Goal: Task Accomplishment & Management: Use online tool/utility

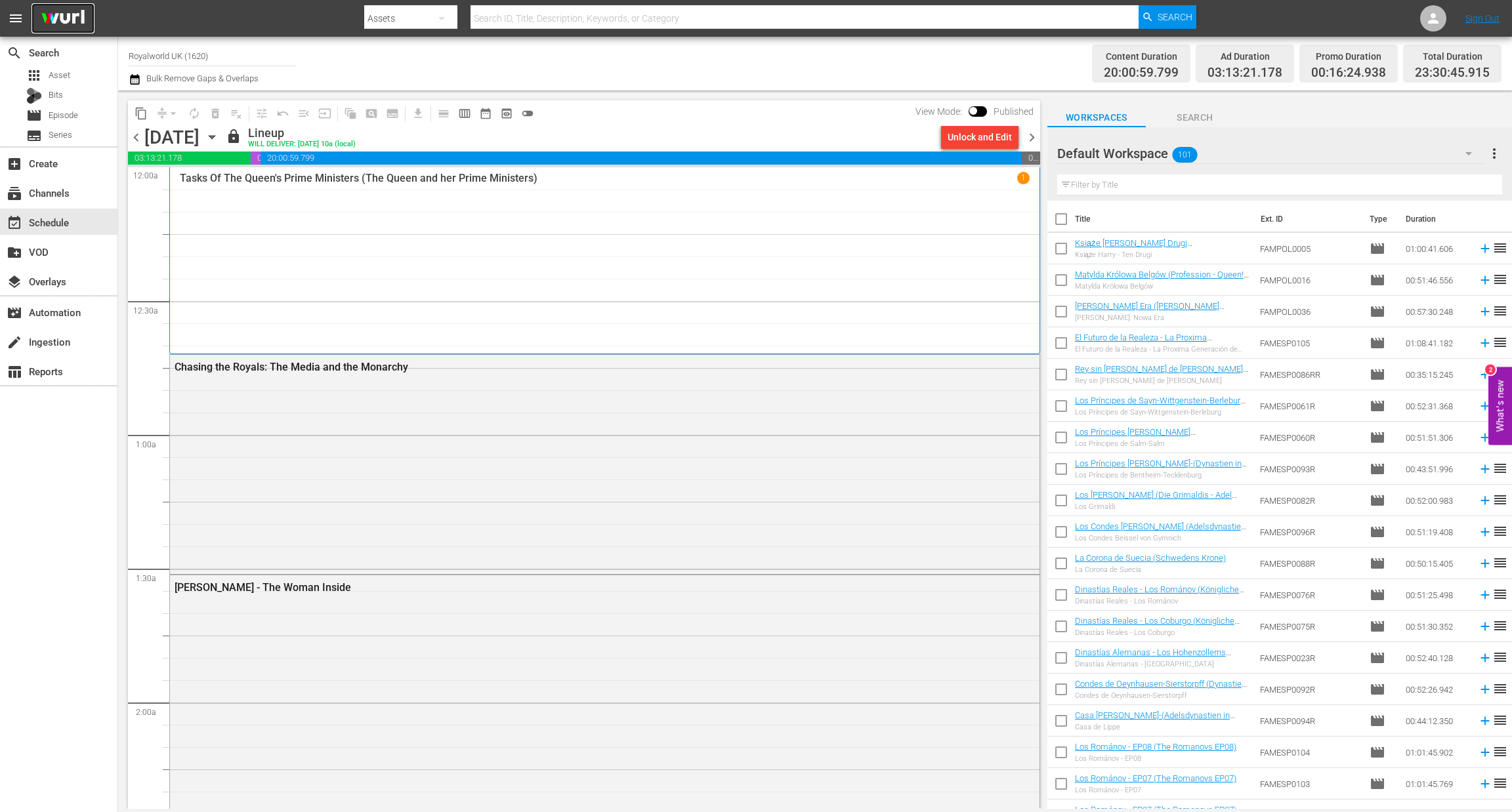
scroll to position [5839, 0]
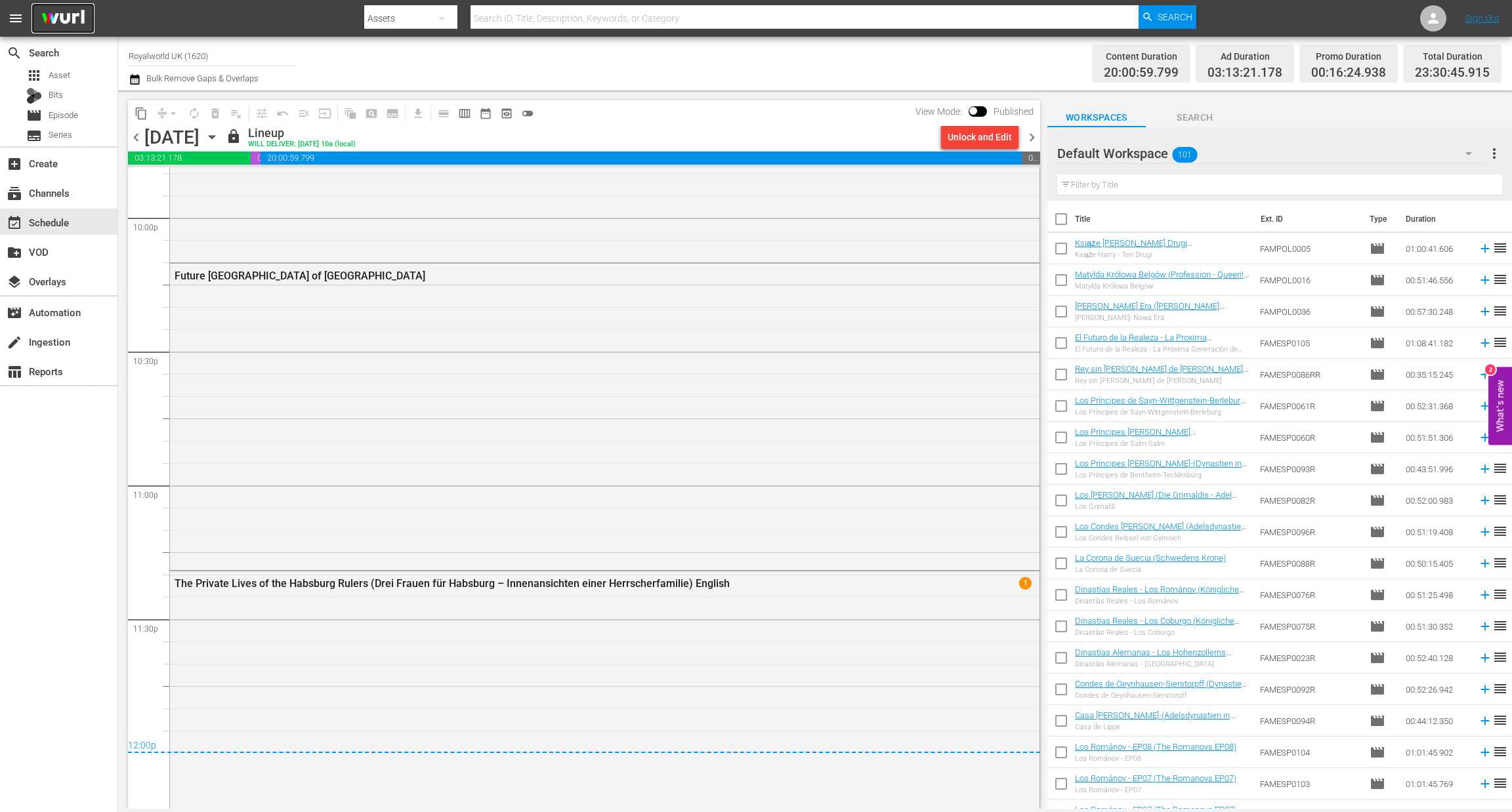
click at [56, 18] on img at bounding box center [63, 19] width 63 height 31
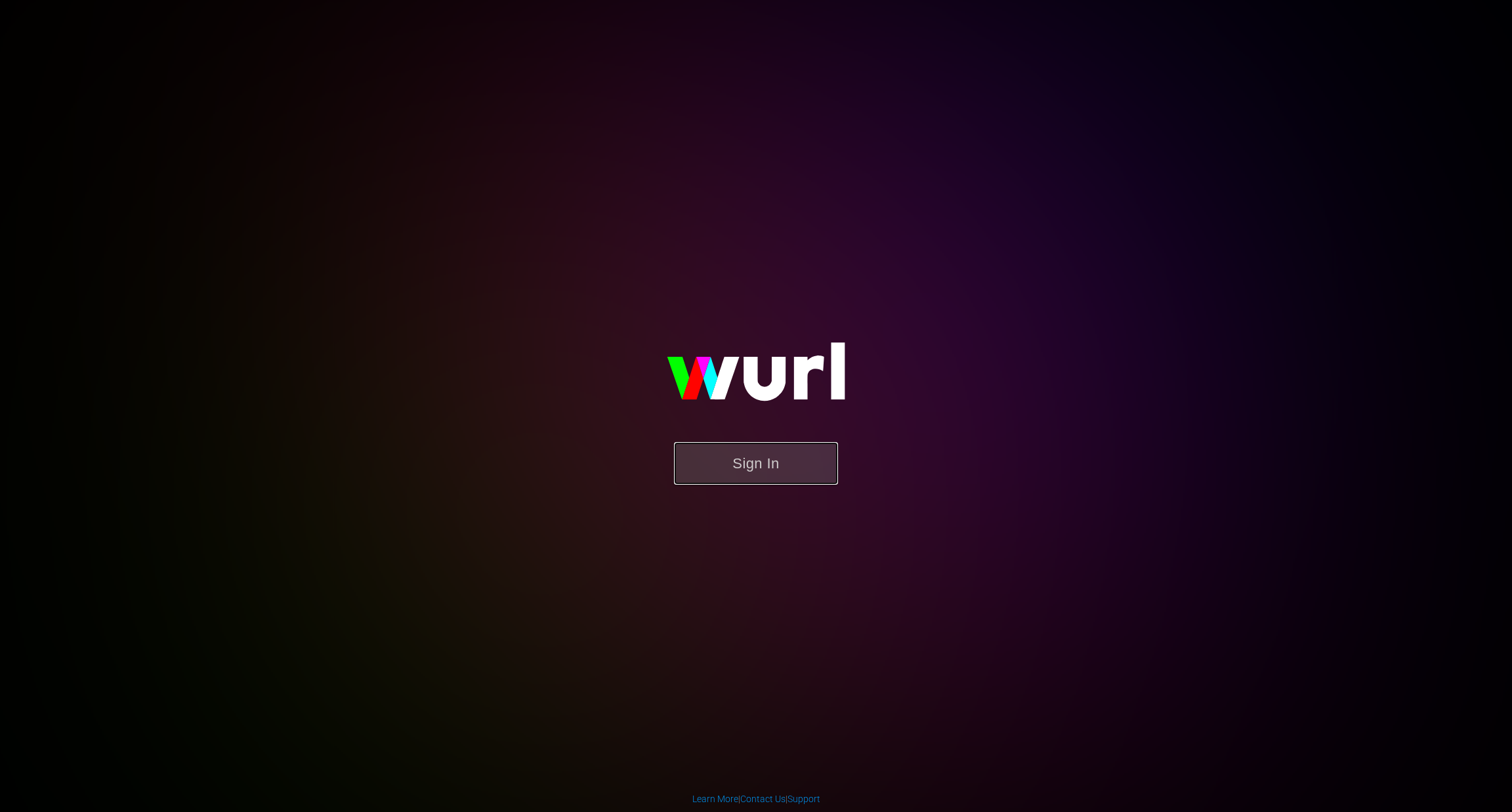
click at [735, 470] on button "Sign In" at bounding box center [756, 464] width 164 height 43
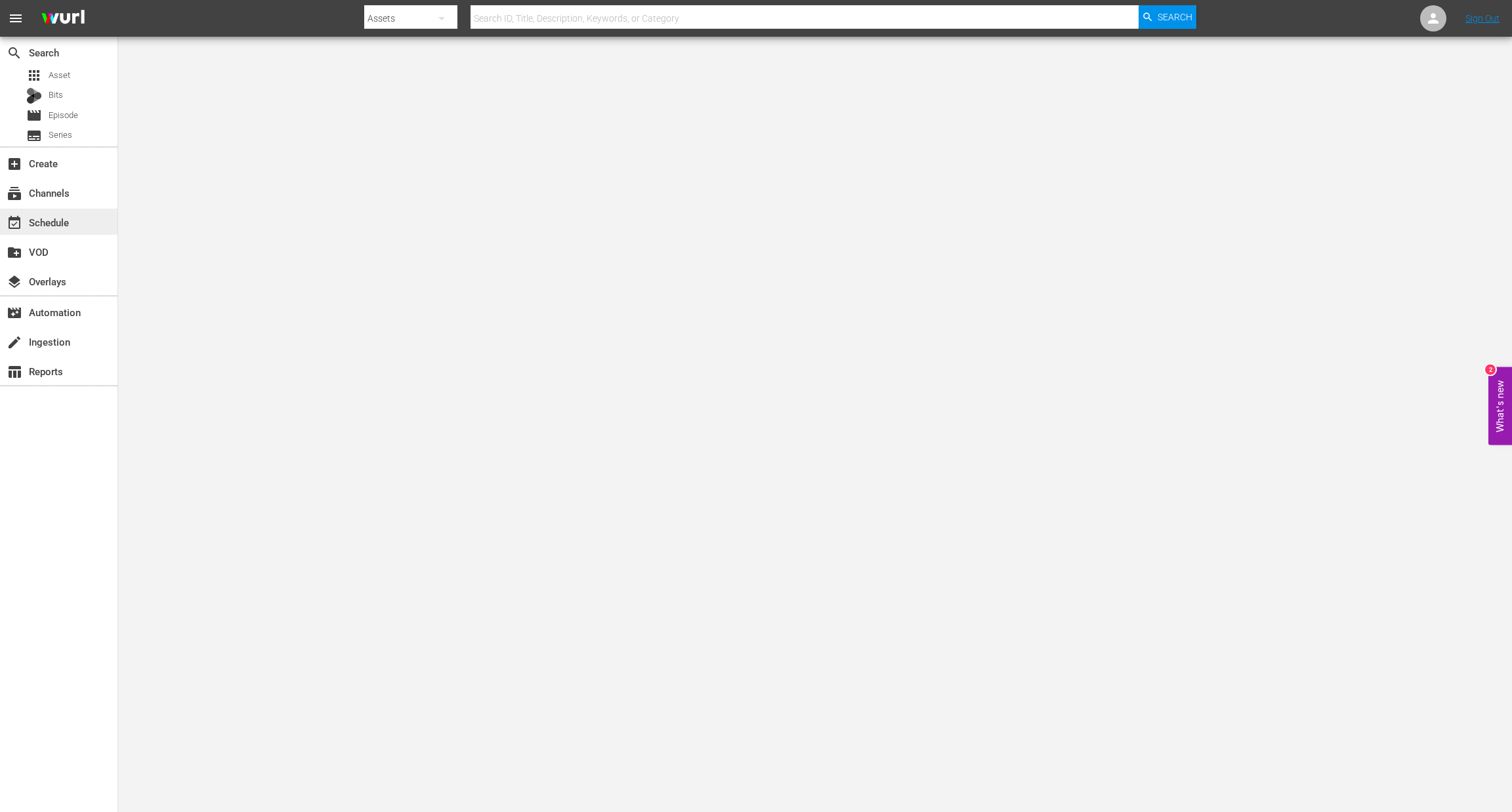
click at [58, 224] on div "event_available Schedule" at bounding box center [37, 220] width 74 height 12
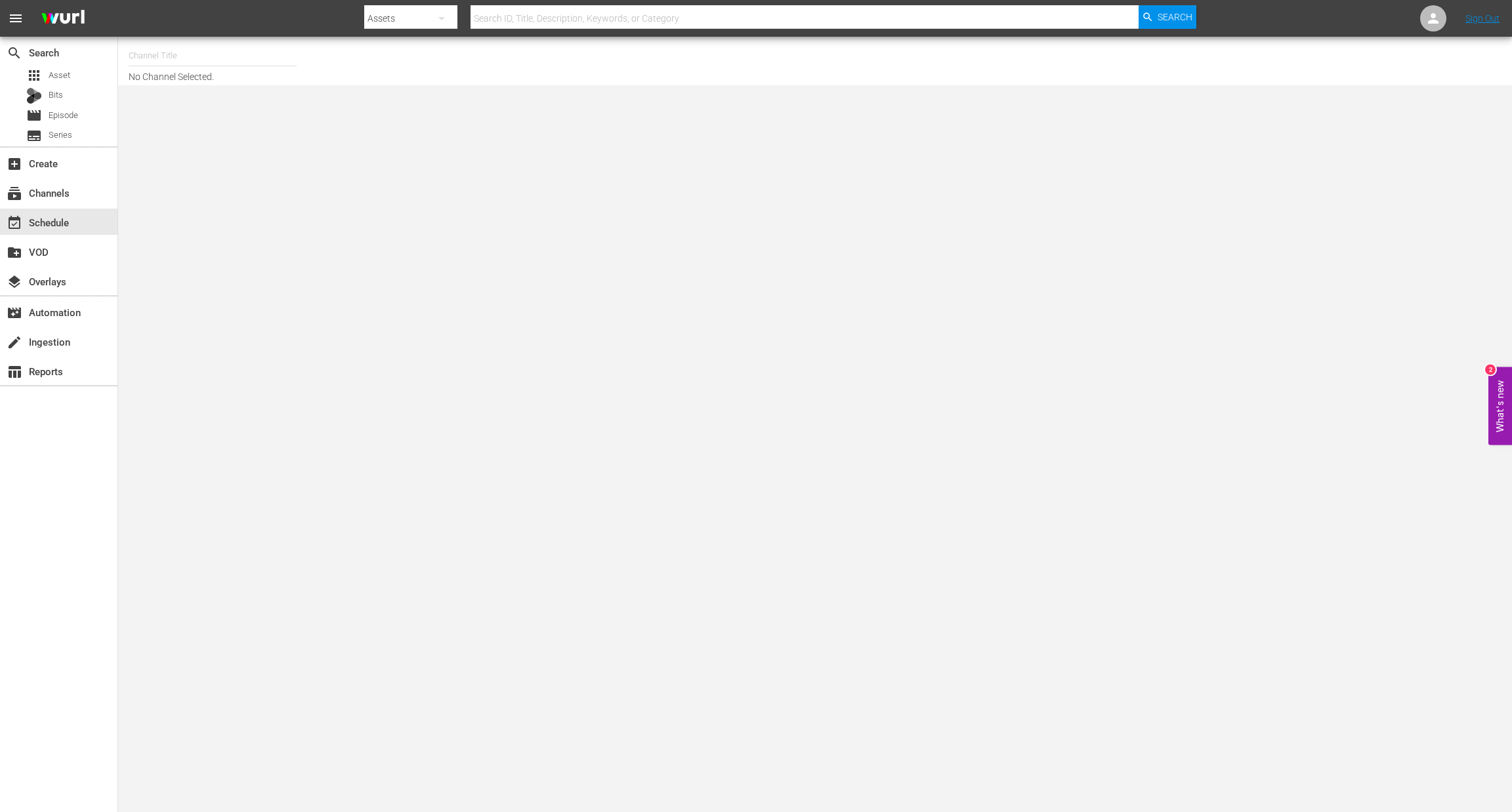
click at [172, 51] on input "text" at bounding box center [213, 56] width 168 height 32
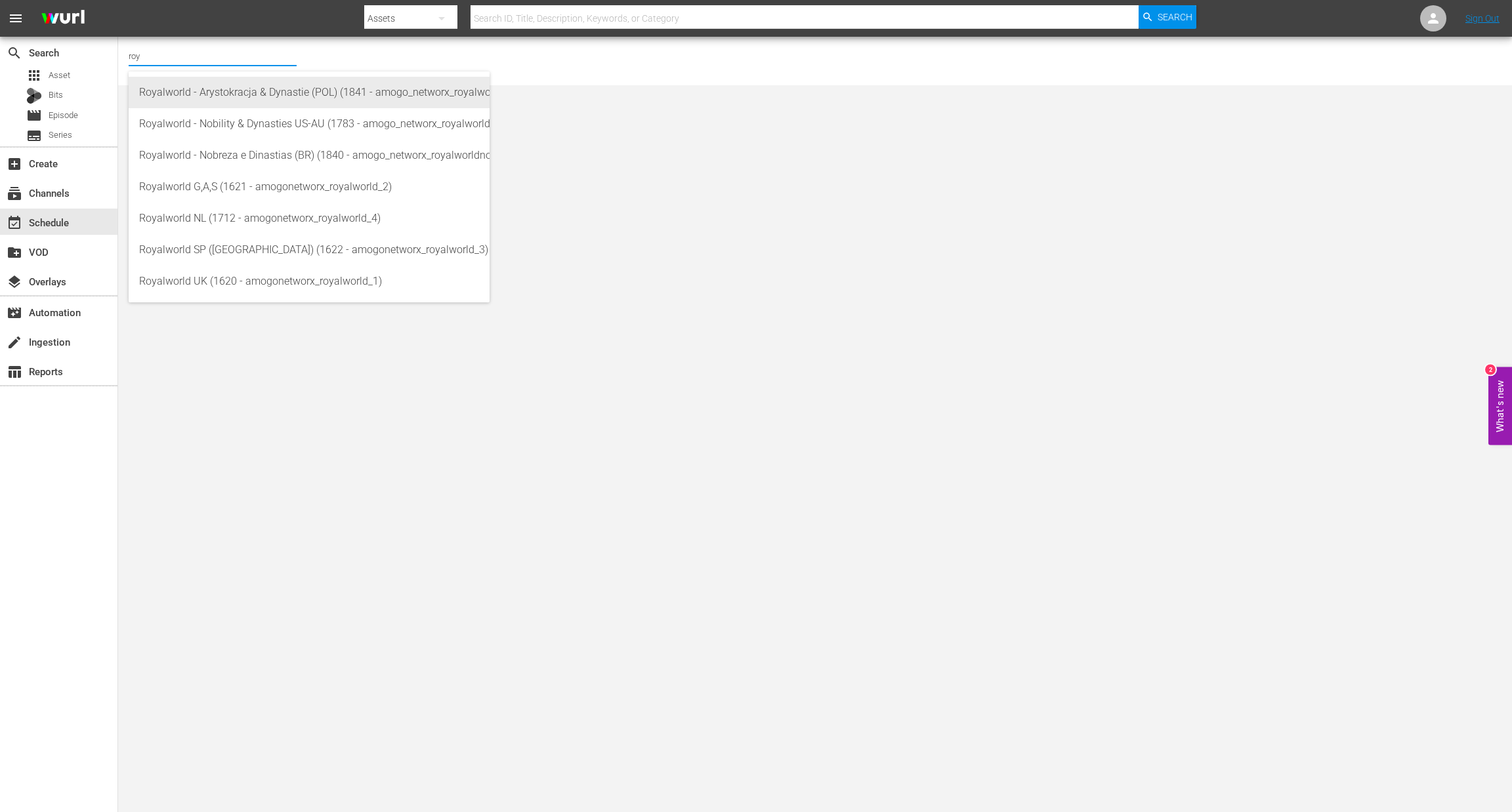
click at [220, 106] on div "Royalworld - Arystokracja & Dynastie (POL) (1841 - amogo_networx_royalworldarys…" at bounding box center [309, 93] width 340 height 32
type input "Royalworld - Arystokracja & Dynastie (POL) (1841 - amogo_networx_royalworldarys…"
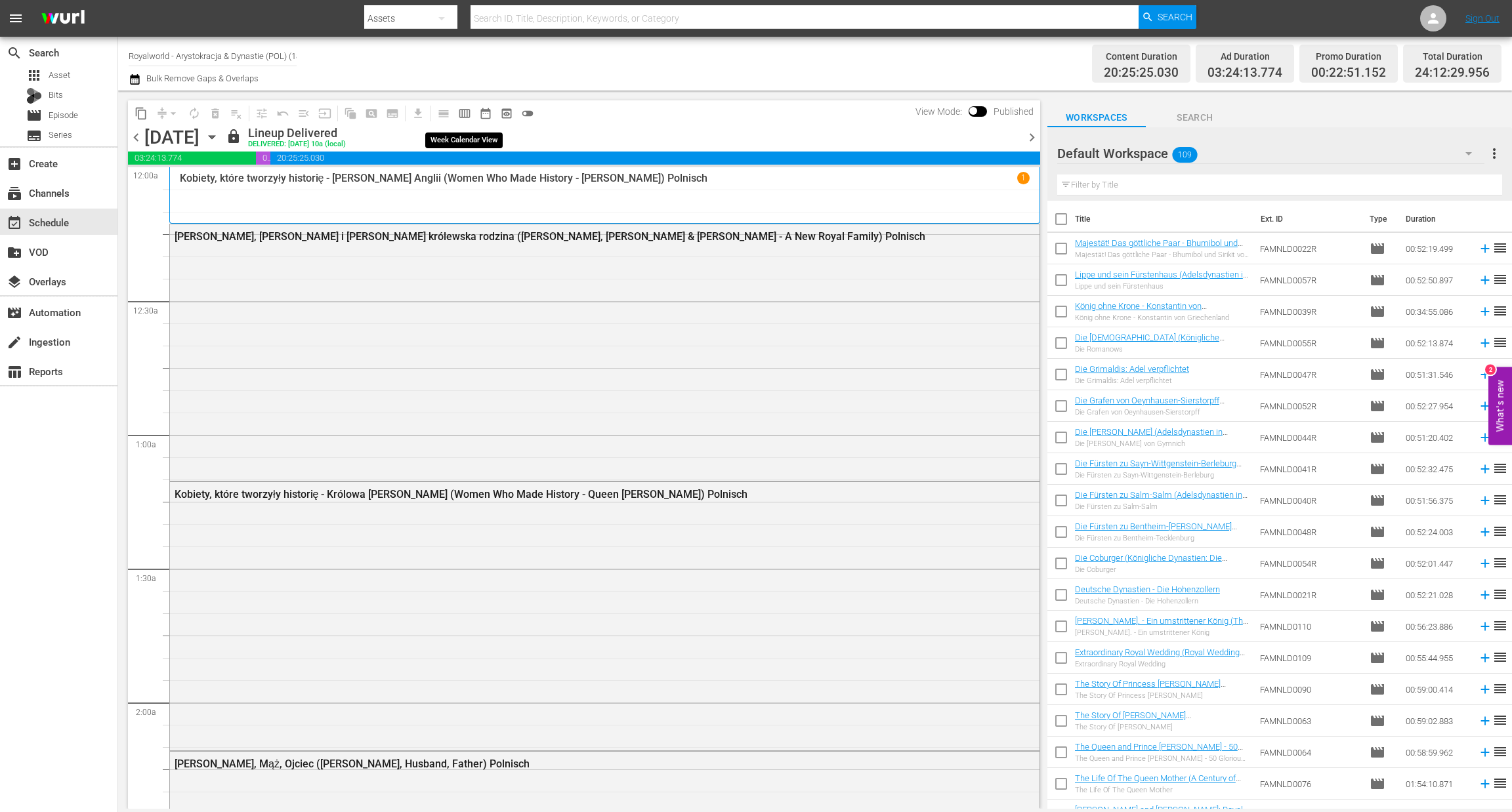
click at [470, 107] on span "calendar_view_week_outlined" at bounding box center [464, 113] width 13 height 13
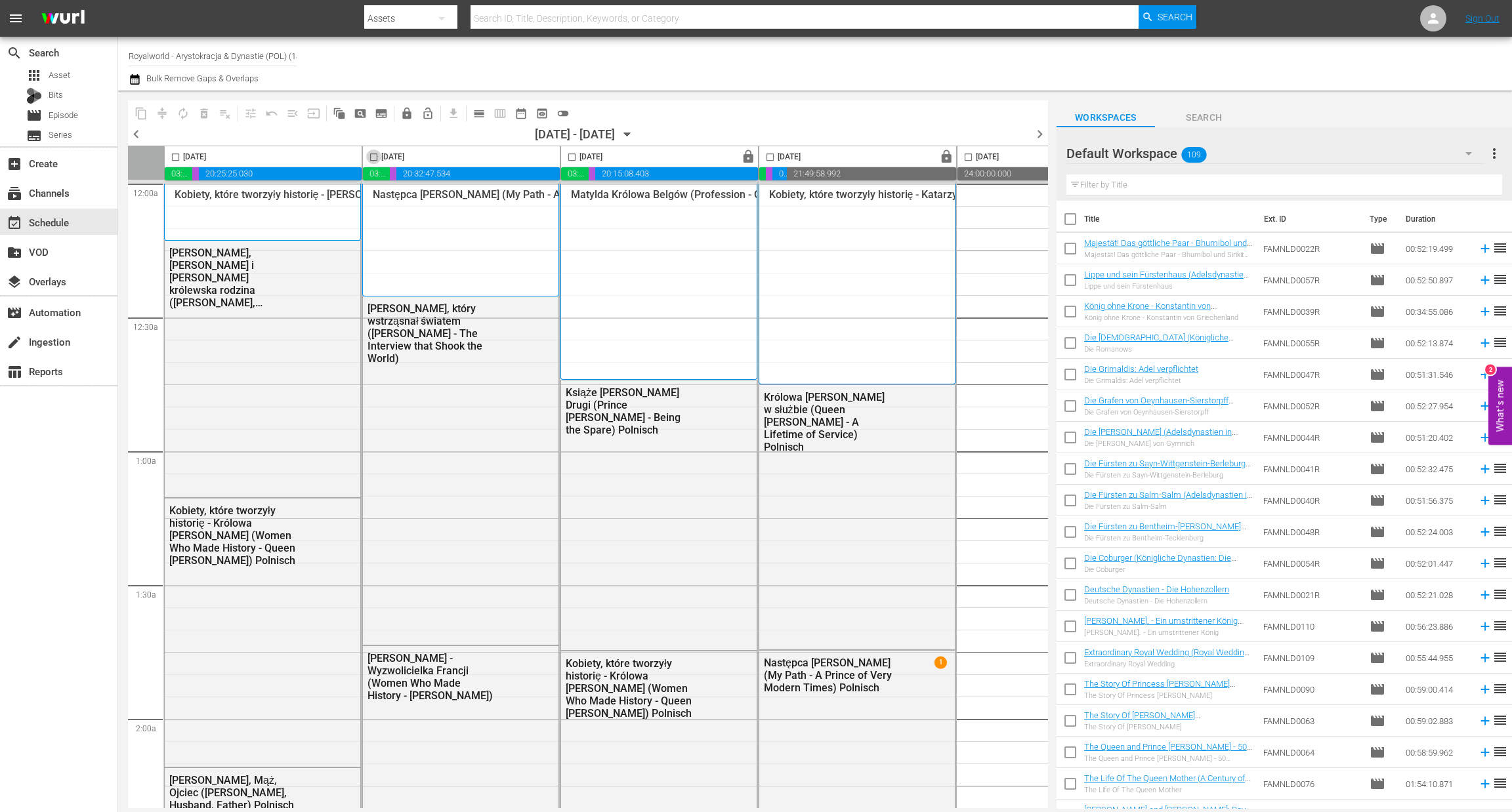
click at [376, 158] on input "checkbox" at bounding box center [374, 160] width 15 height 15
checkbox input "true"
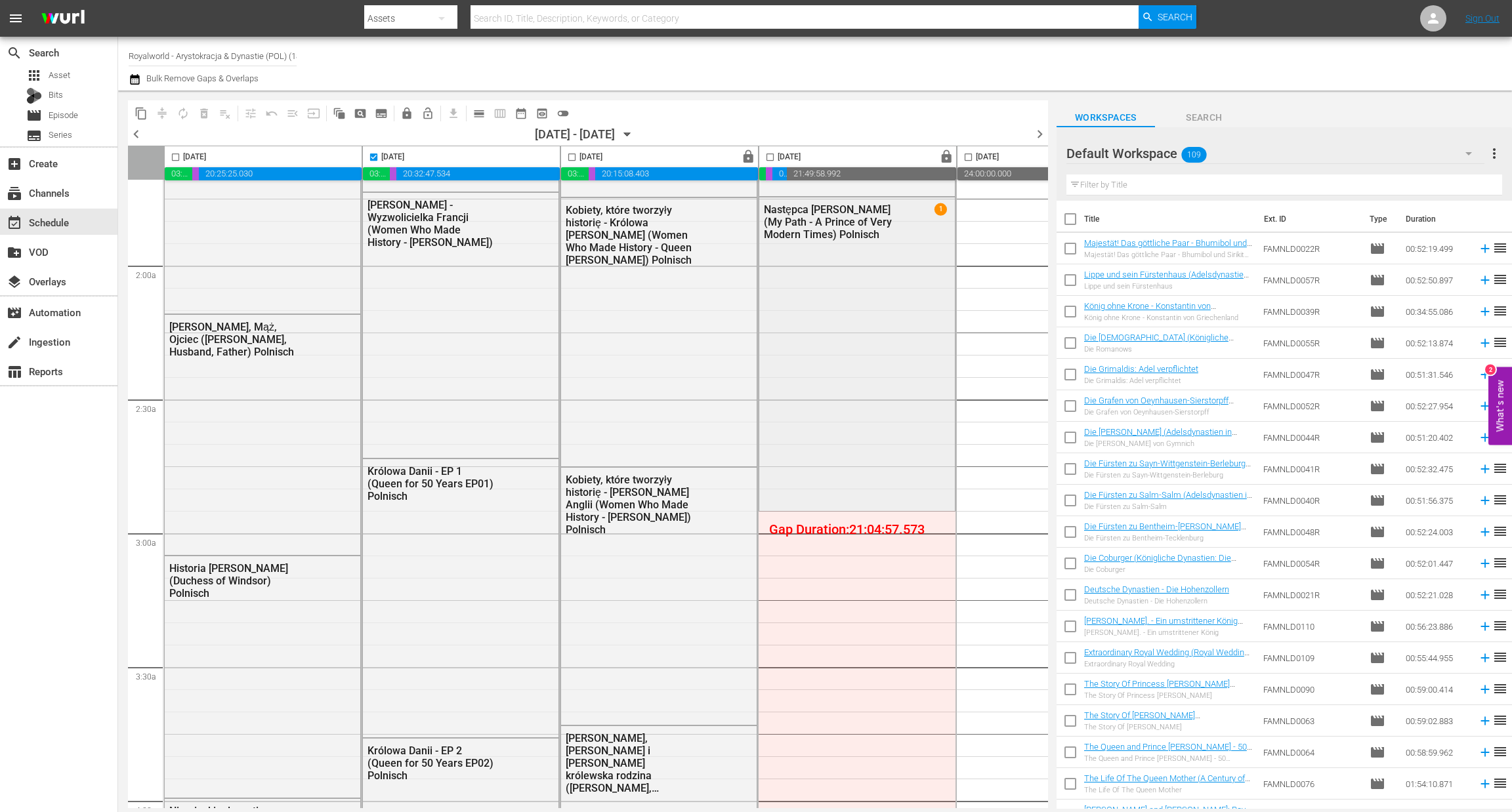
scroll to position [590, 0]
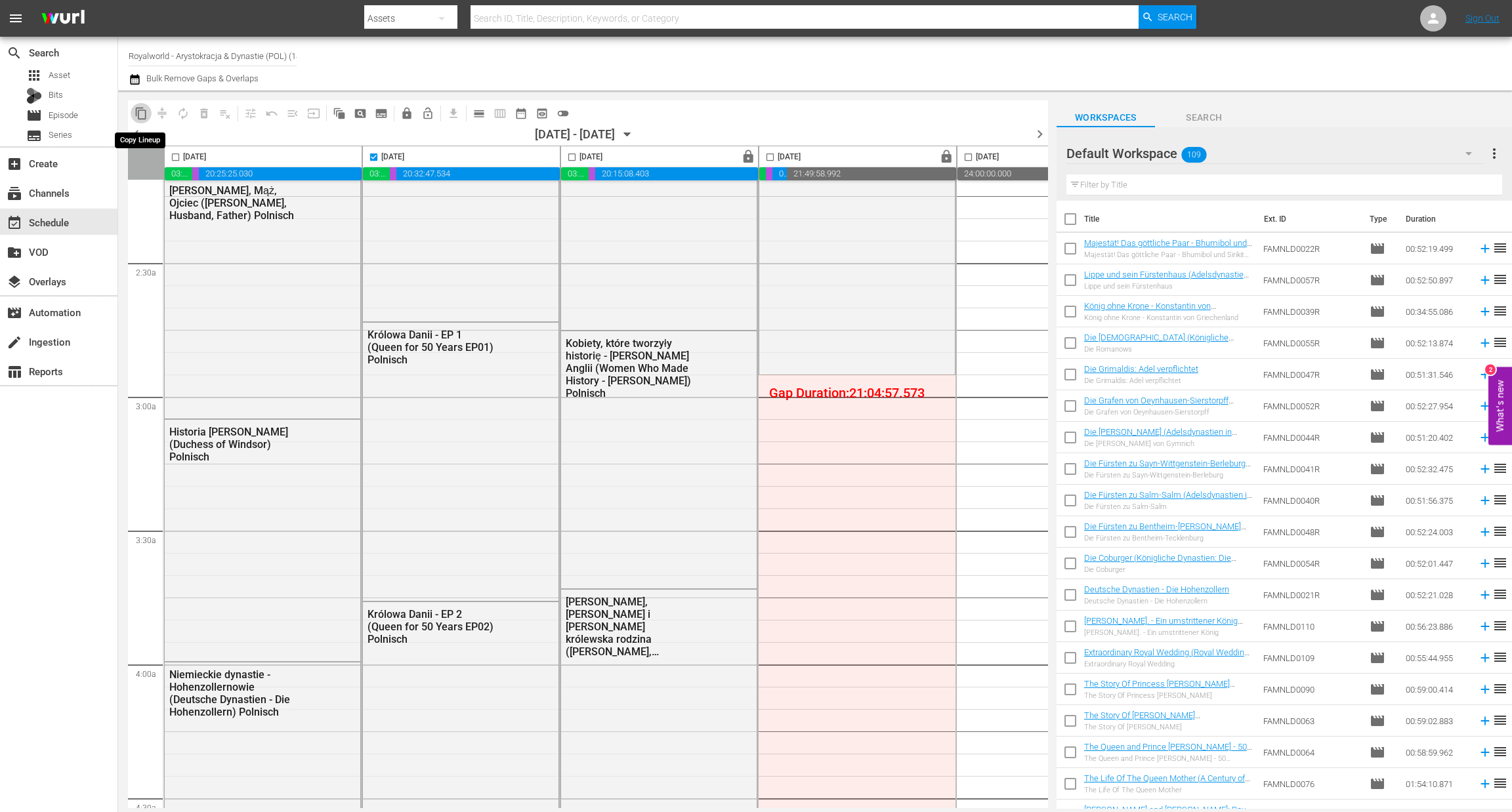
click at [140, 111] on span "content_copy" at bounding box center [141, 113] width 13 height 13
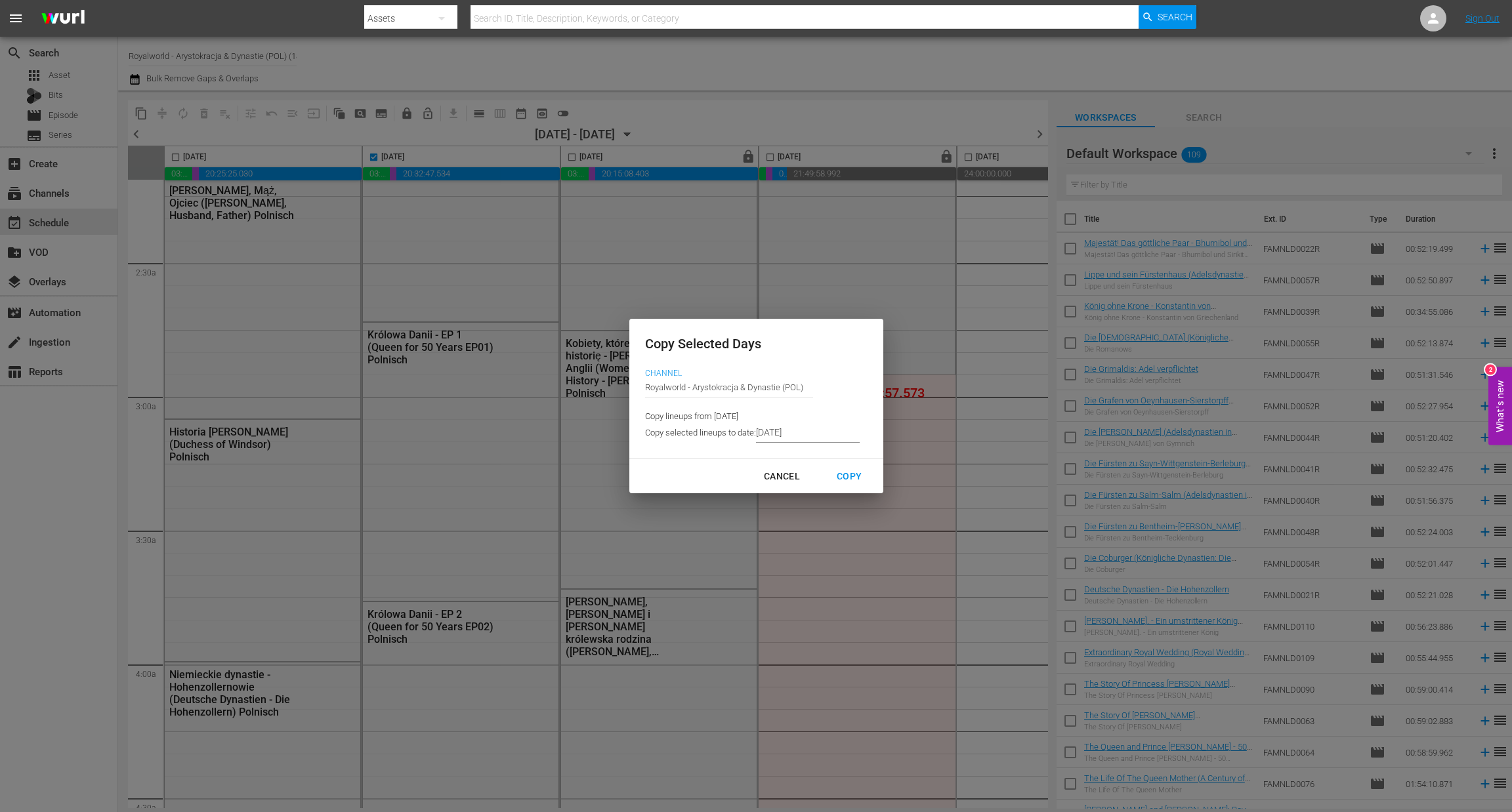
click at [808, 433] on input "8/22/2025" at bounding box center [808, 433] width 104 height 20
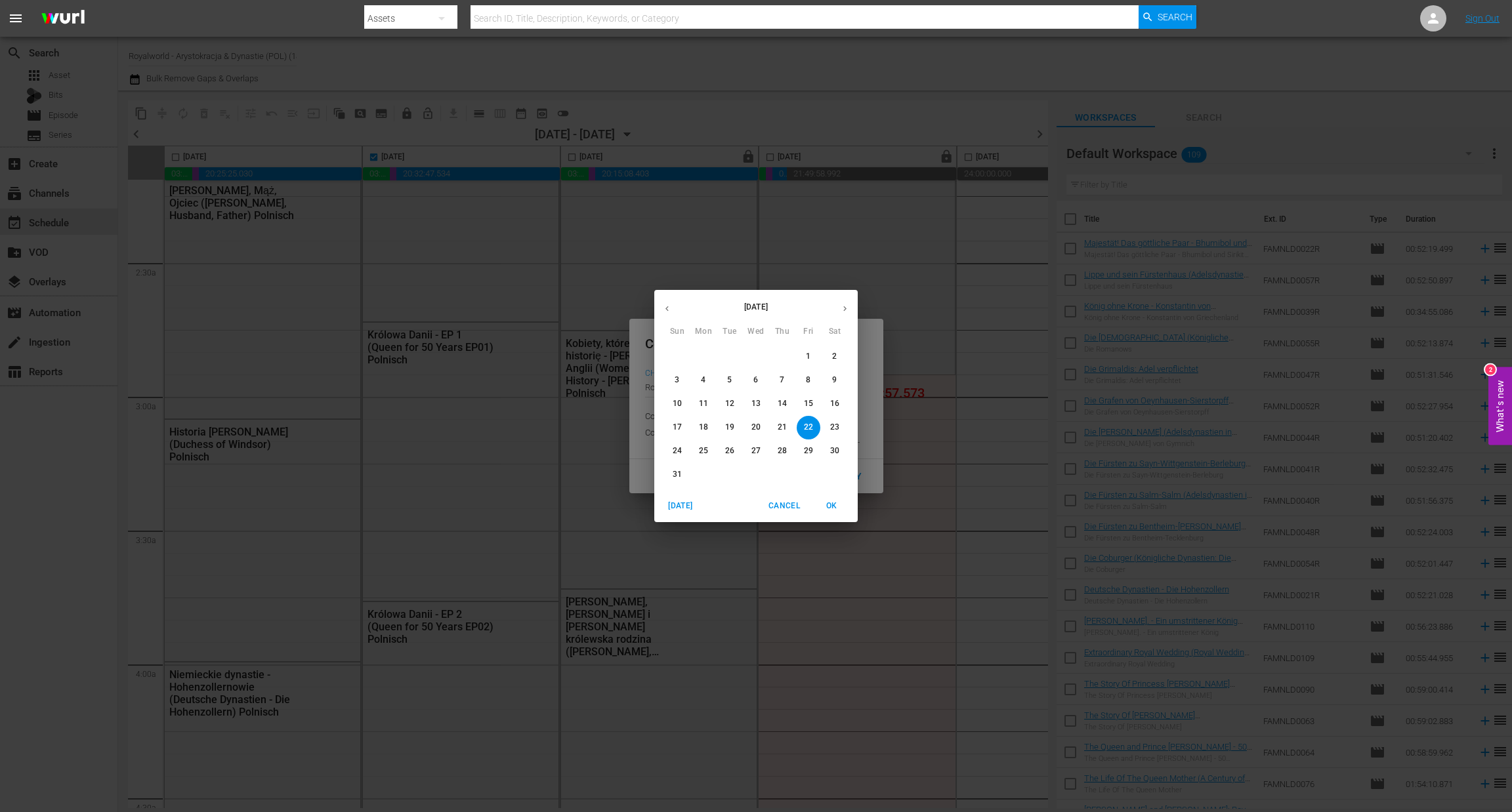
click at [702, 451] on p "25" at bounding box center [703, 451] width 9 height 11
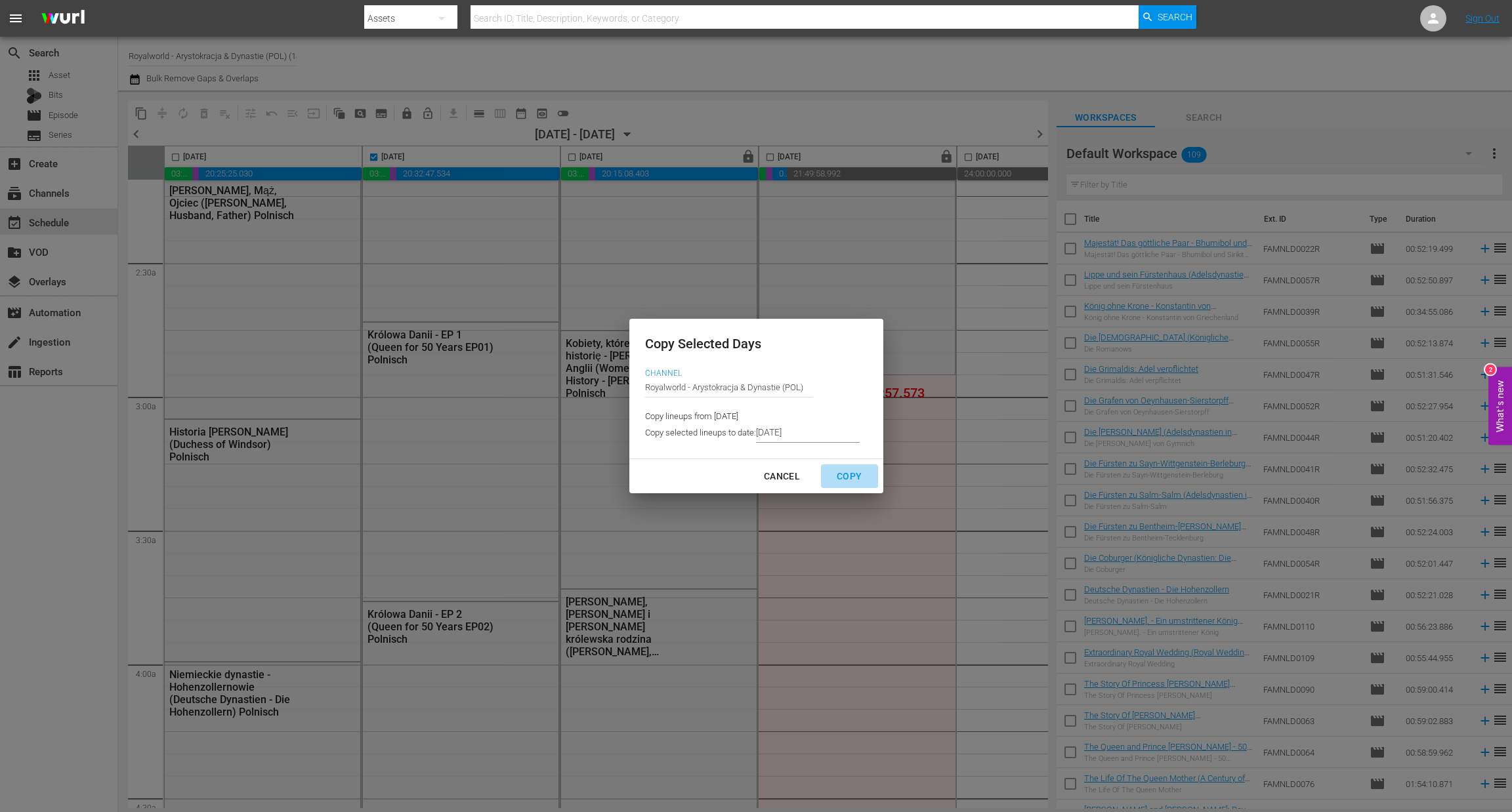
click at [852, 476] on div "Copy" at bounding box center [849, 476] width 46 height 16
type input "8/23/2025"
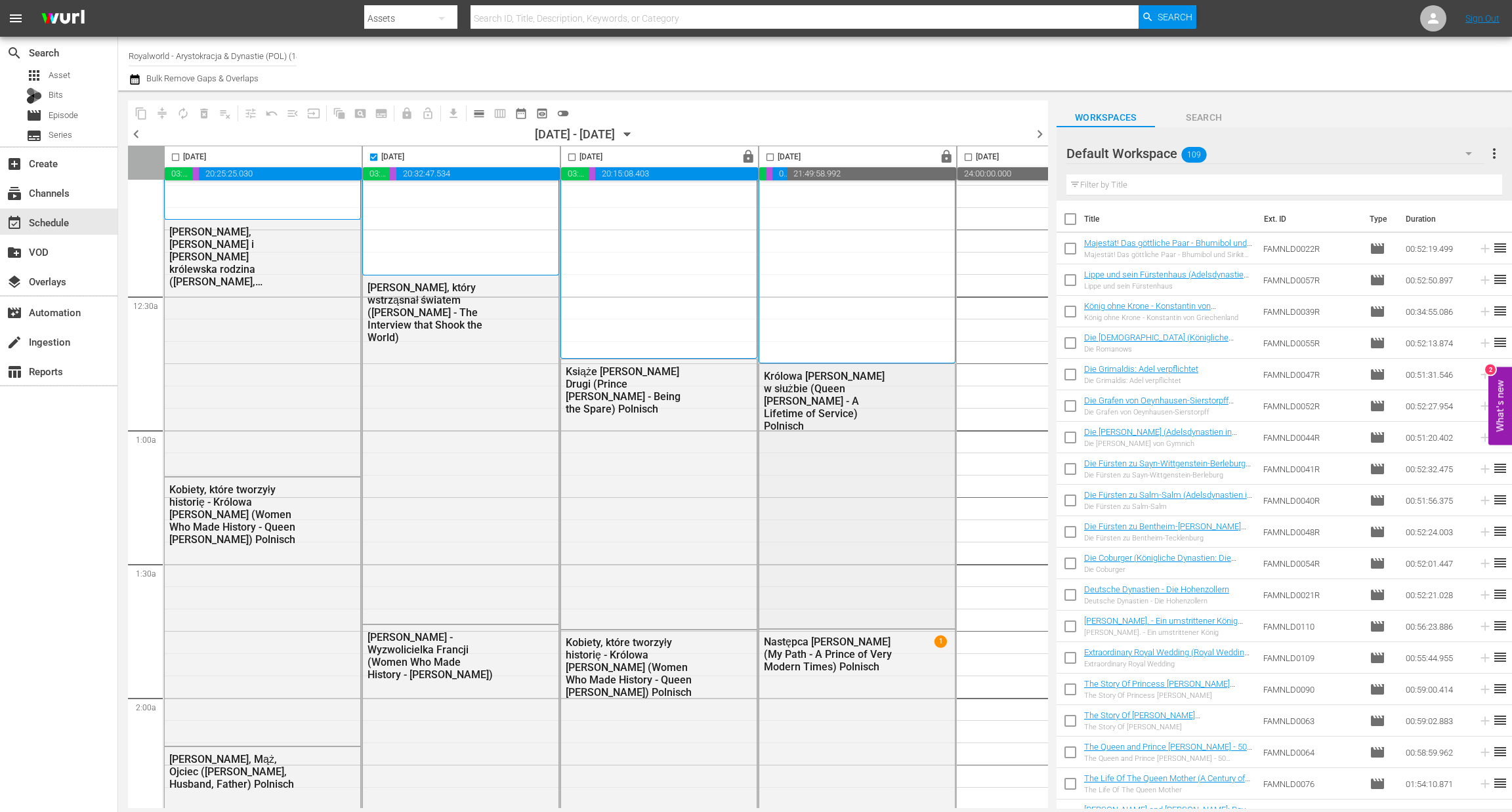
scroll to position [0, 0]
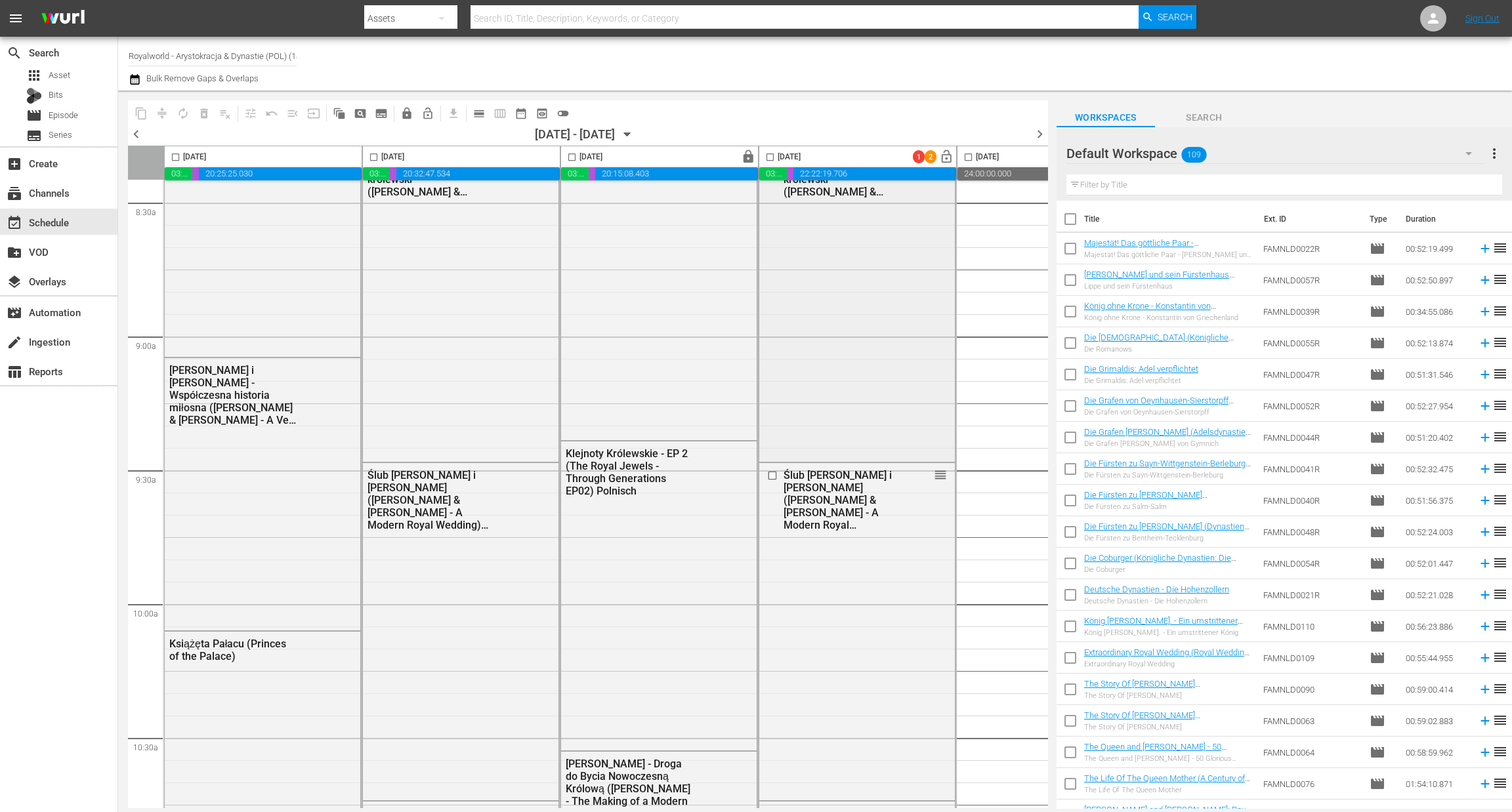
scroll to position [2263, 0]
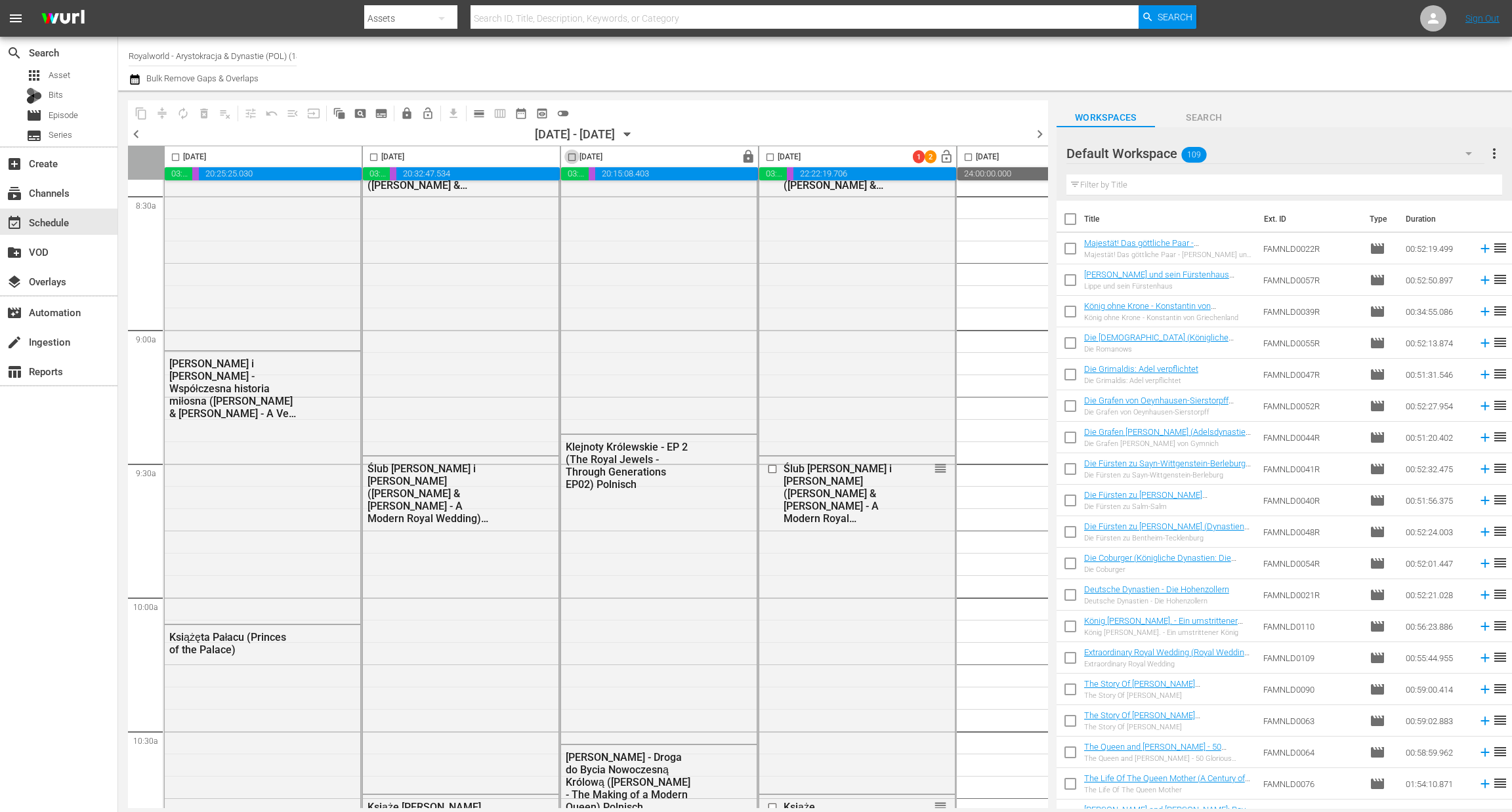
click at [569, 159] on input "checkbox" at bounding box center [572, 160] width 15 height 15
checkbox input "true"
click at [136, 115] on span "content_copy" at bounding box center [141, 113] width 13 height 13
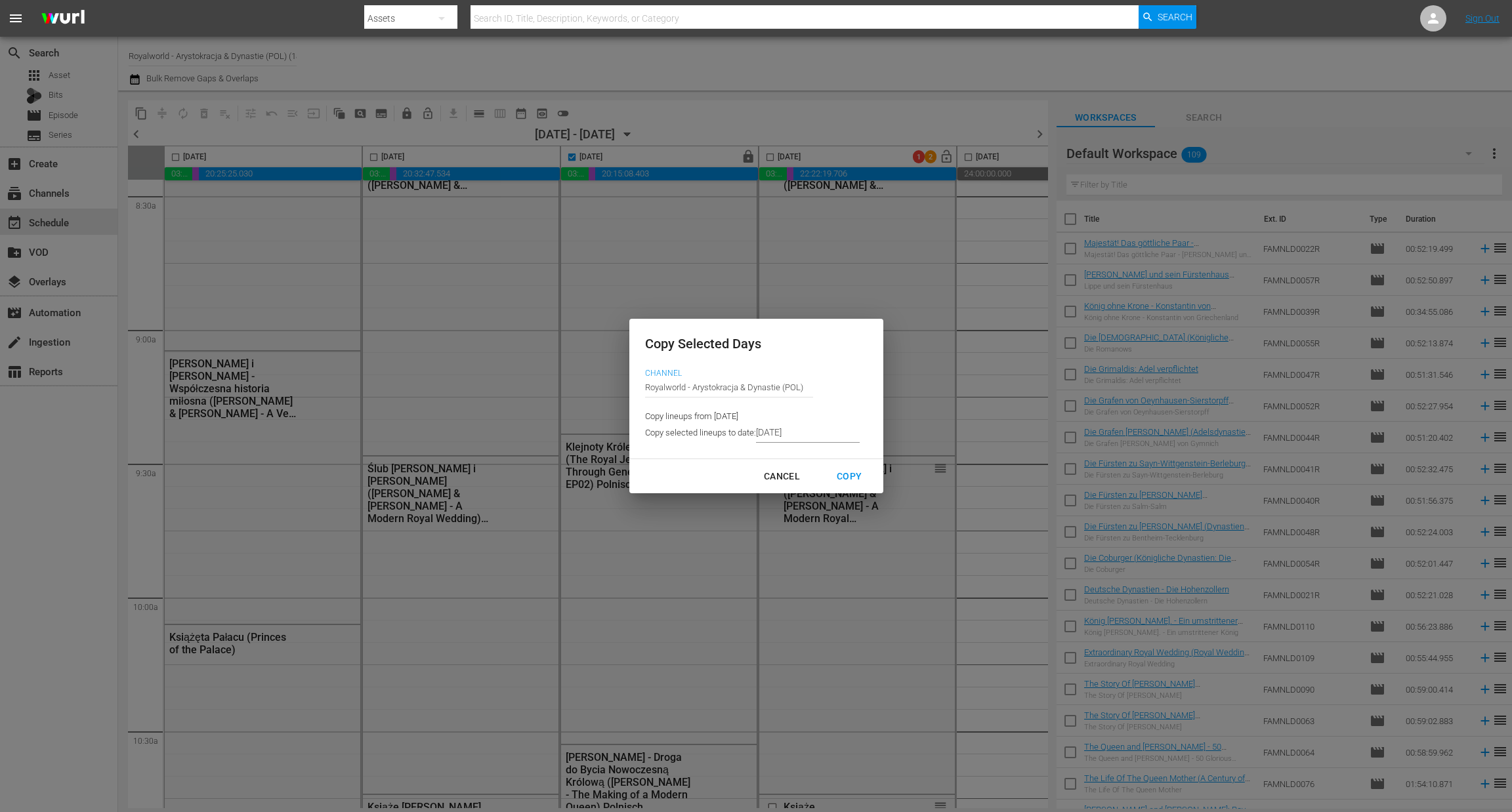
click at [818, 431] on input "8/22/2025" at bounding box center [808, 433] width 104 height 20
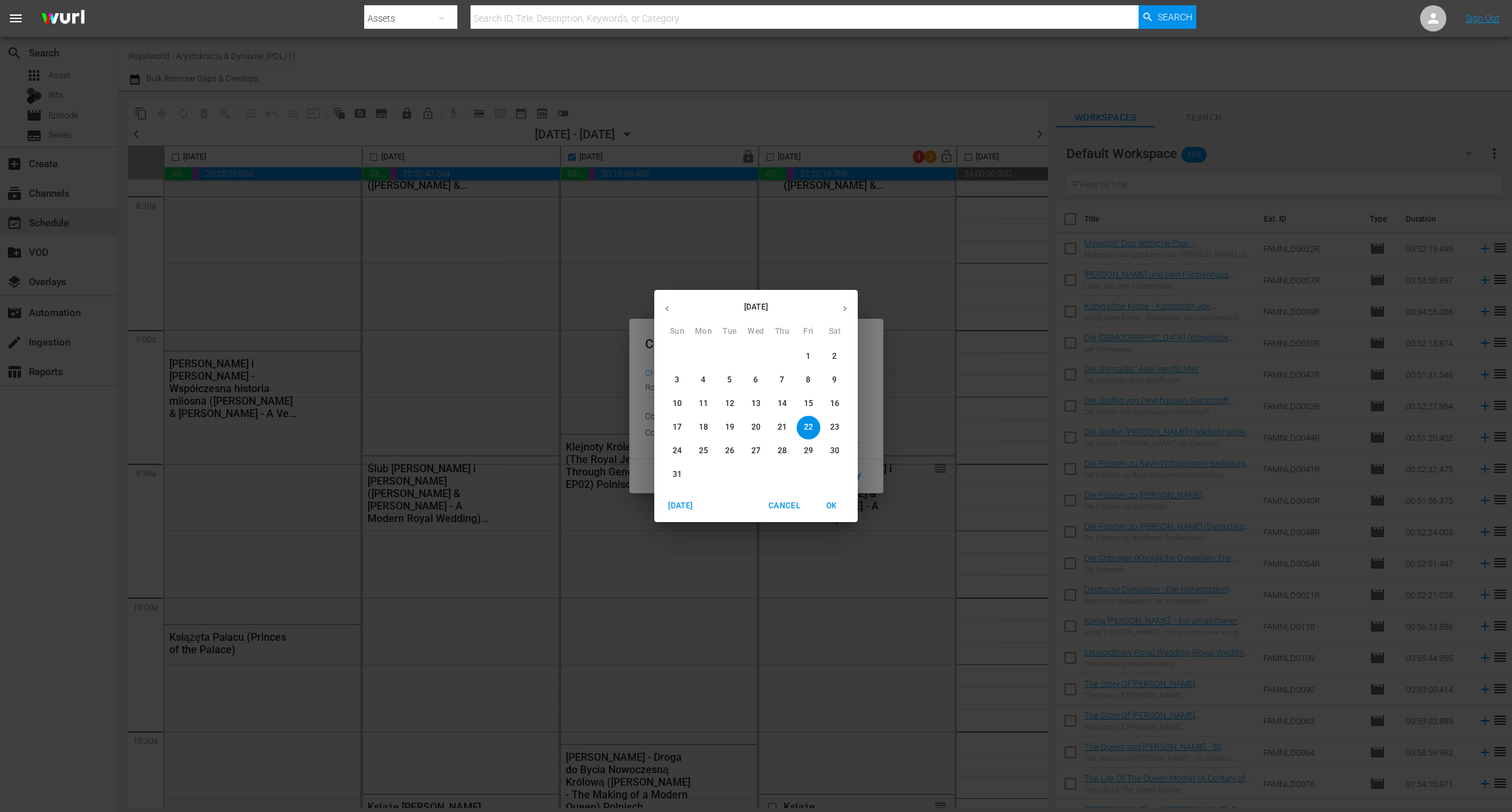
click at [722, 448] on span "26" at bounding box center [730, 451] width 24 height 11
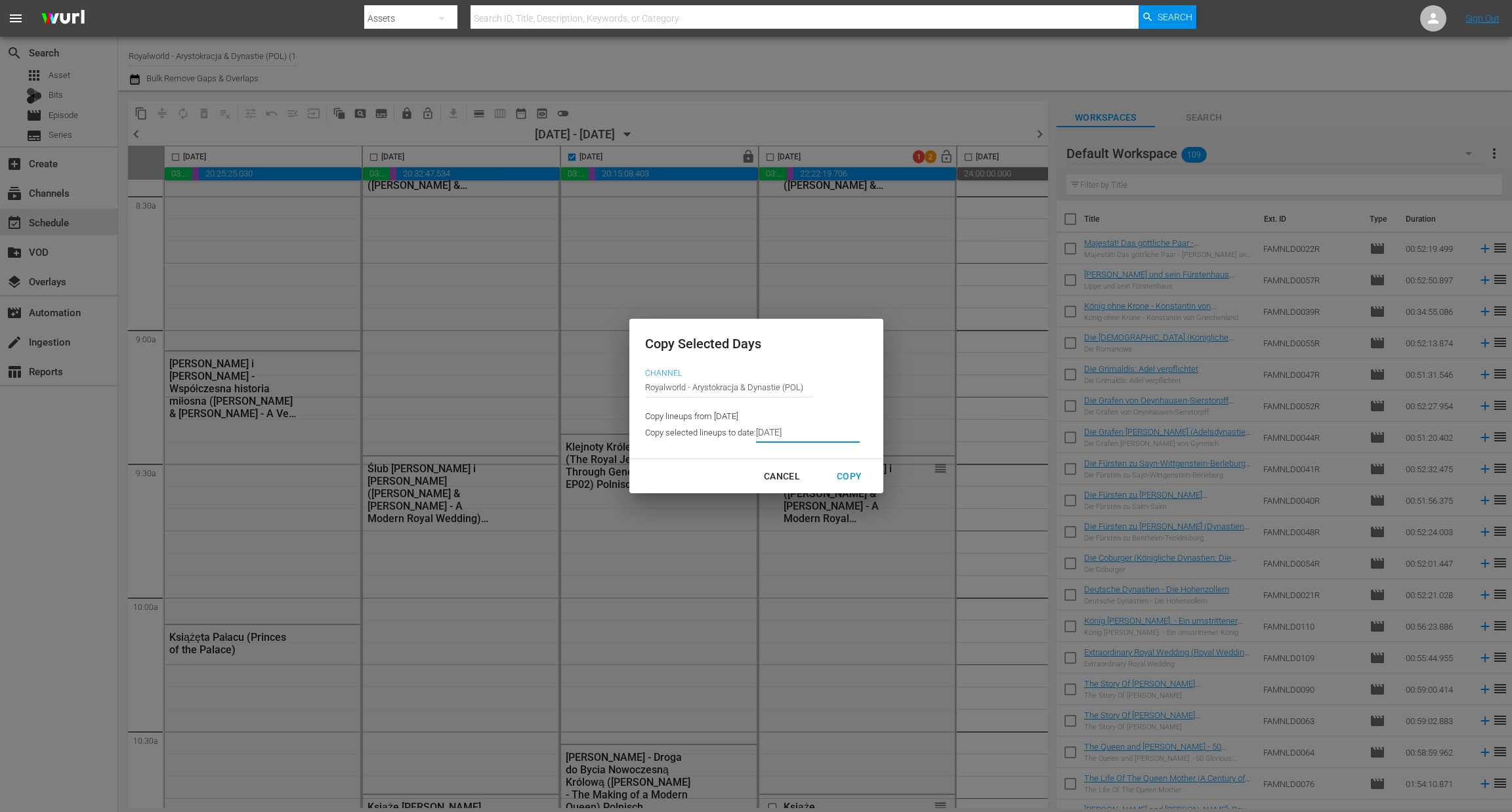
click at [844, 477] on div "Copy" at bounding box center [849, 476] width 46 height 16
type input "8/24/2025"
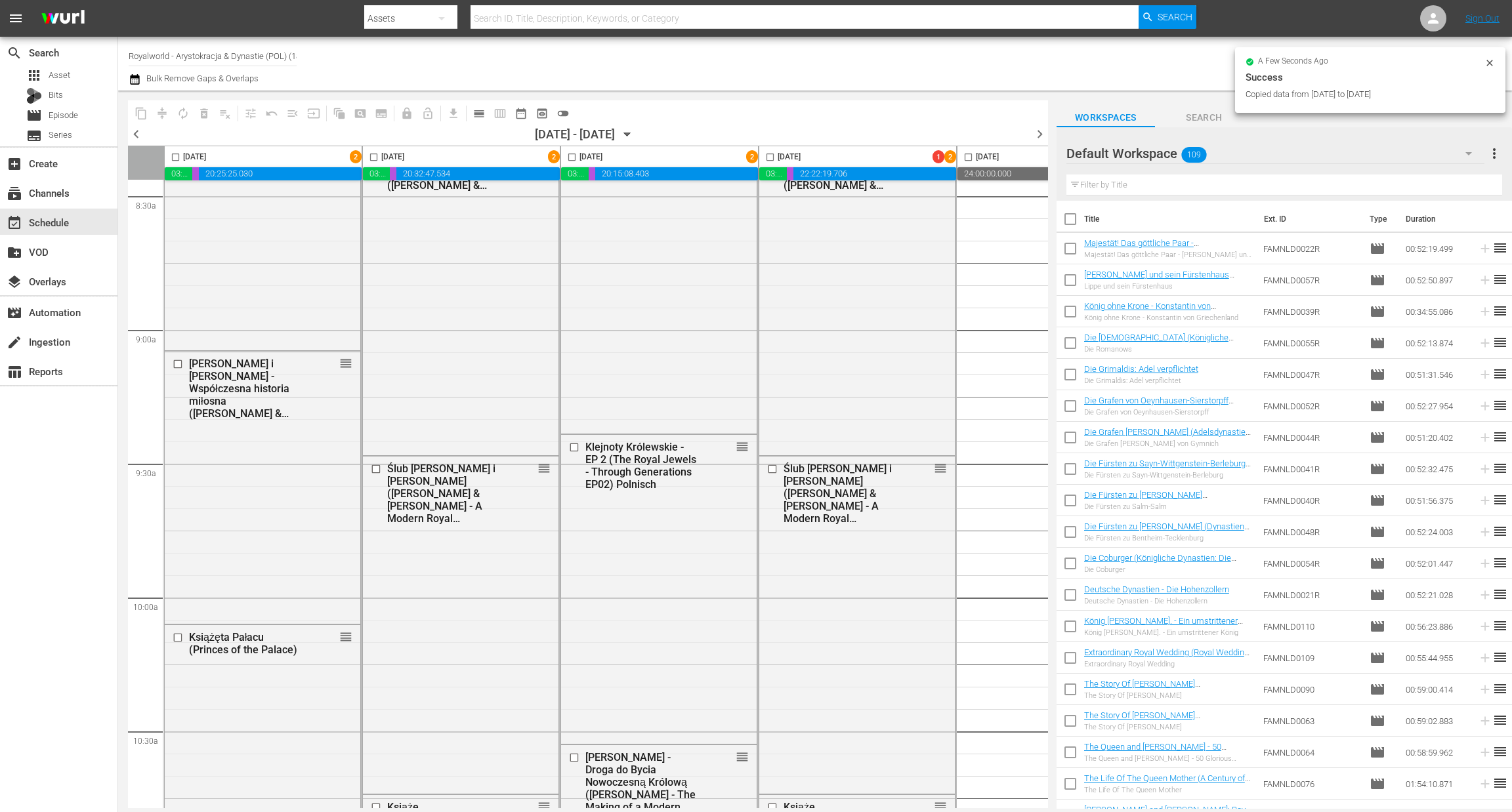
checkbox input "false"
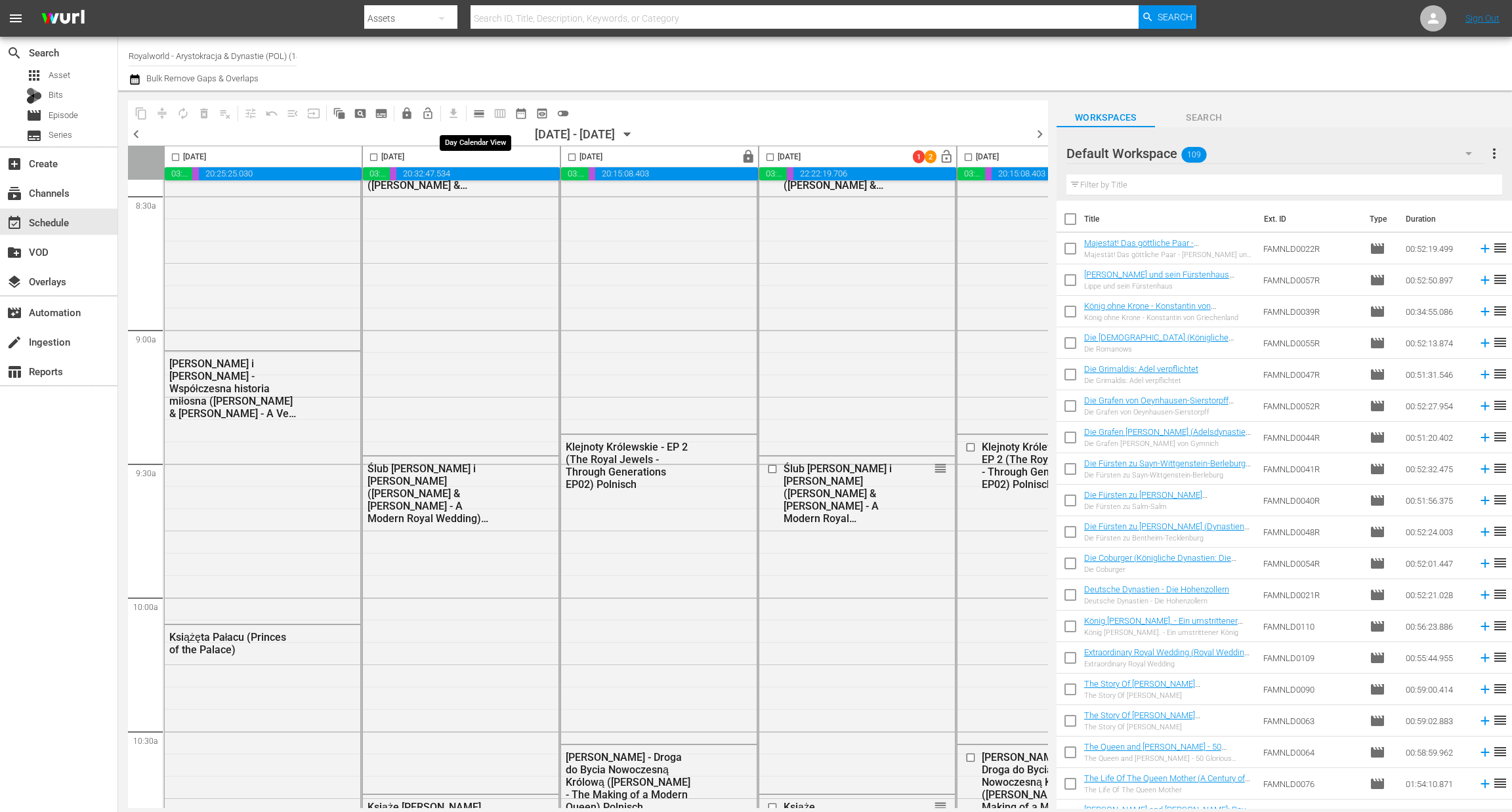
click at [474, 113] on span "calendar_view_day_outlined" at bounding box center [479, 113] width 13 height 13
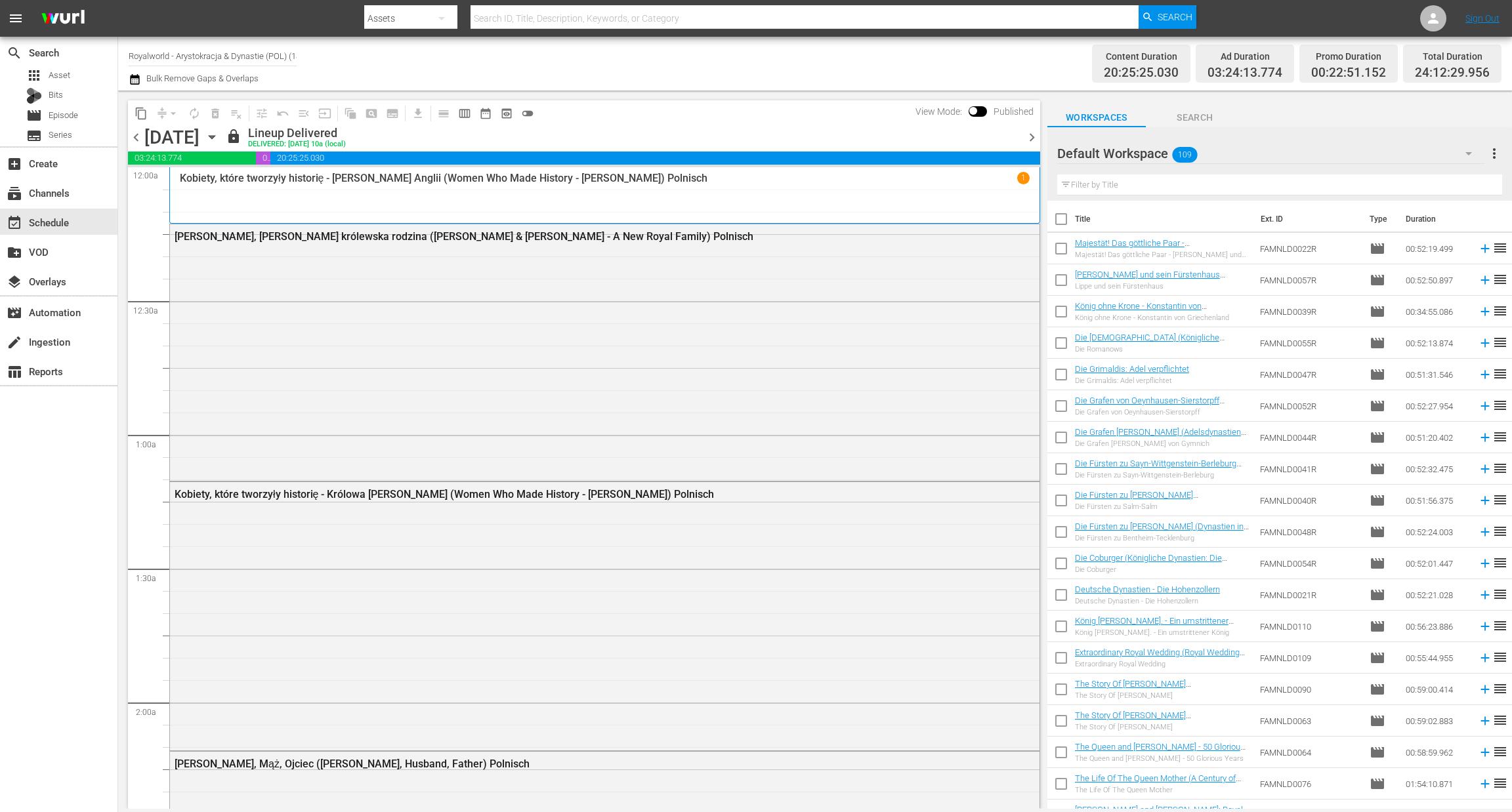
click at [1029, 138] on span "chevron_right" at bounding box center [1032, 137] width 16 height 16
click at [1030, 138] on span "chevron_right" at bounding box center [1032, 137] width 16 height 16
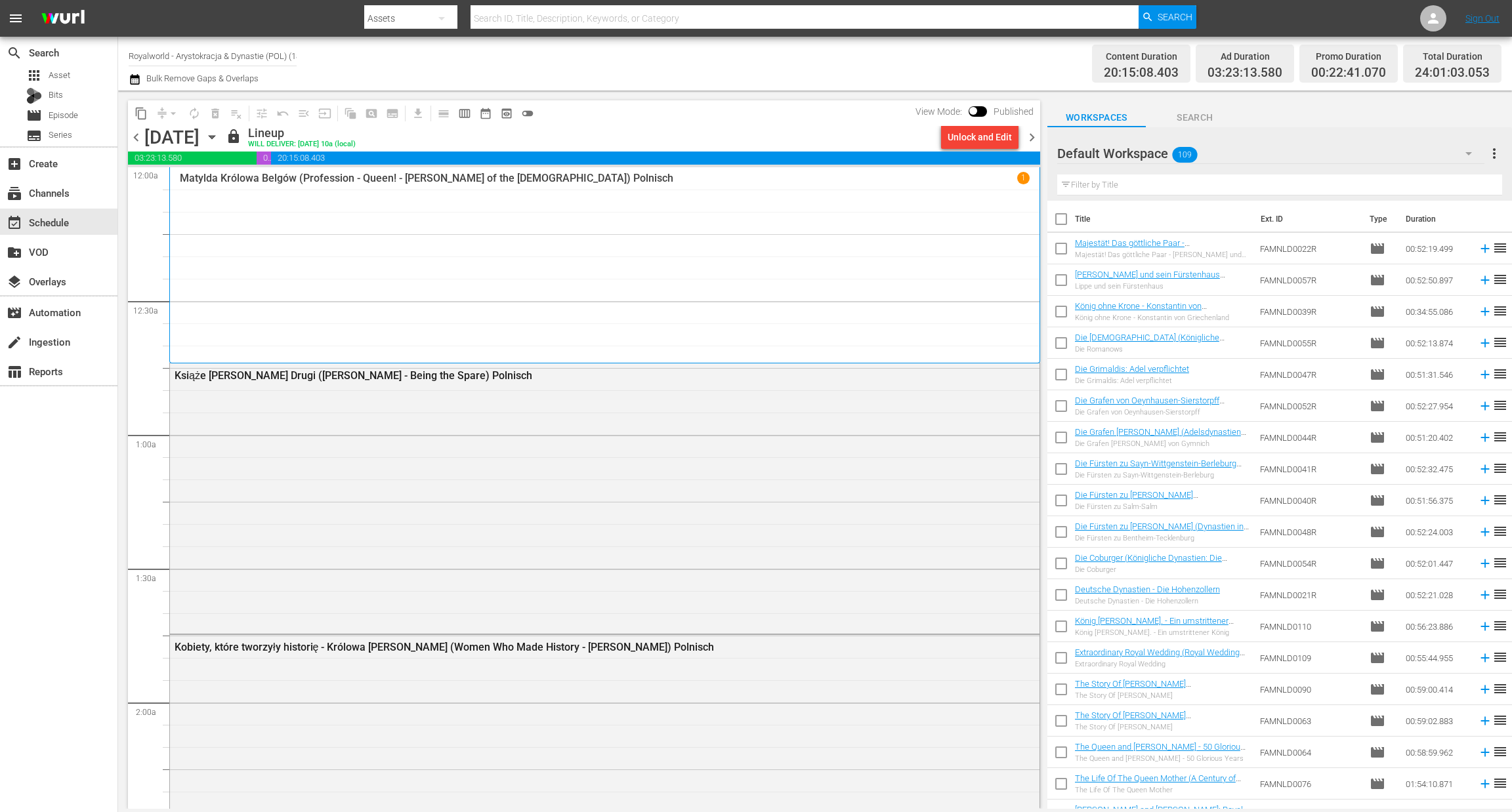
click at [1027, 139] on span "chevron_right" at bounding box center [1032, 137] width 16 height 16
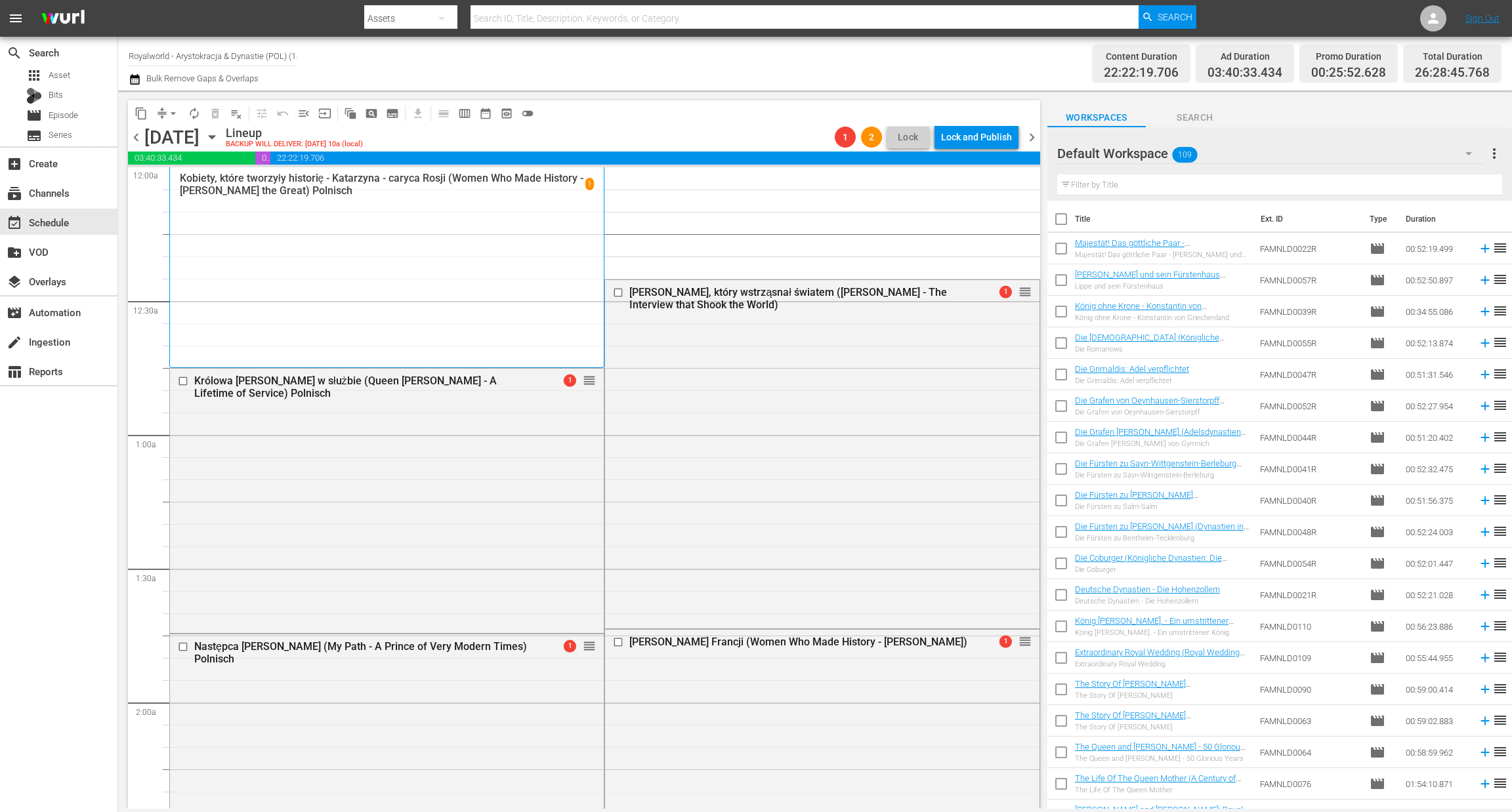
click at [133, 141] on span "chevron_left" at bounding box center [136, 137] width 16 height 16
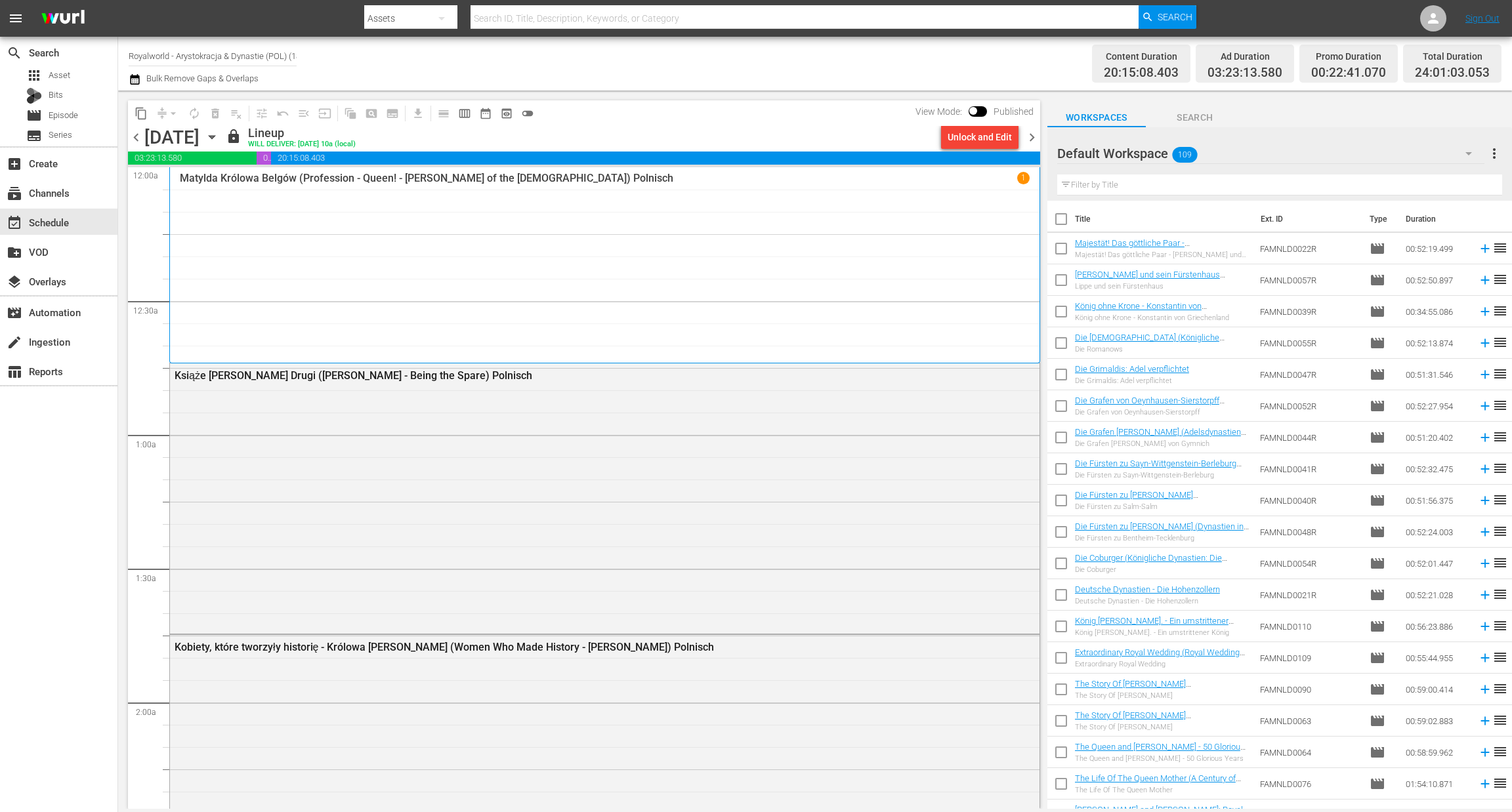
click at [1033, 135] on span "chevron_right" at bounding box center [1032, 137] width 16 height 16
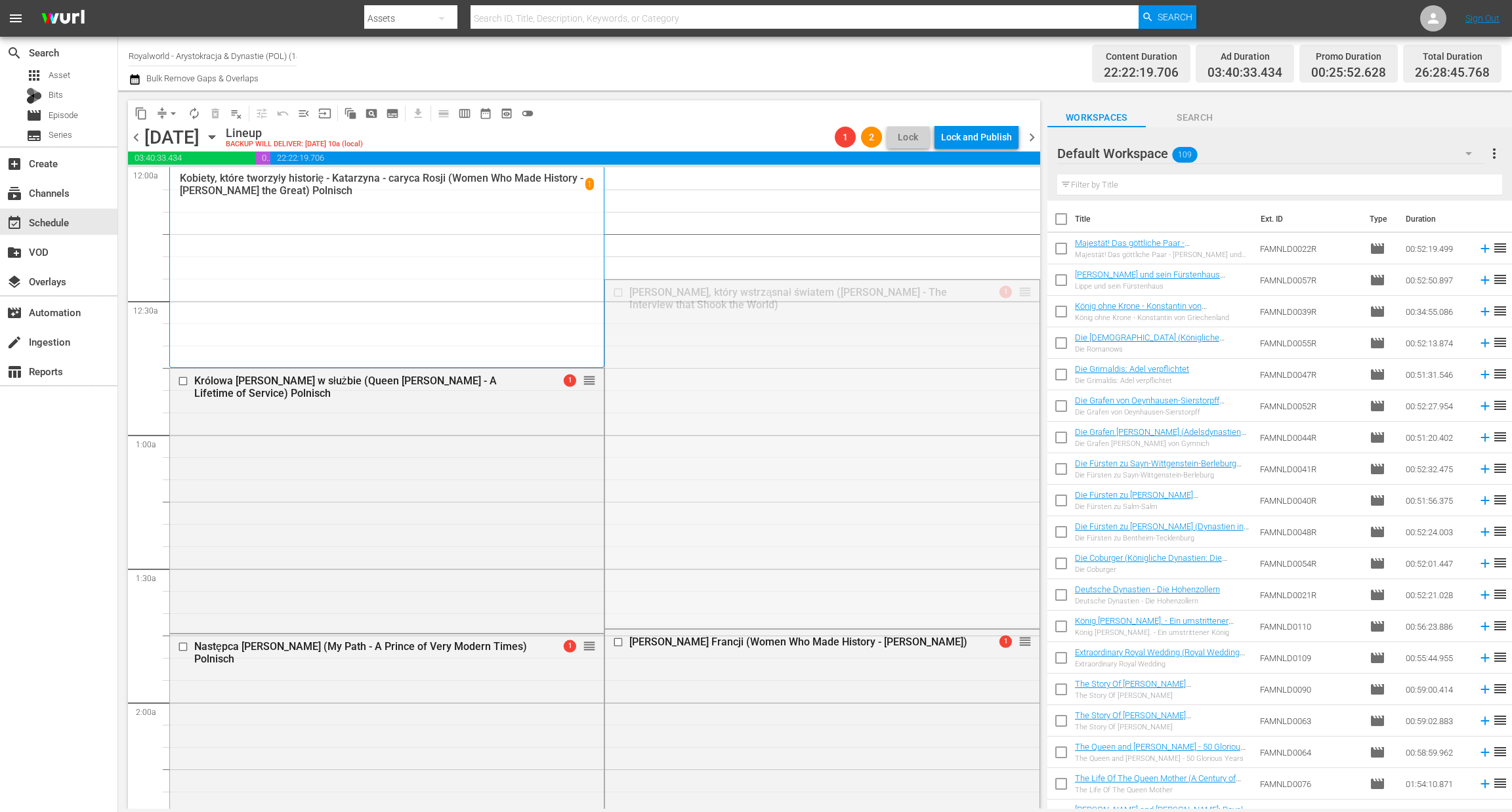
drag, startPoint x: 1010, startPoint y: 297, endPoint x: 828, endPoint y: 720, distance: 460.5
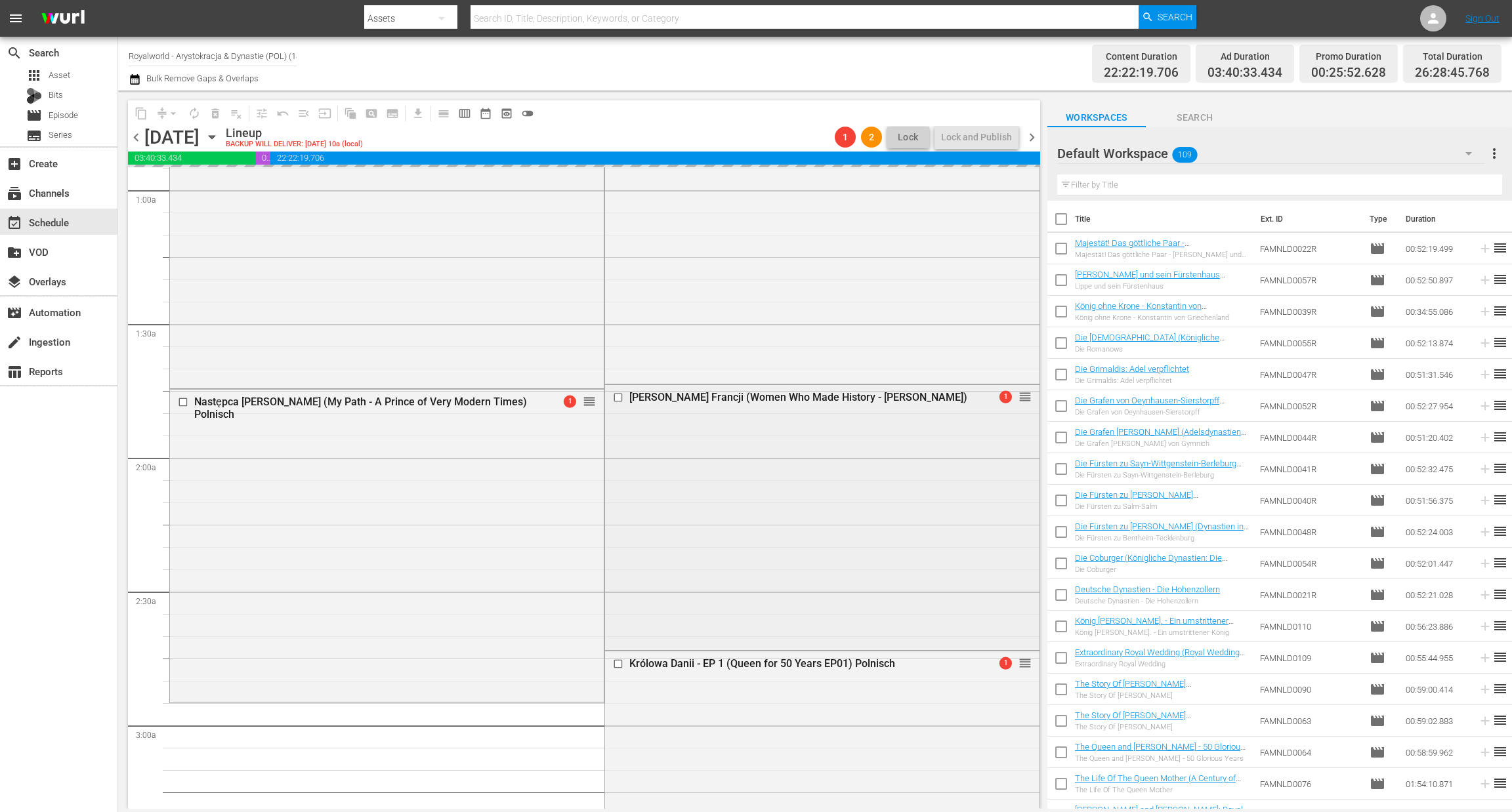
scroll to position [295, 0]
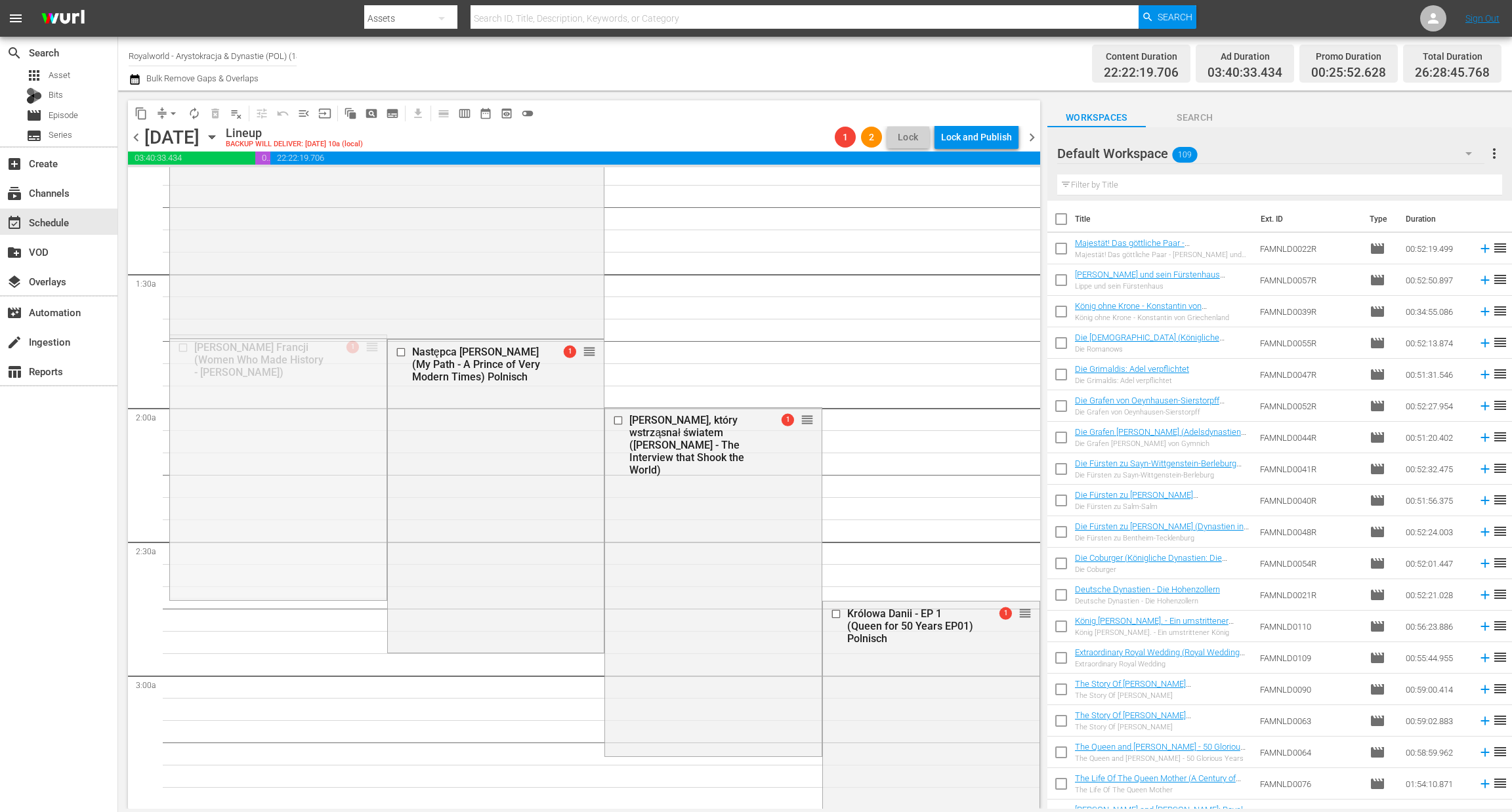
drag, startPoint x: 364, startPoint y: 348, endPoint x: 370, endPoint y: 401, distance: 53.3
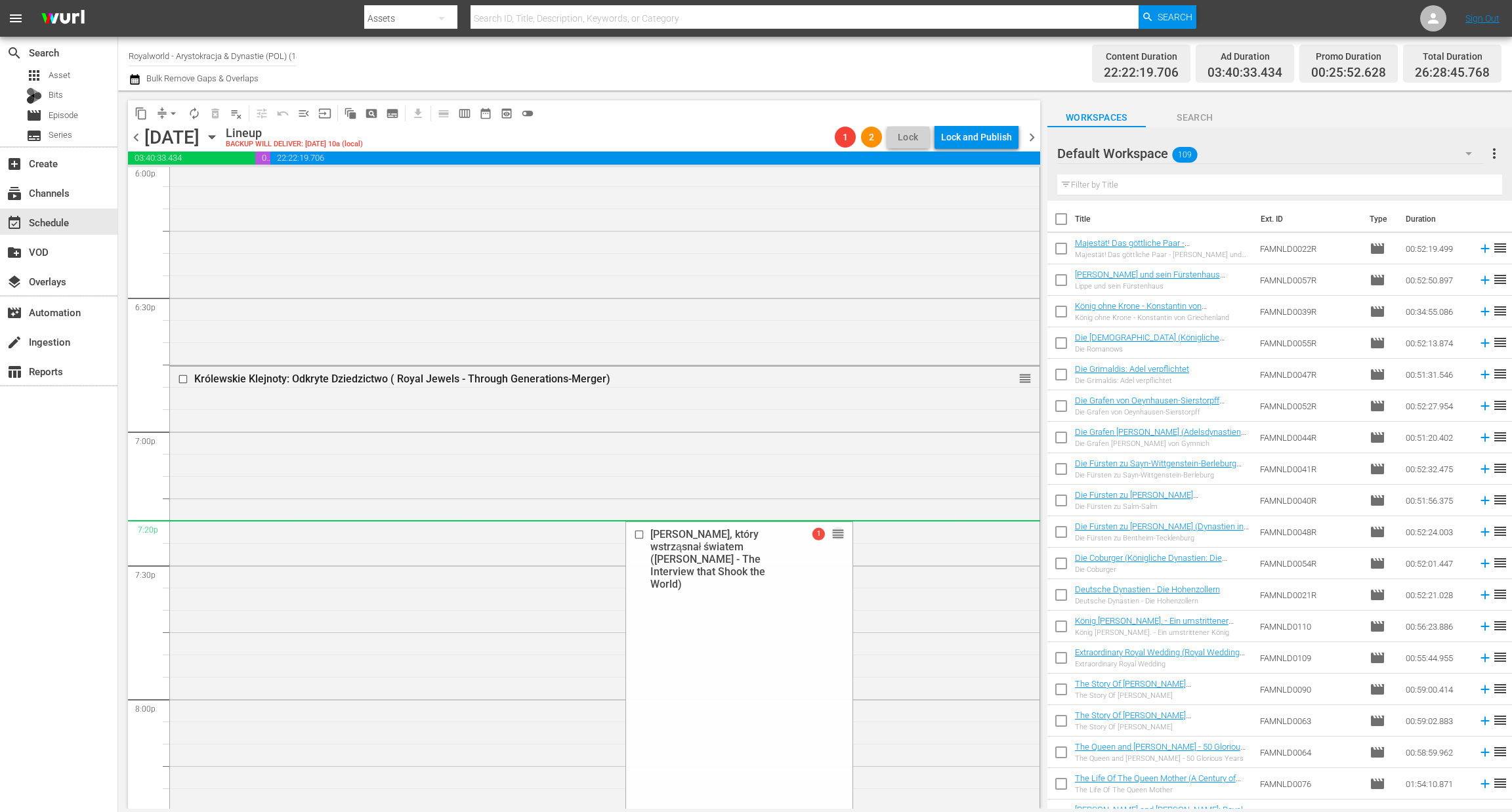
scroll to position [4724, 0]
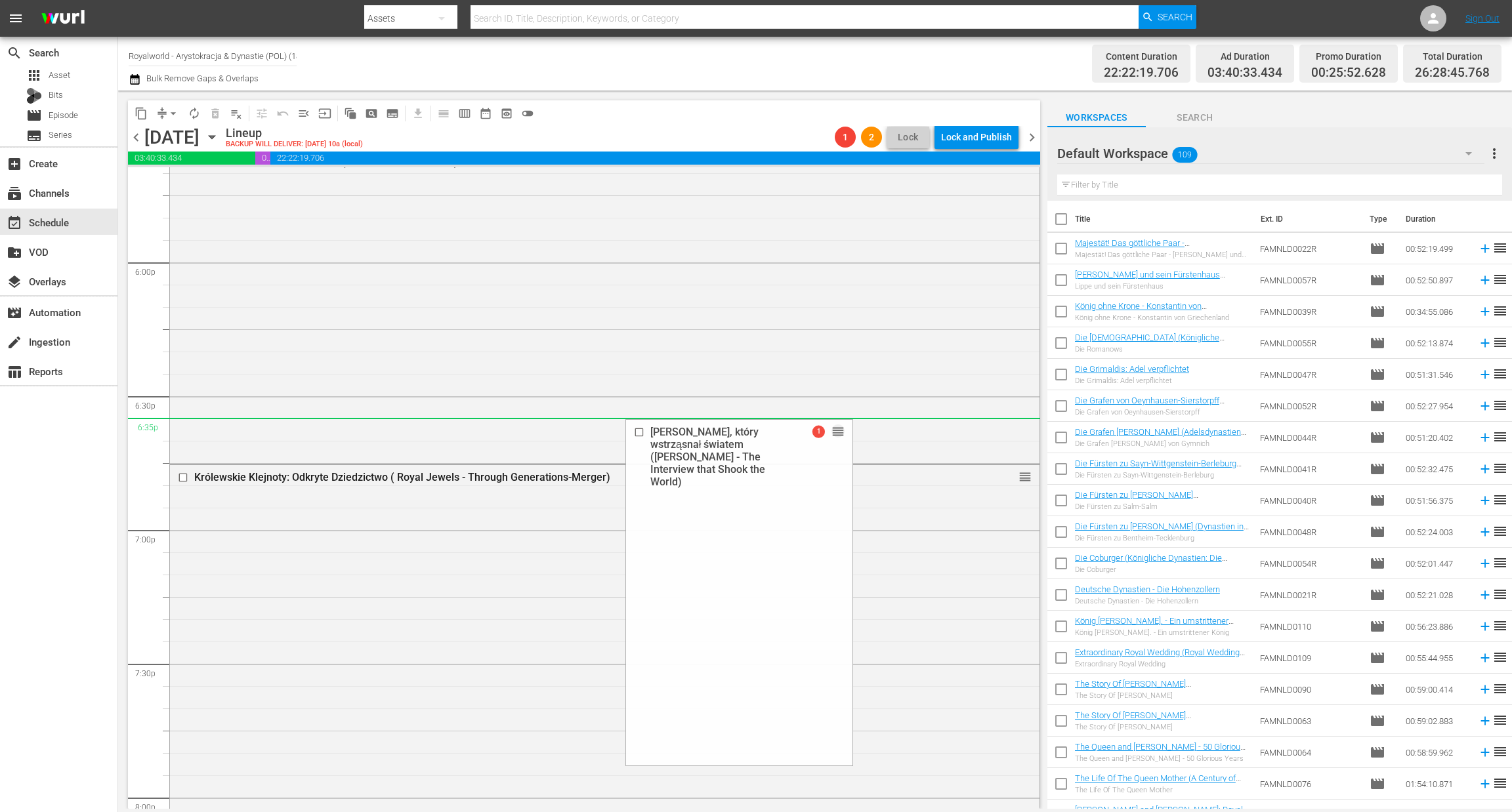
drag, startPoint x: 792, startPoint y: 419, endPoint x: 665, endPoint y: 431, distance: 127.6
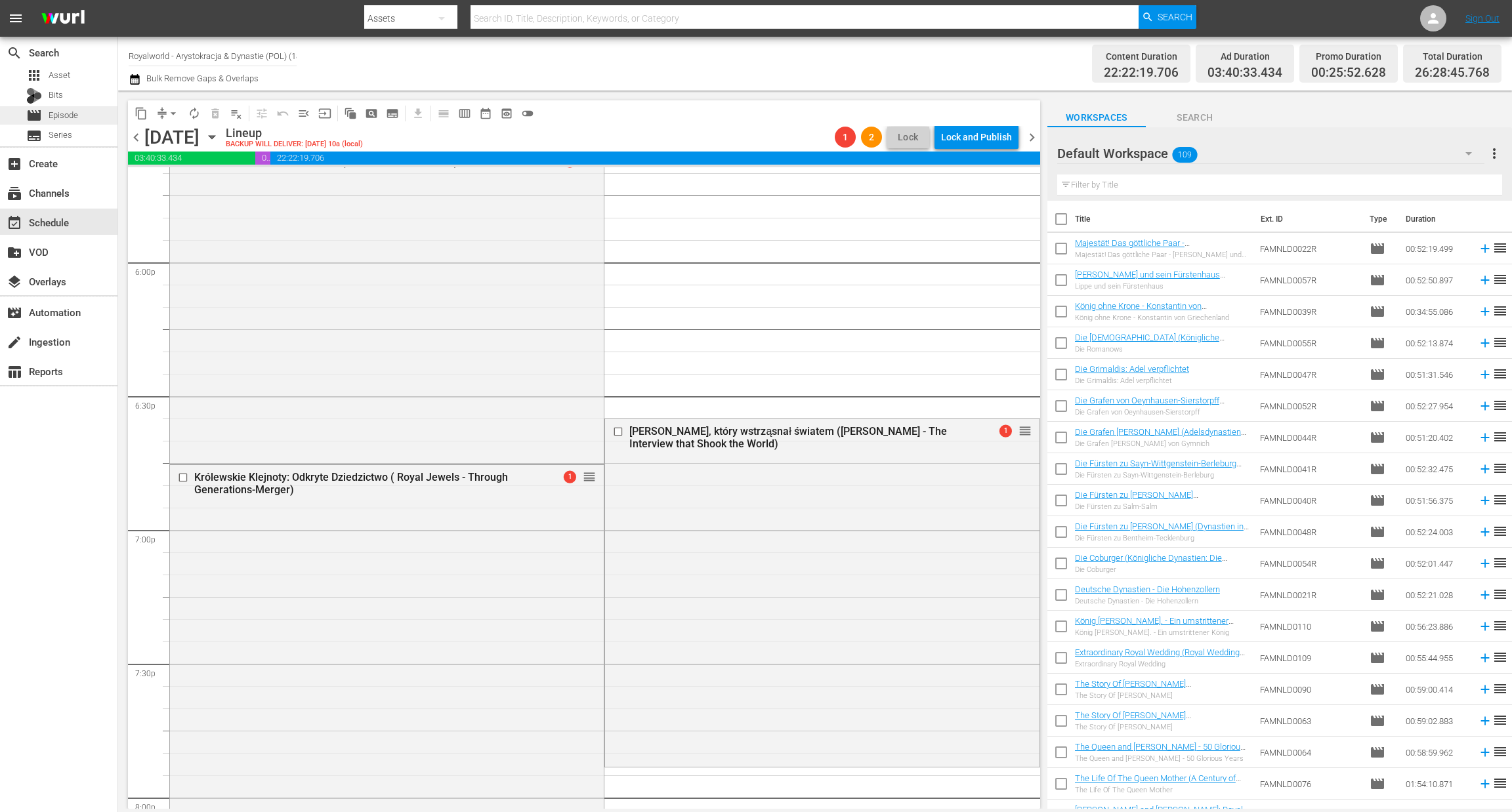
click at [71, 122] on span "Episode" at bounding box center [63, 115] width 29 height 13
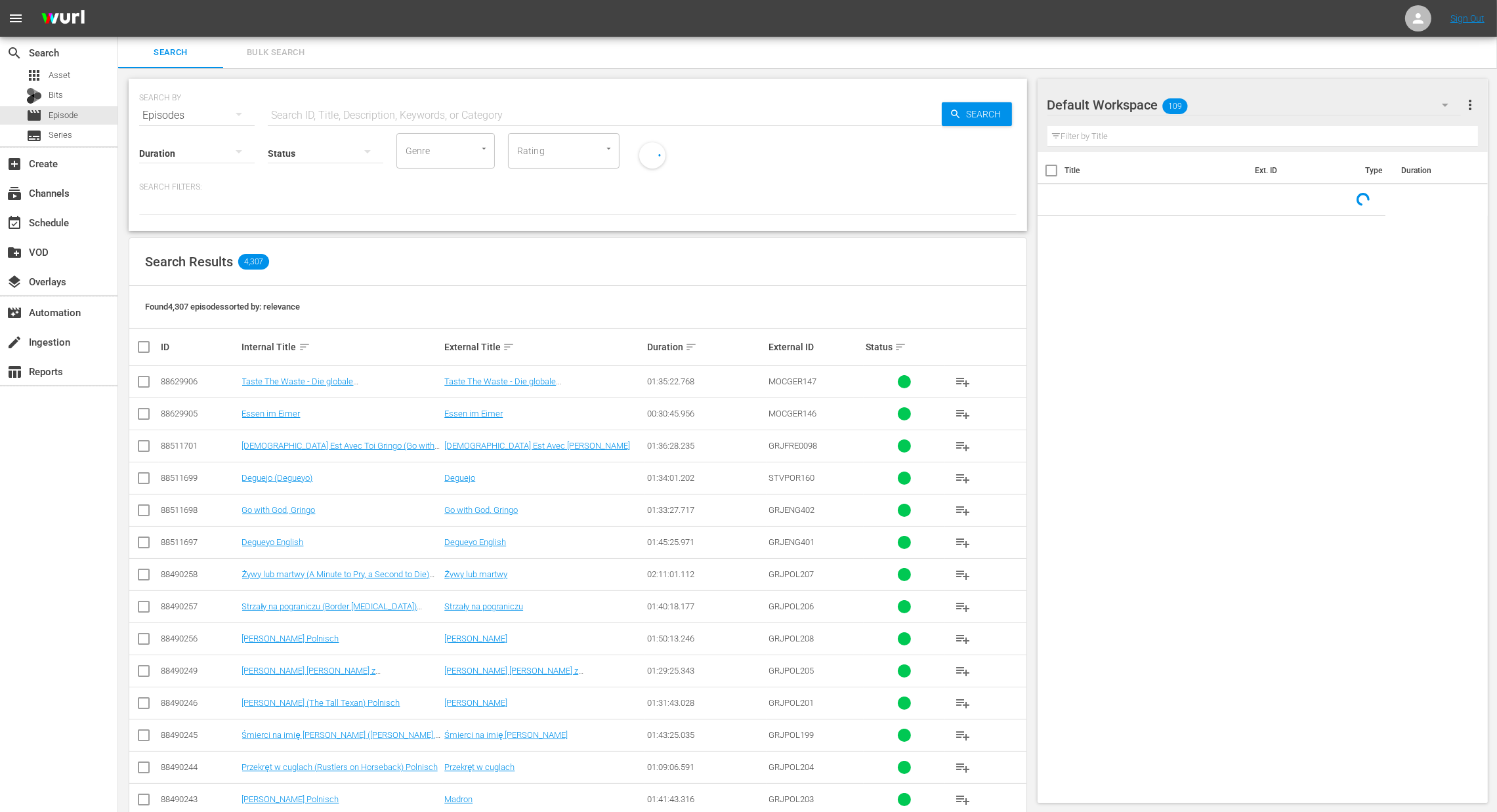
click at [317, 122] on div "Status" at bounding box center [325, 145] width 116 height 47
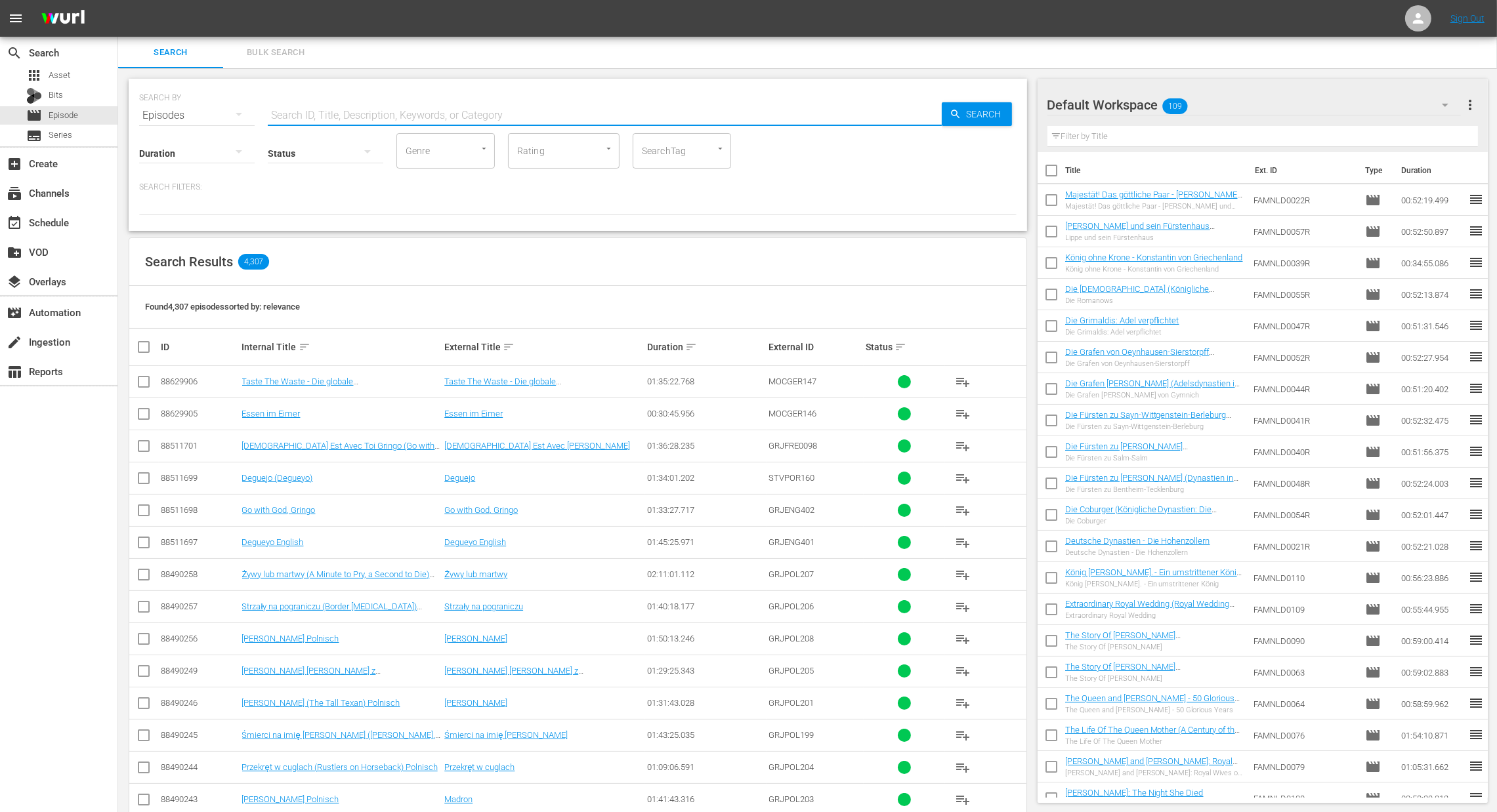
click at [317, 115] on input "text" at bounding box center [605, 115] width 674 height 32
click at [317, 113] on input "text" at bounding box center [605, 115] width 674 height 32
paste input "Księżna Diana - życie po śmierci (Princess Diana - A Life After Death)"
type input "Księżna Diana - życie po śmierci (Princess Diana - A Life After Death)"
click at [972, 115] on span "Search" at bounding box center [987, 114] width 51 height 24
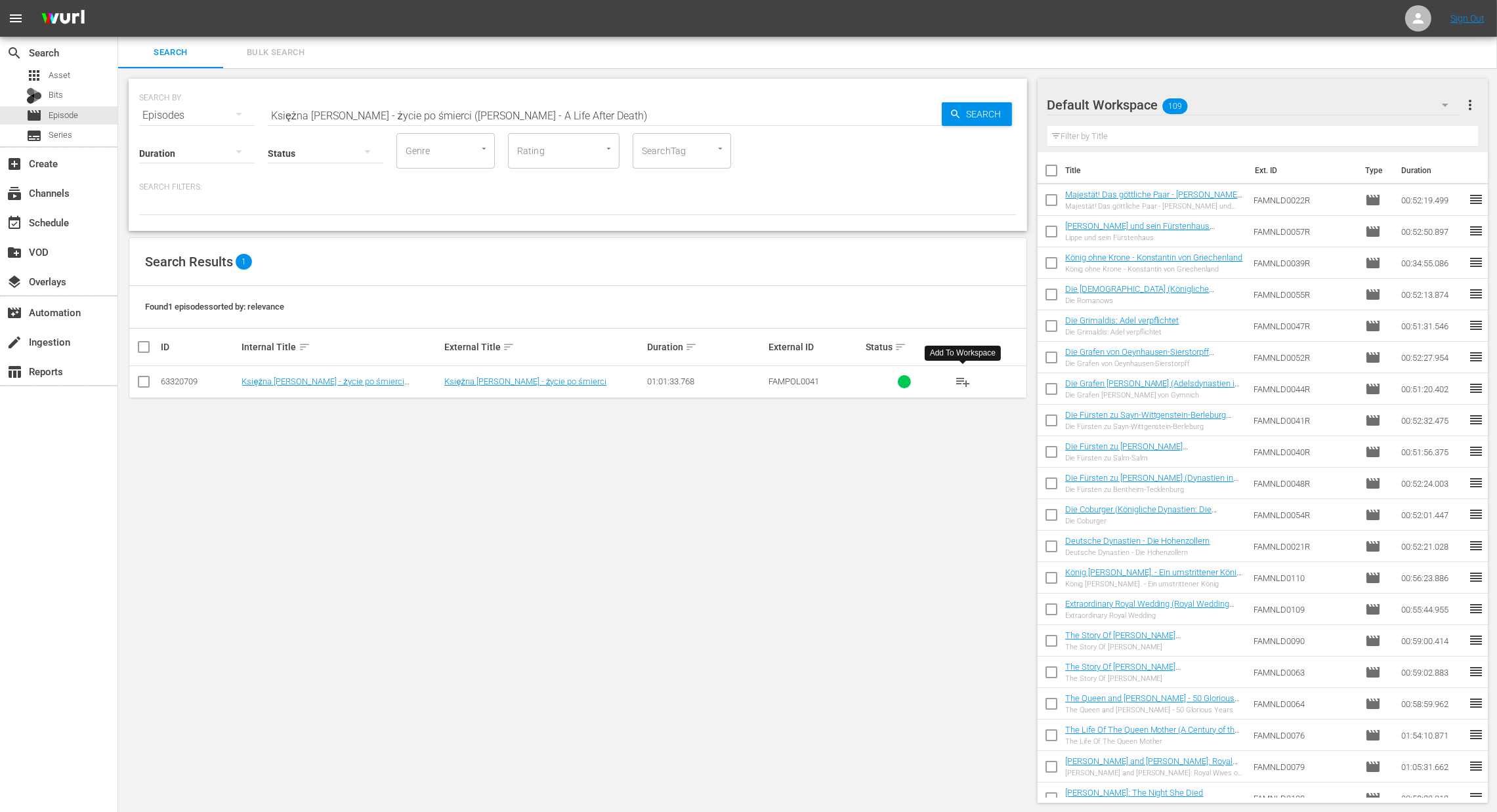
click at [971, 390] on button "playlist_add" at bounding box center [963, 382] width 32 height 32
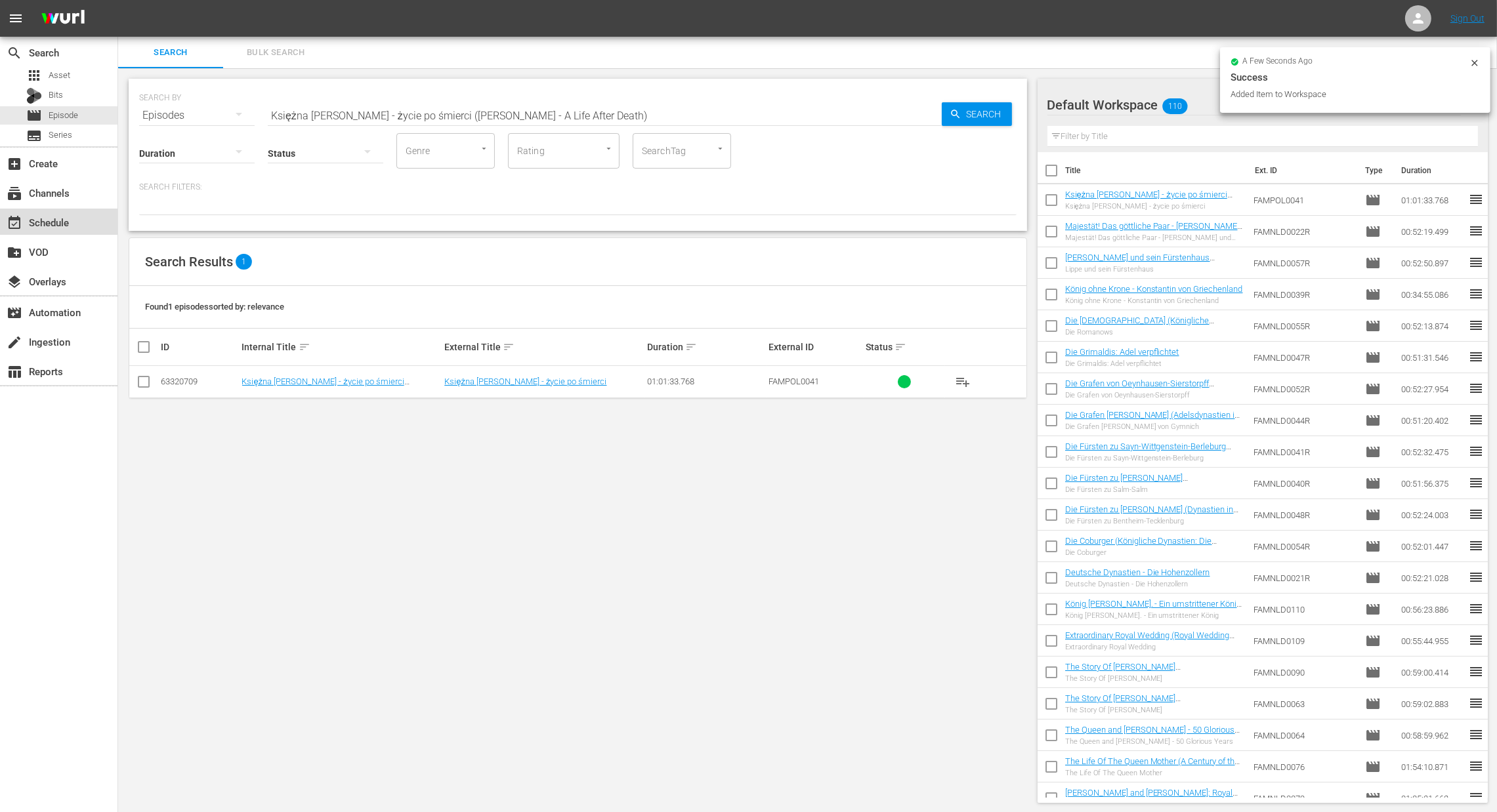
click at [60, 226] on div "event_available Schedule" at bounding box center [37, 220] width 74 height 12
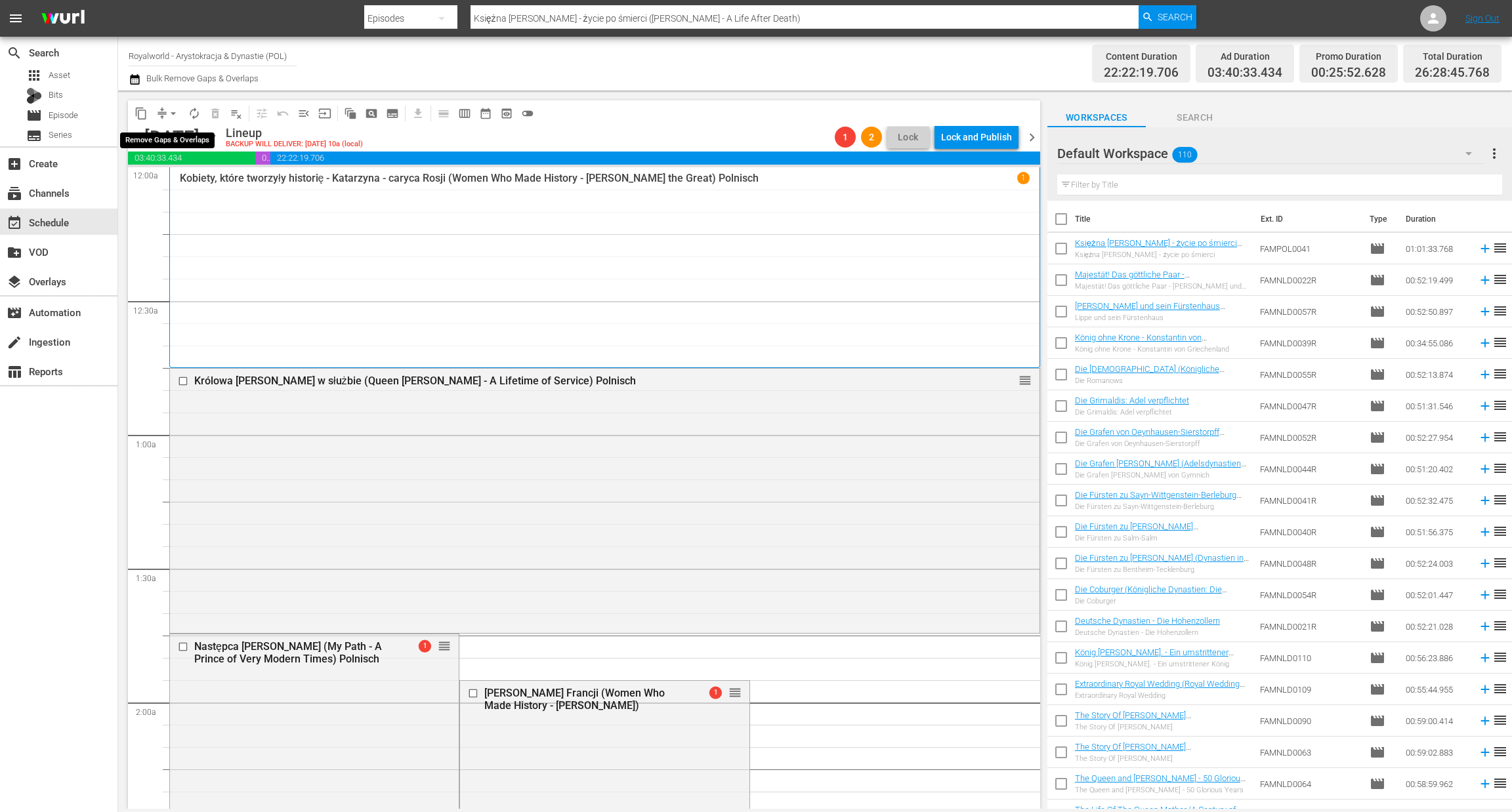
click at [172, 118] on span "arrow_drop_down" at bounding box center [172, 113] width 13 height 13
click at [164, 189] on li "Align to End of Previous Day" at bounding box center [173, 182] width 138 height 21
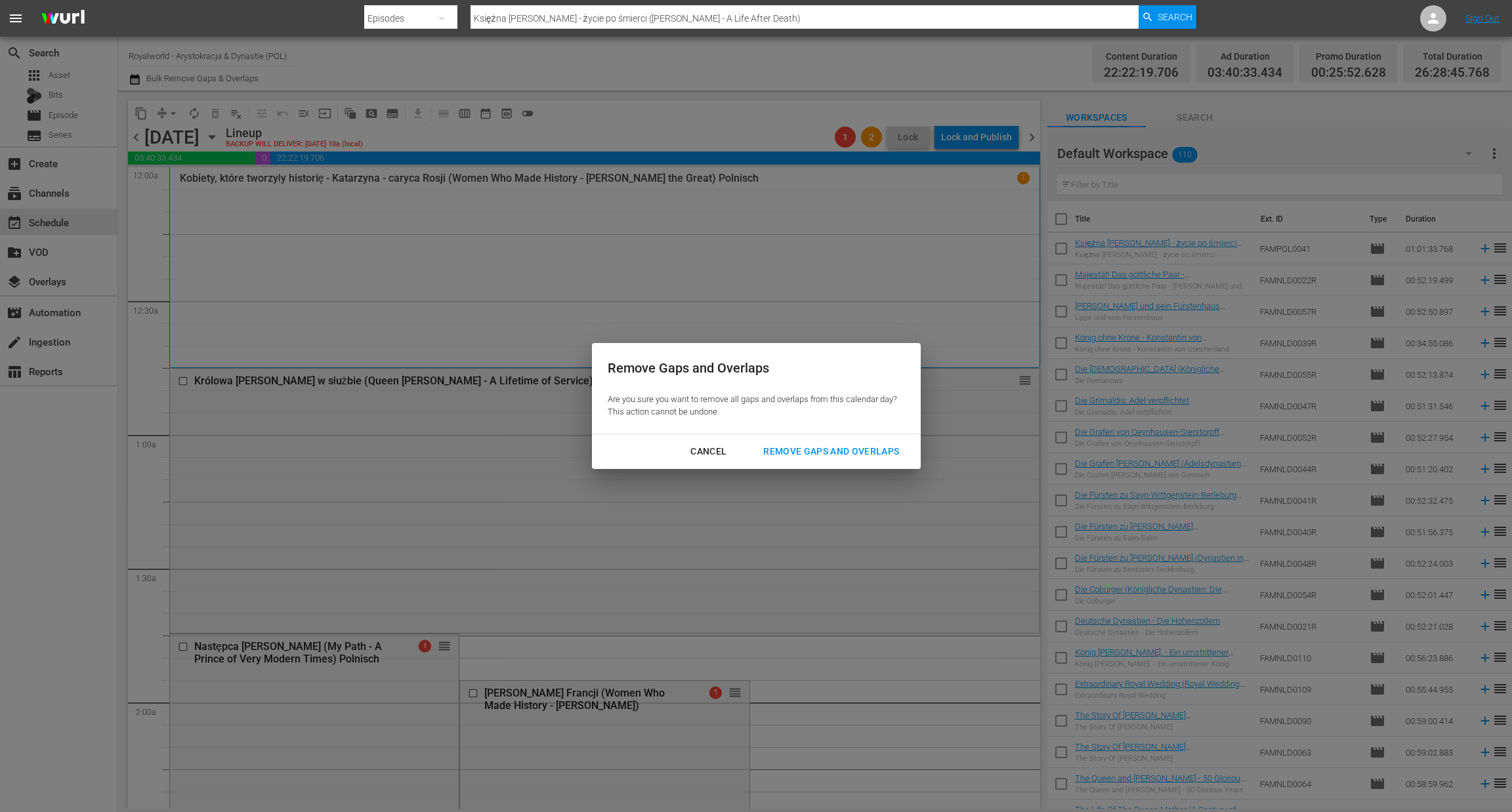
click at [864, 453] on div "Remove Gaps and Overlaps" at bounding box center [831, 451] width 157 height 16
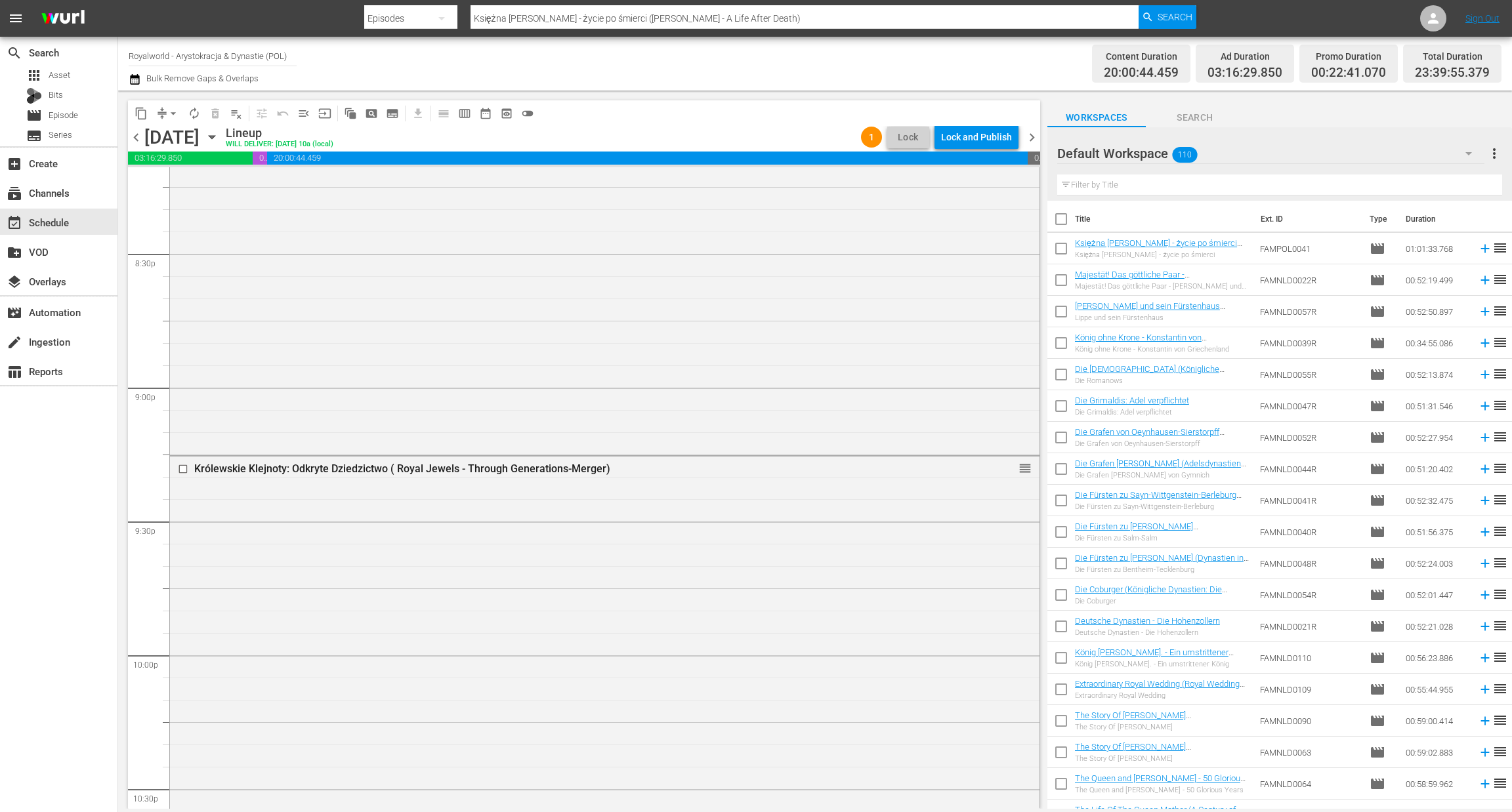
scroll to position [5413, 0]
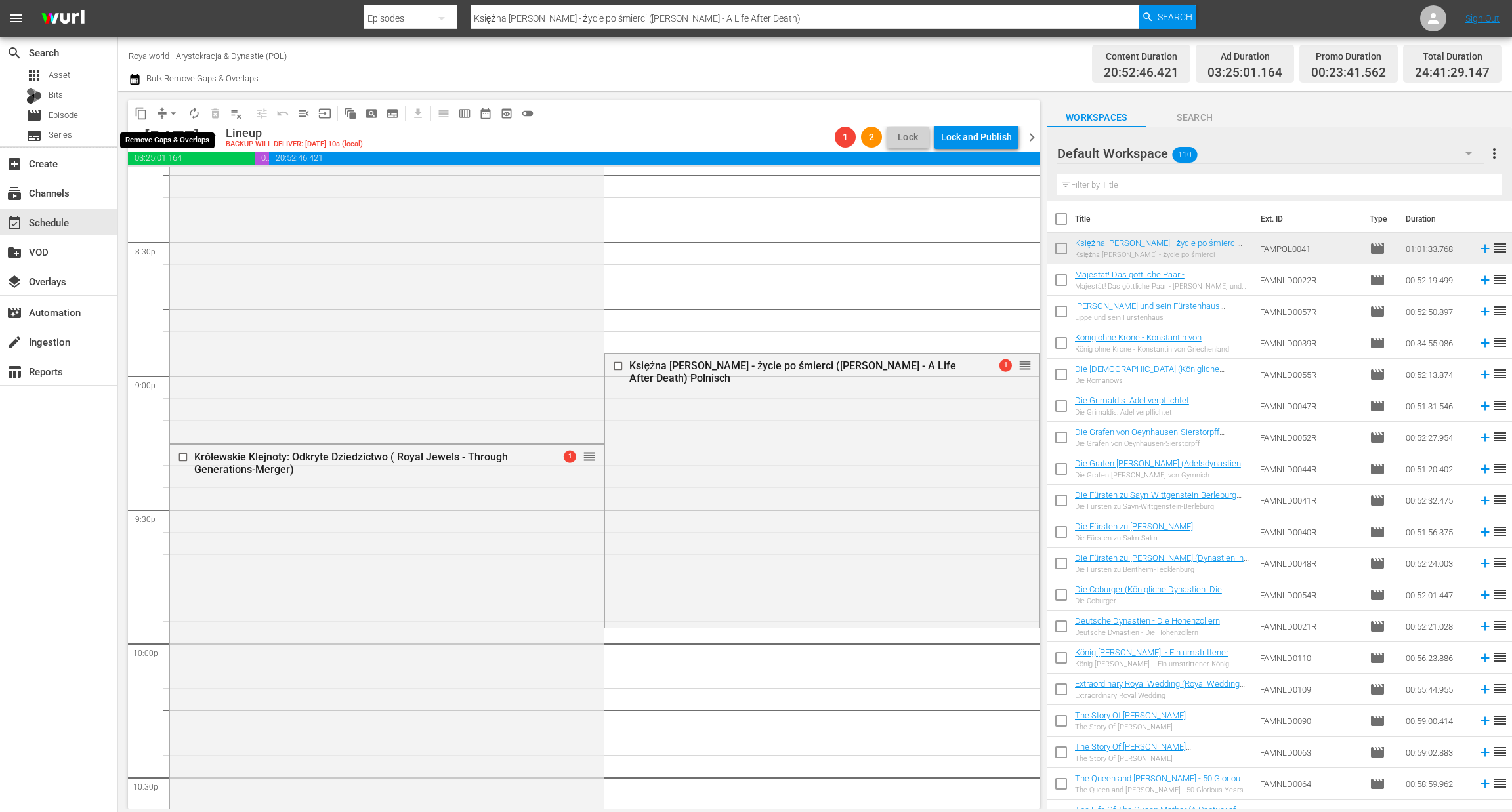
click at [178, 114] on span "arrow_drop_down" at bounding box center [172, 113] width 13 height 13
click at [157, 179] on li "Align to End of Previous Day" at bounding box center [173, 182] width 138 height 21
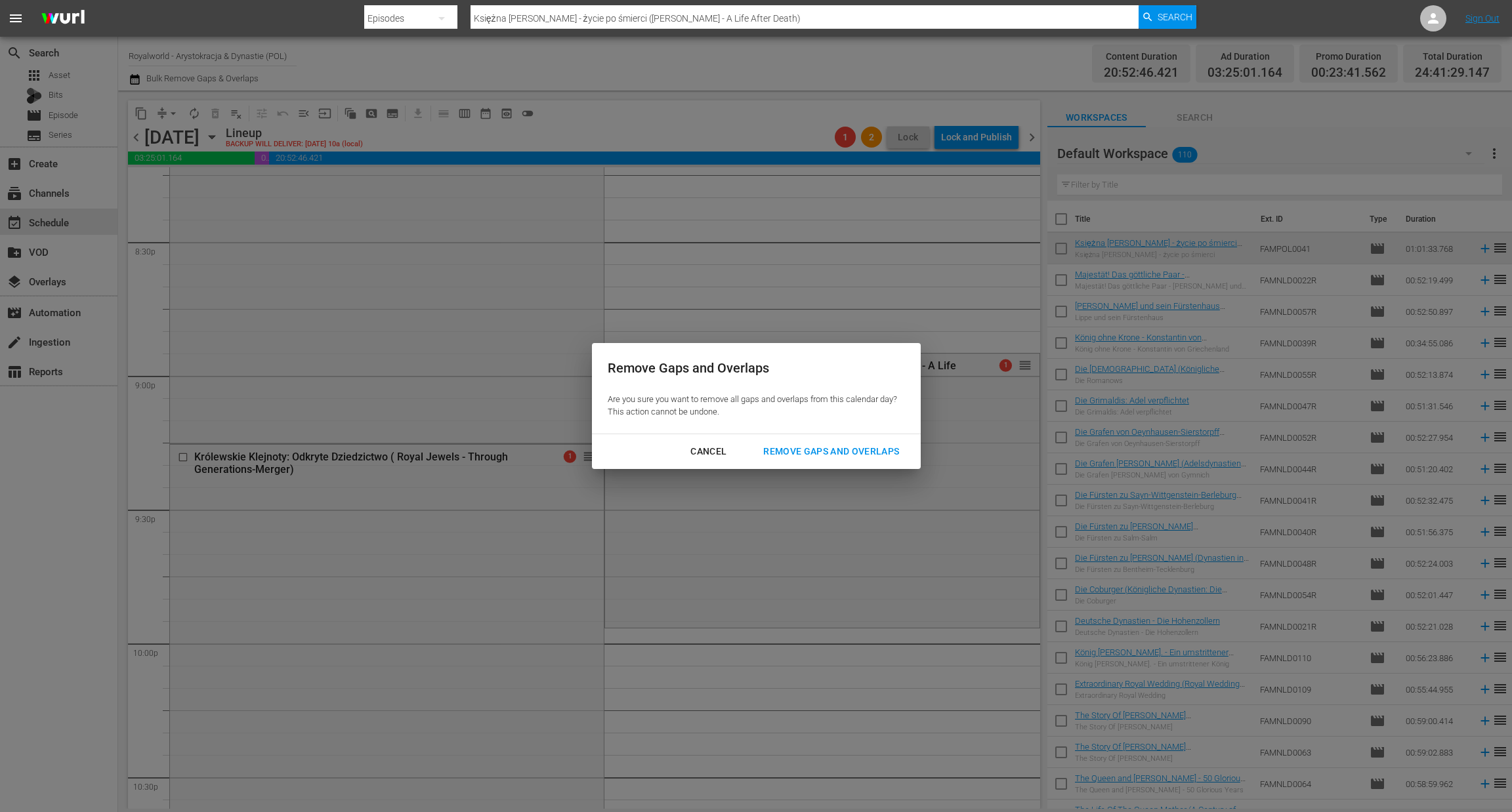
click at [802, 450] on div "Remove Gaps and Overlaps" at bounding box center [831, 451] width 157 height 16
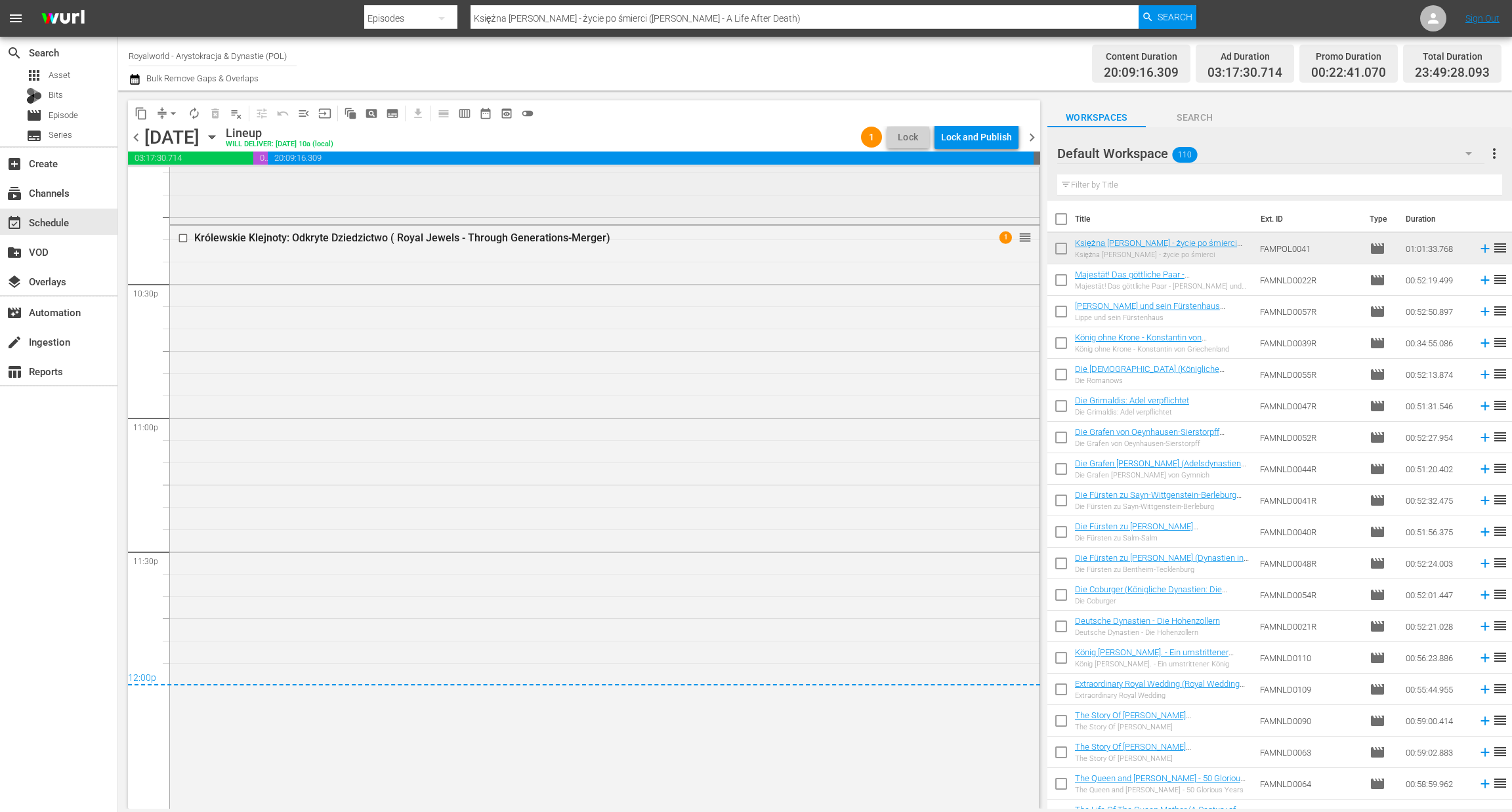
scroll to position [5935, 0]
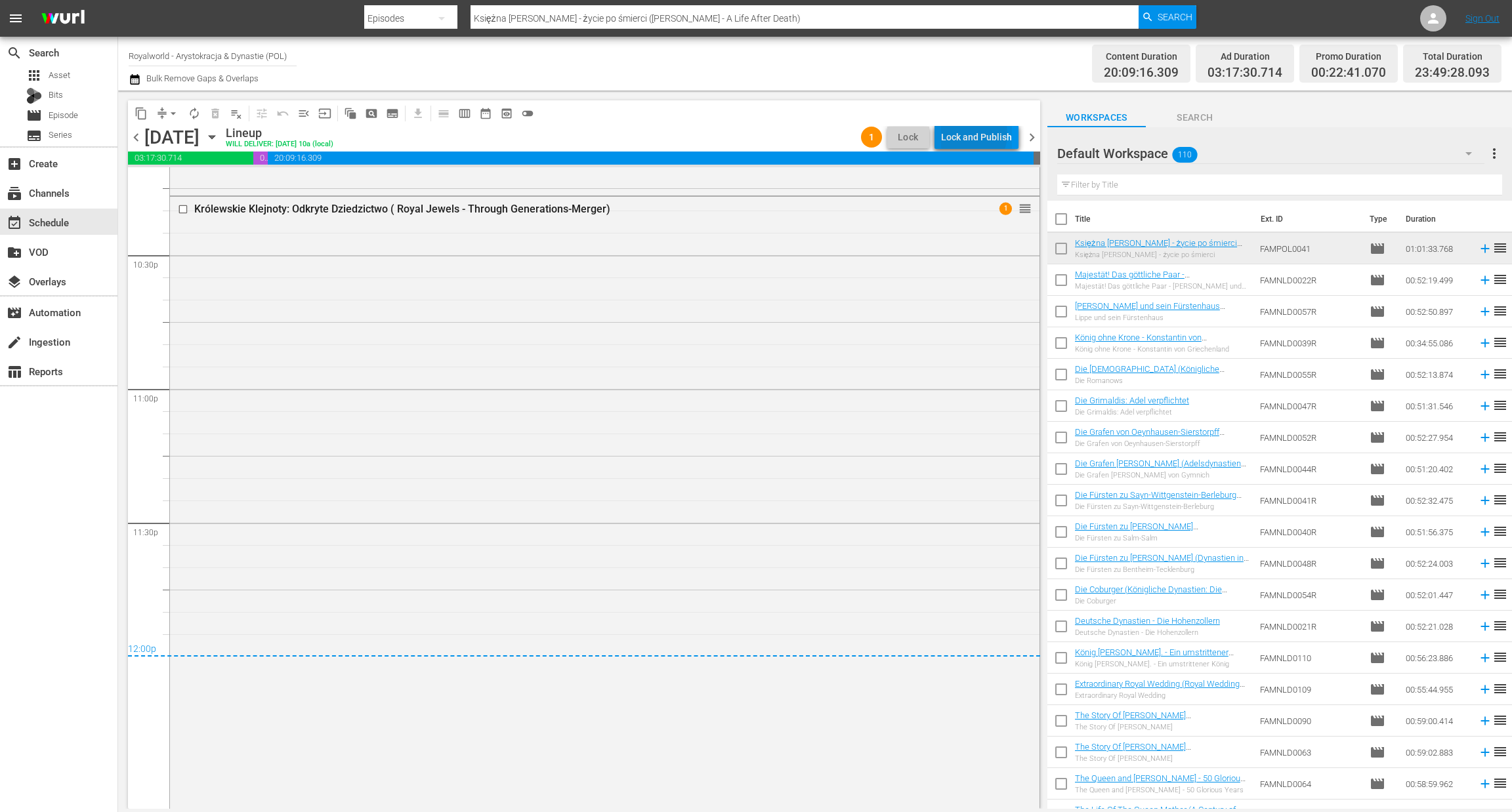
click at [970, 134] on div "Lock and Publish" at bounding box center [976, 137] width 71 height 24
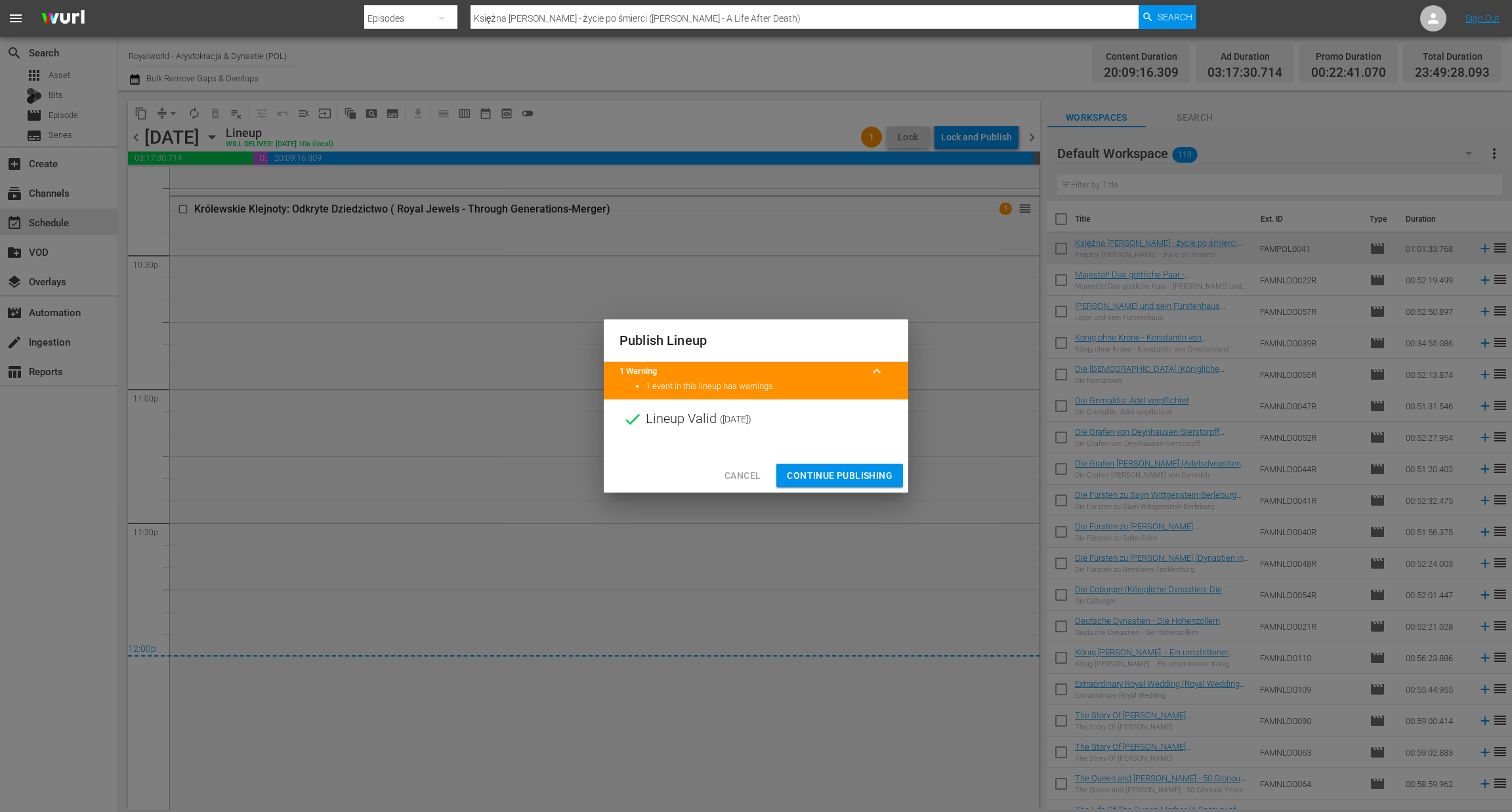
click at [853, 468] on span "Continue Publishing" at bounding box center [840, 476] width 105 height 16
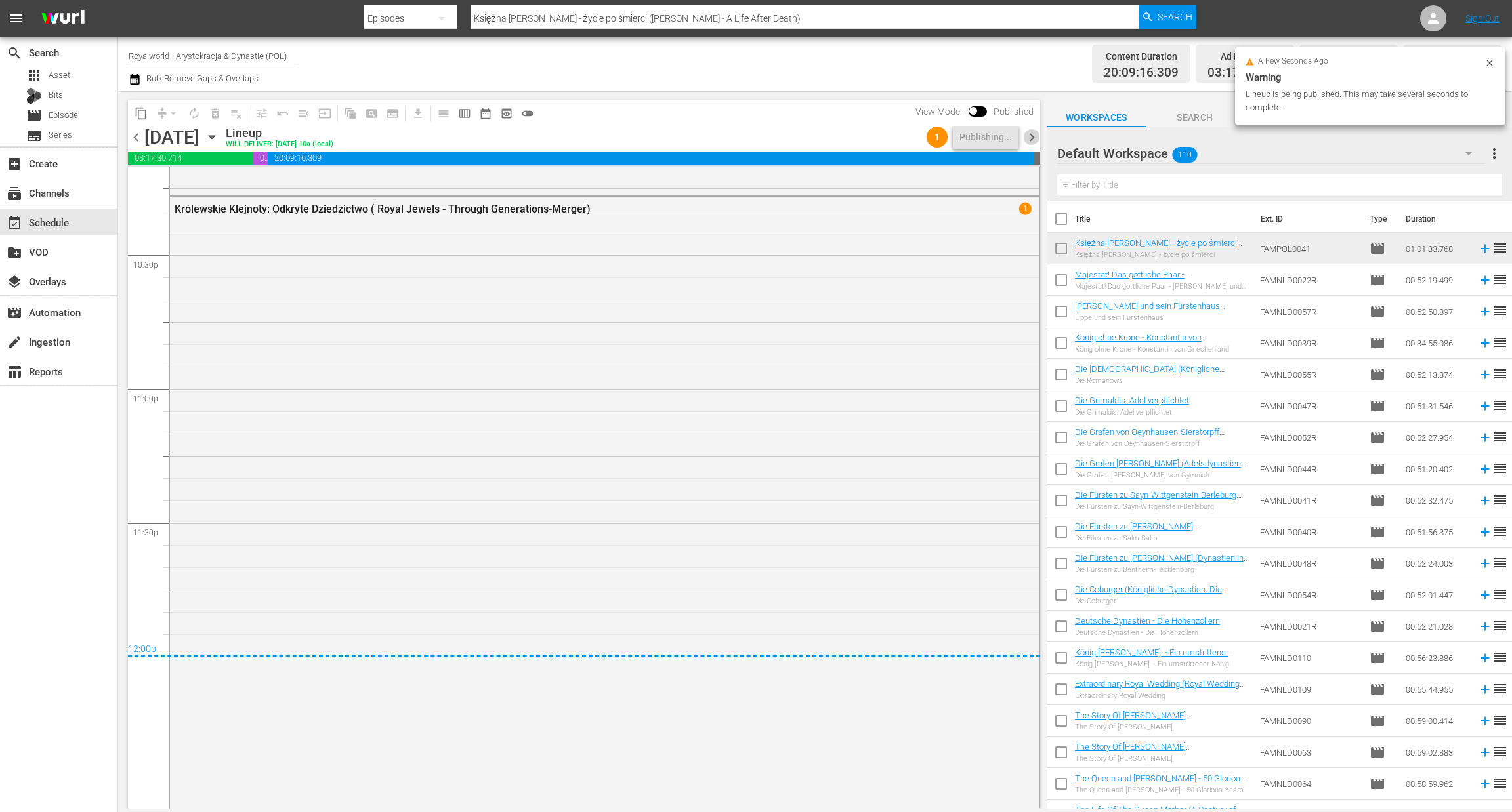
click at [1033, 141] on span "chevron_right" at bounding box center [1032, 137] width 16 height 16
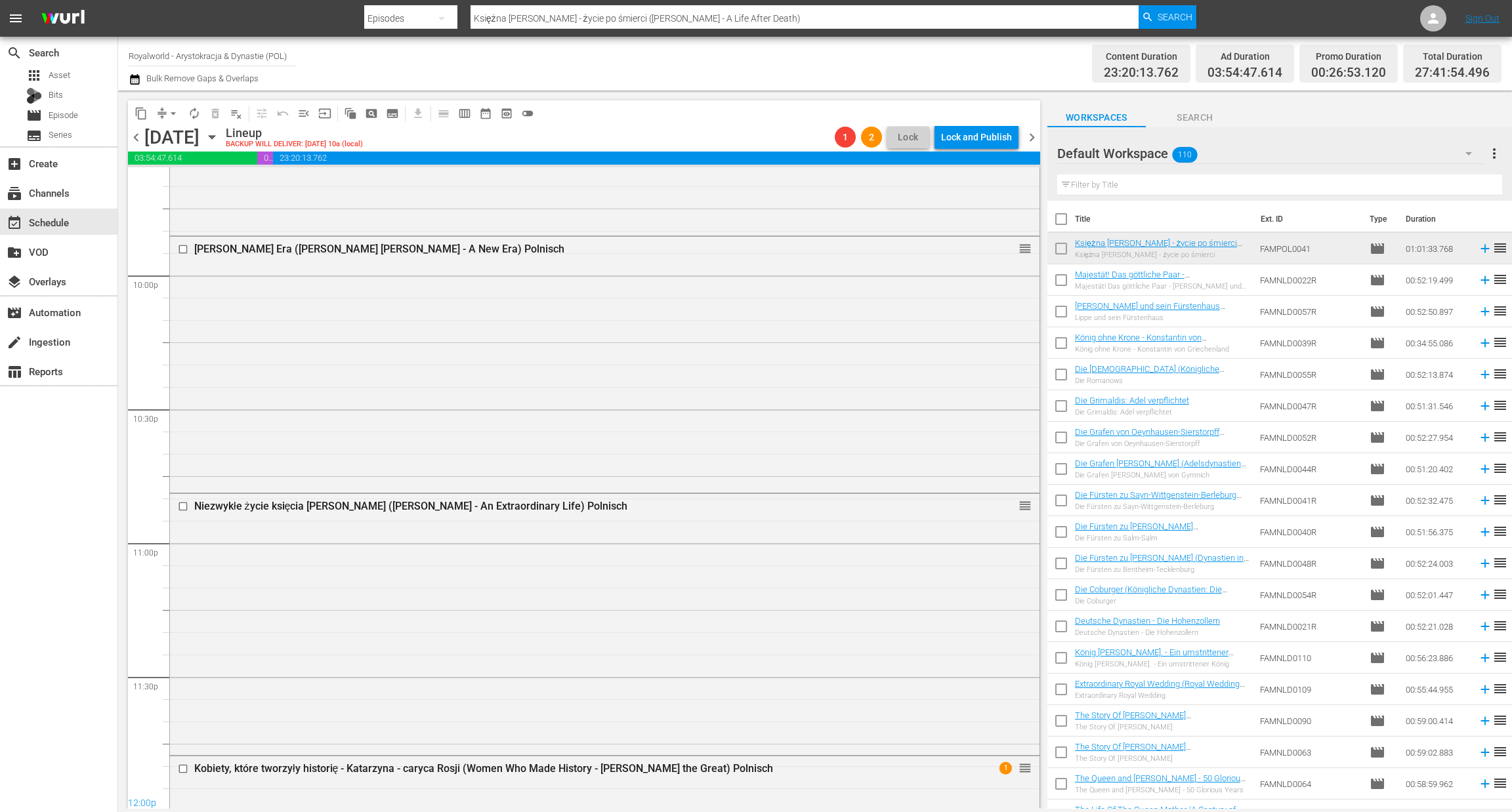
scroll to position [5780, 0]
click at [1033, 135] on span "chevron_right" at bounding box center [1032, 137] width 16 height 16
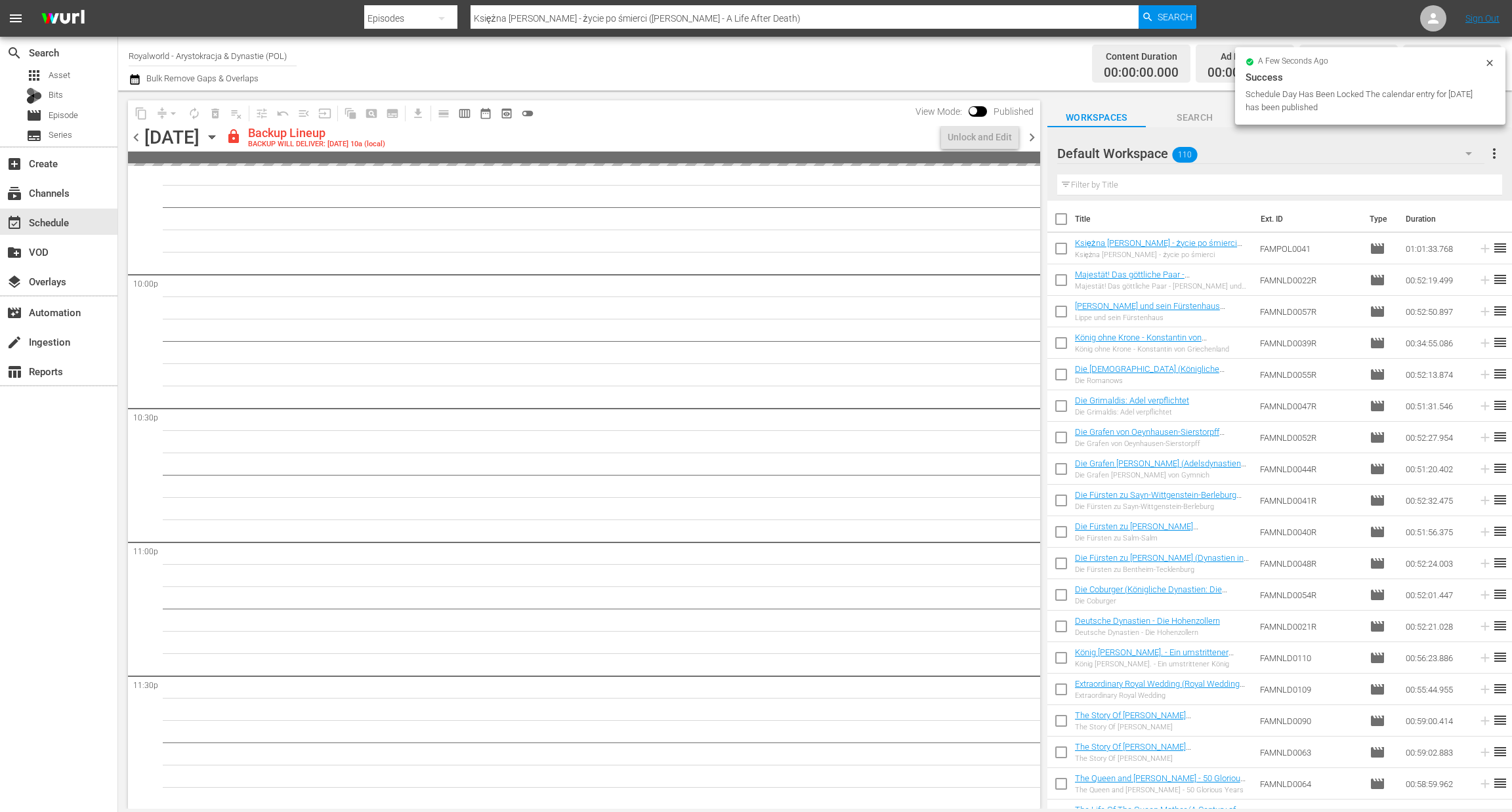
scroll to position [5782, 0]
click at [130, 138] on span "chevron_left" at bounding box center [136, 137] width 16 height 16
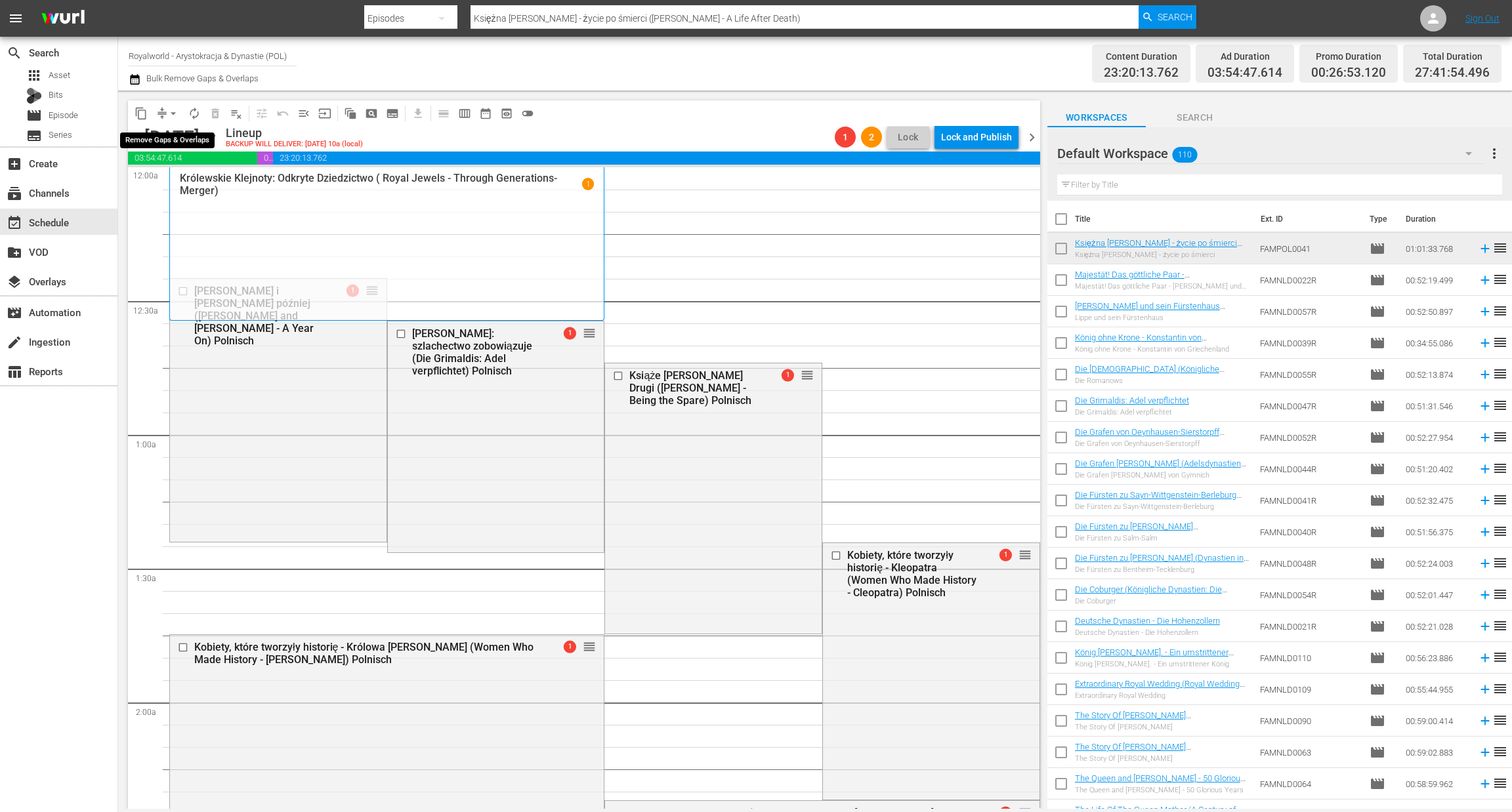
click at [175, 118] on span "arrow_drop_down" at bounding box center [172, 113] width 13 height 13
click at [182, 181] on li "Align to End of Previous Day" at bounding box center [173, 182] width 138 height 21
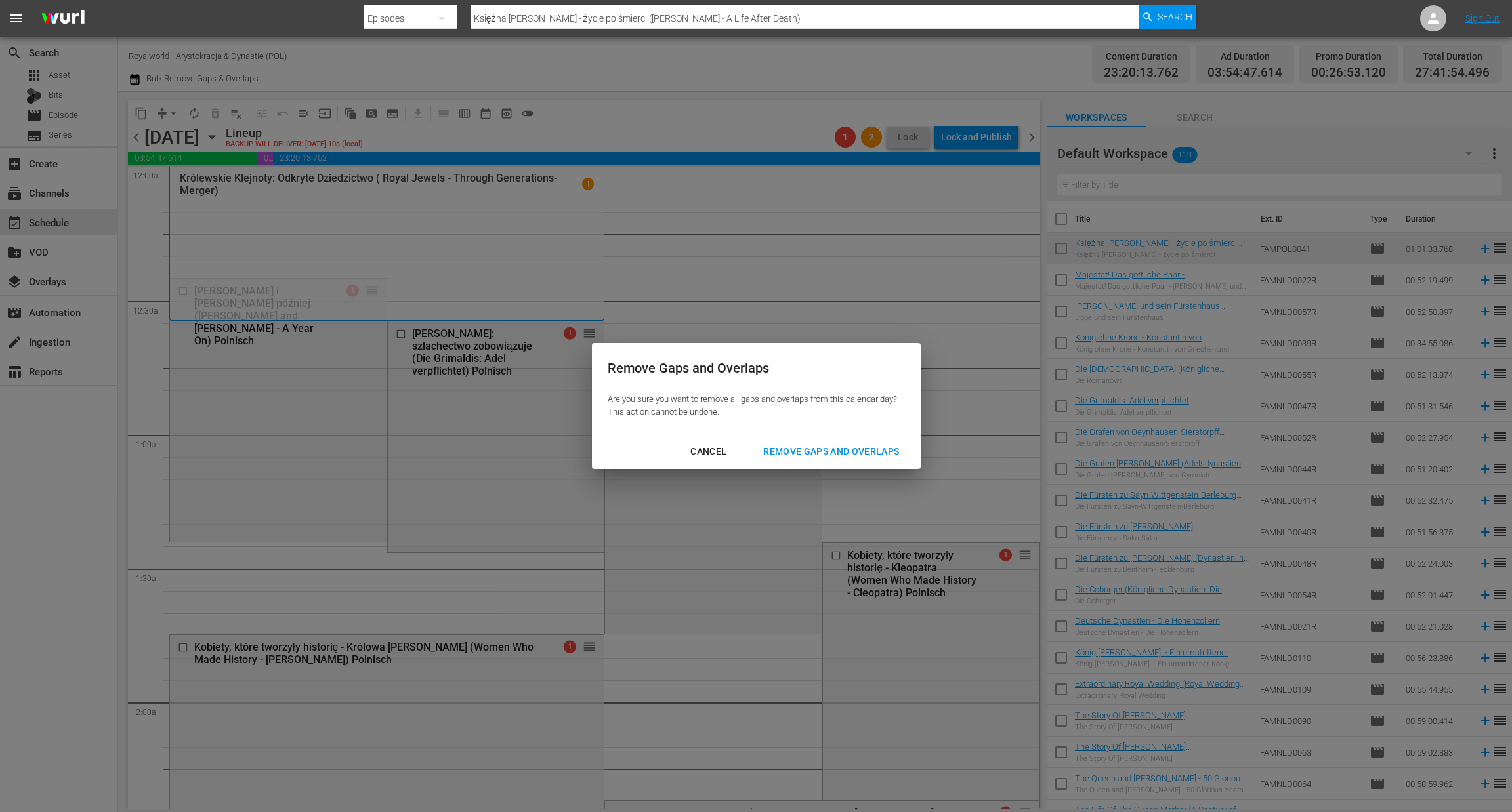
click at [792, 449] on div "Remove Gaps and Overlaps" at bounding box center [831, 451] width 157 height 16
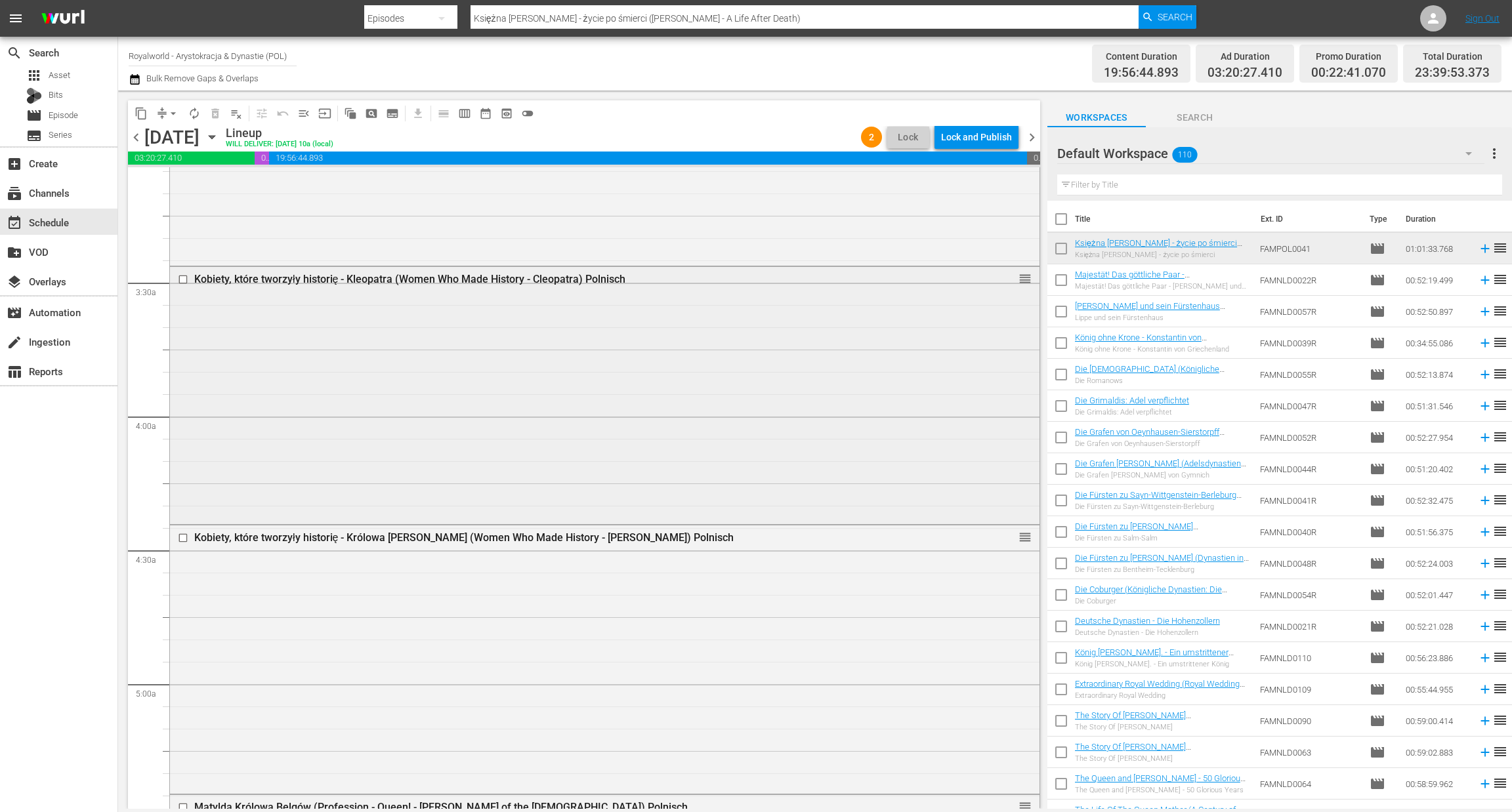
scroll to position [983, 0]
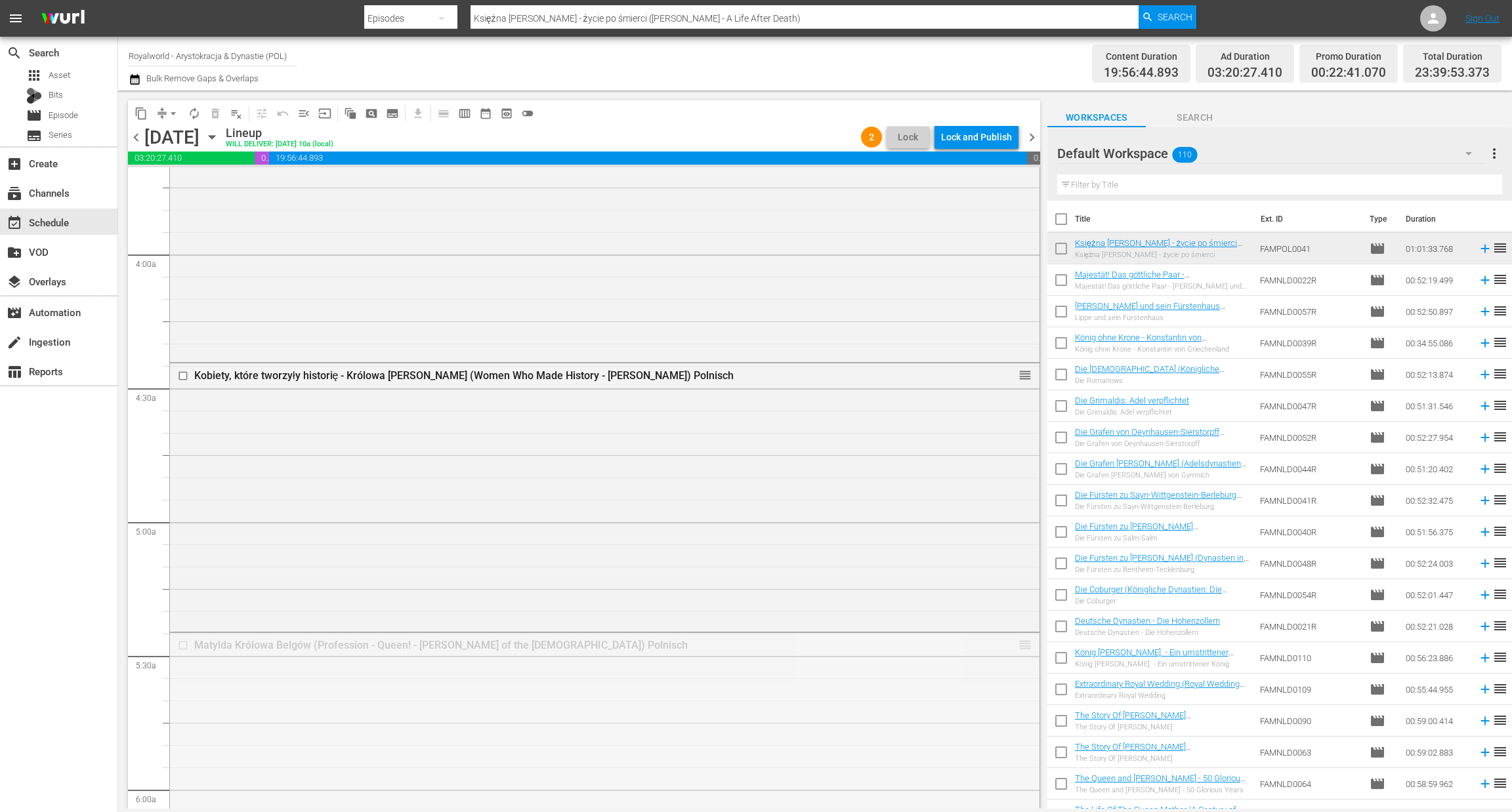
drag, startPoint x: 1005, startPoint y: 643, endPoint x: 931, endPoint y: 285, distance: 365.6
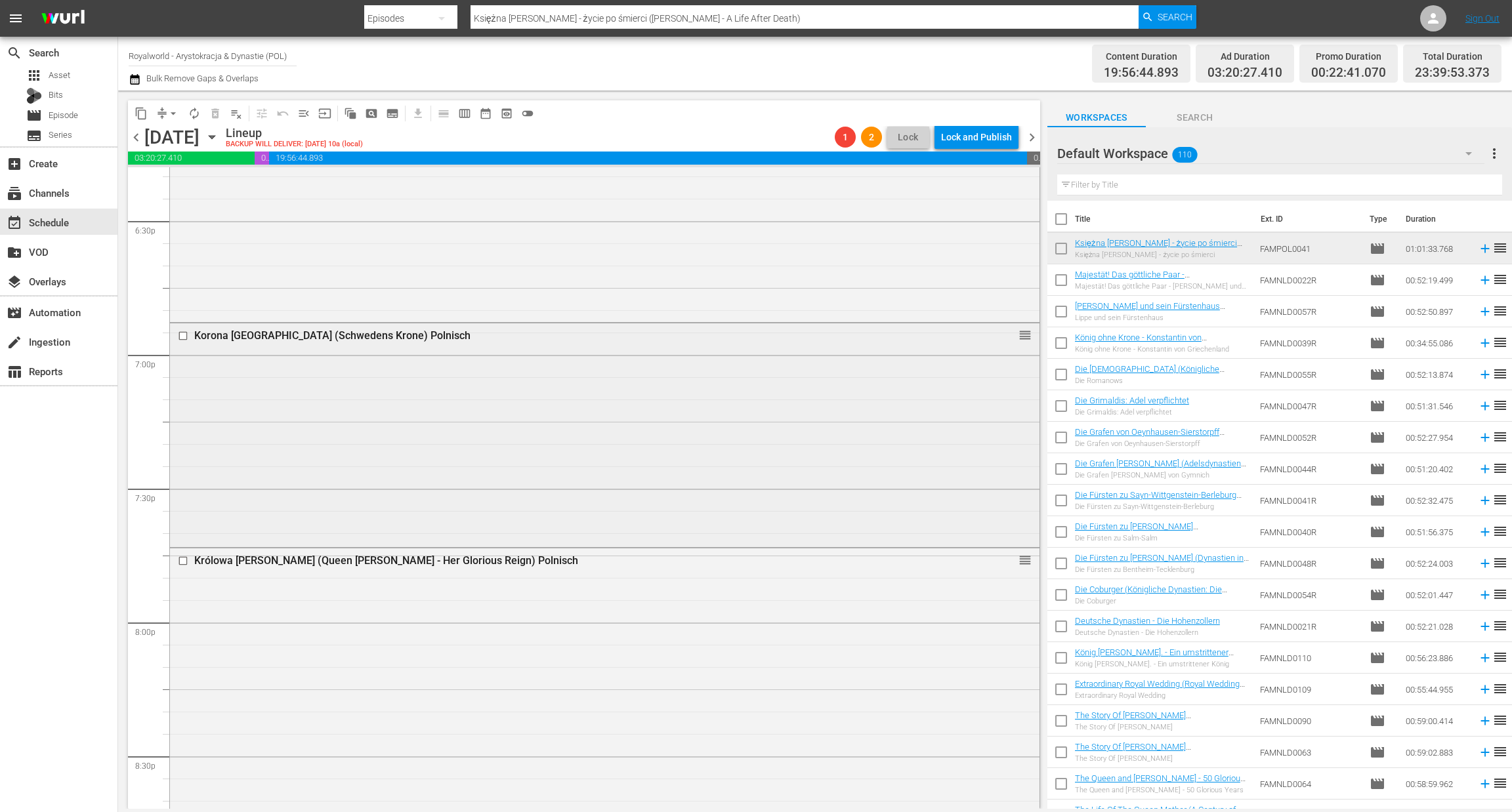
scroll to position [4997, 0]
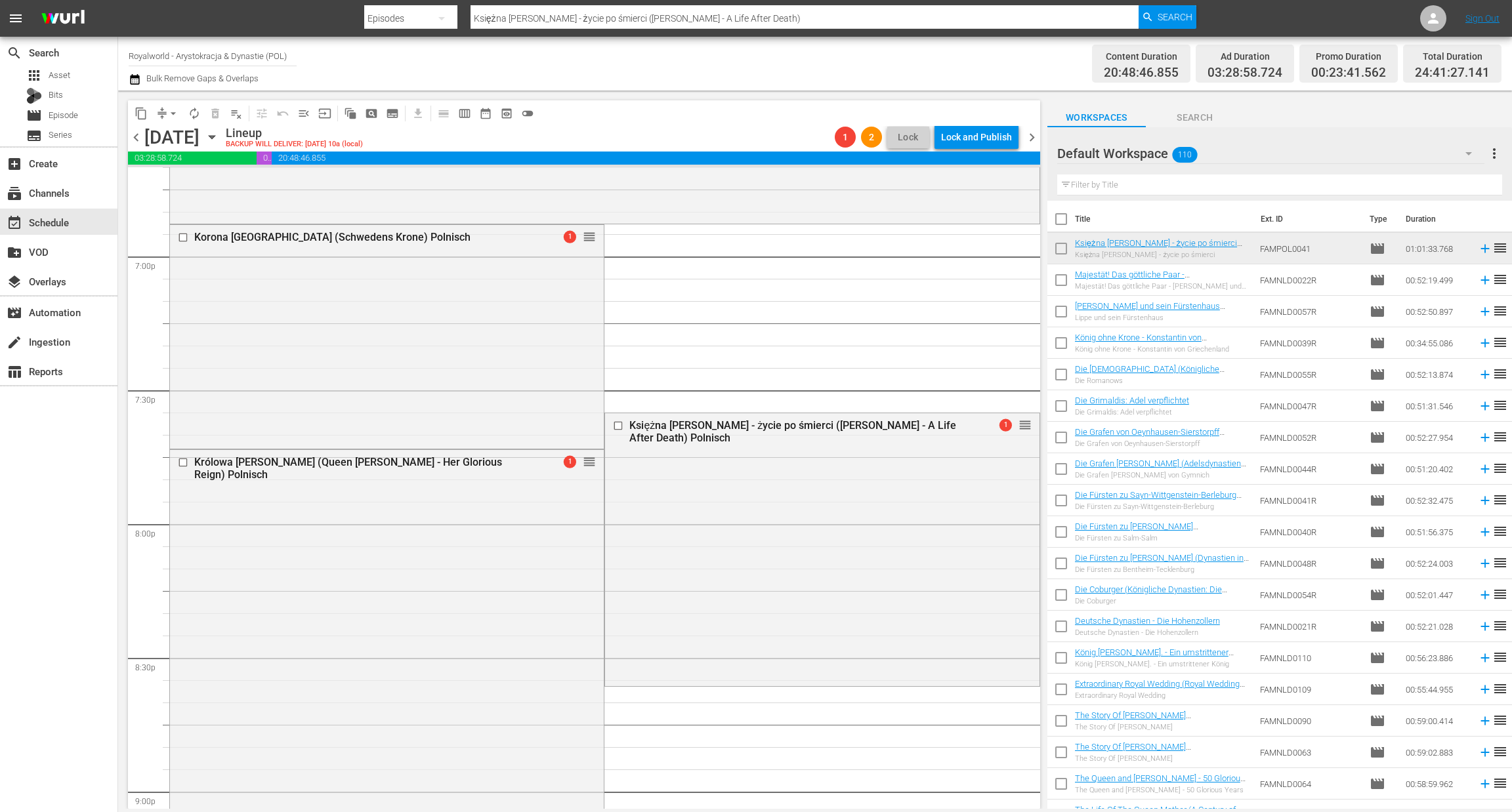
click at [169, 111] on span "arrow_drop_down" at bounding box center [172, 113] width 13 height 13
click at [172, 186] on li "Align to End of Previous Day" at bounding box center [173, 182] width 138 height 21
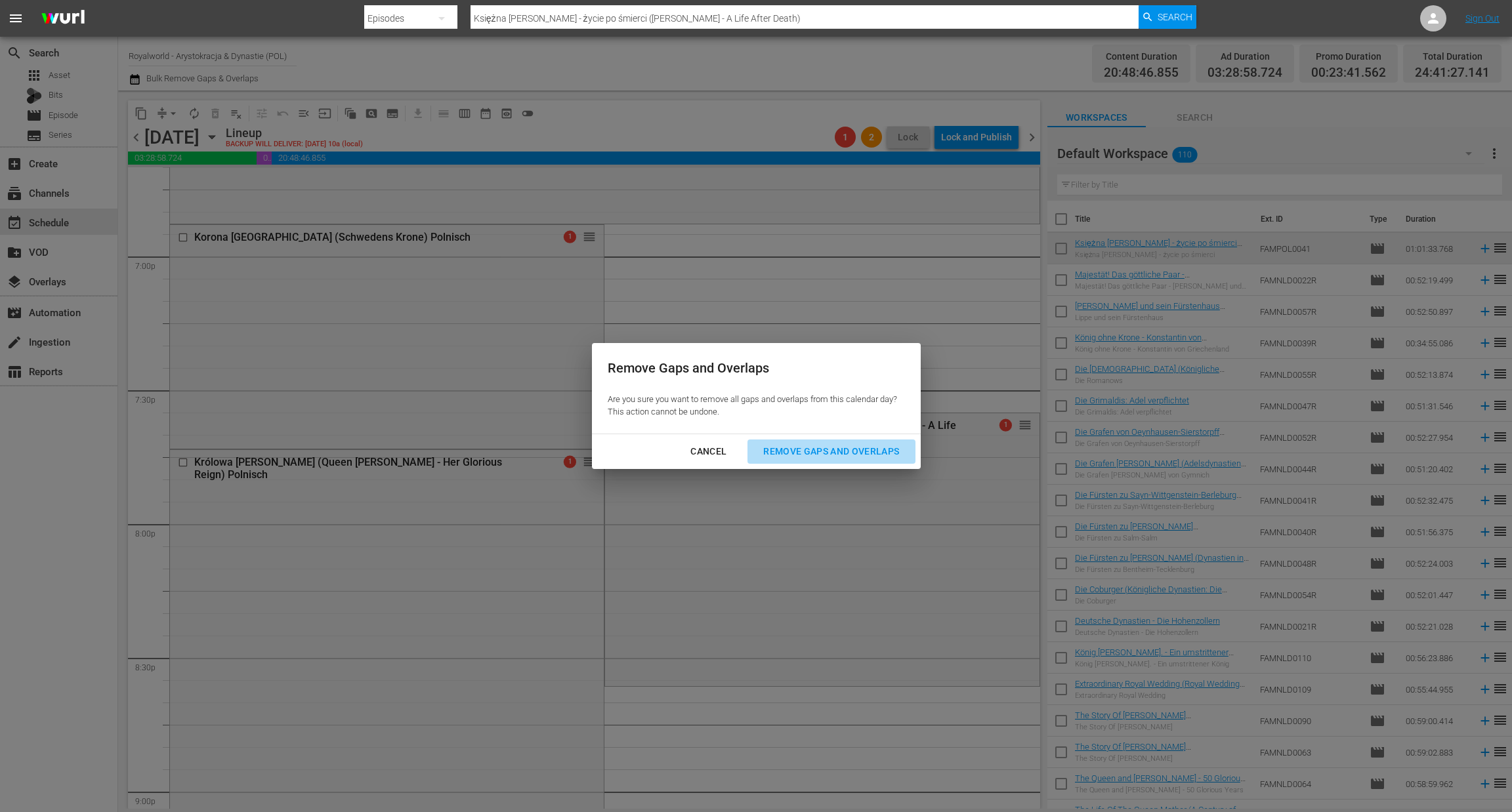
click at [815, 457] on div "Remove Gaps and Overlaps" at bounding box center [831, 451] width 157 height 16
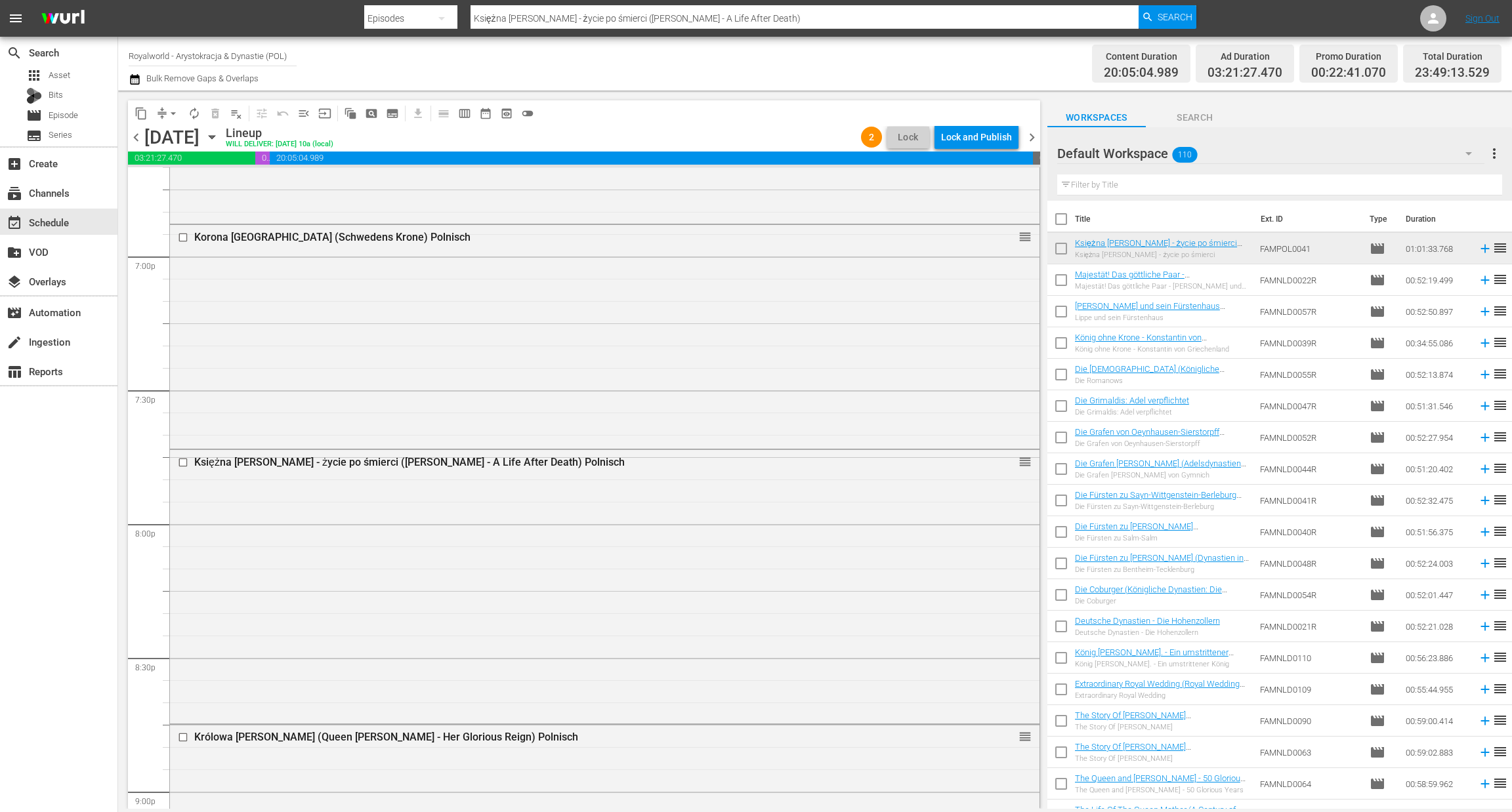
scroll to position [4975, 0]
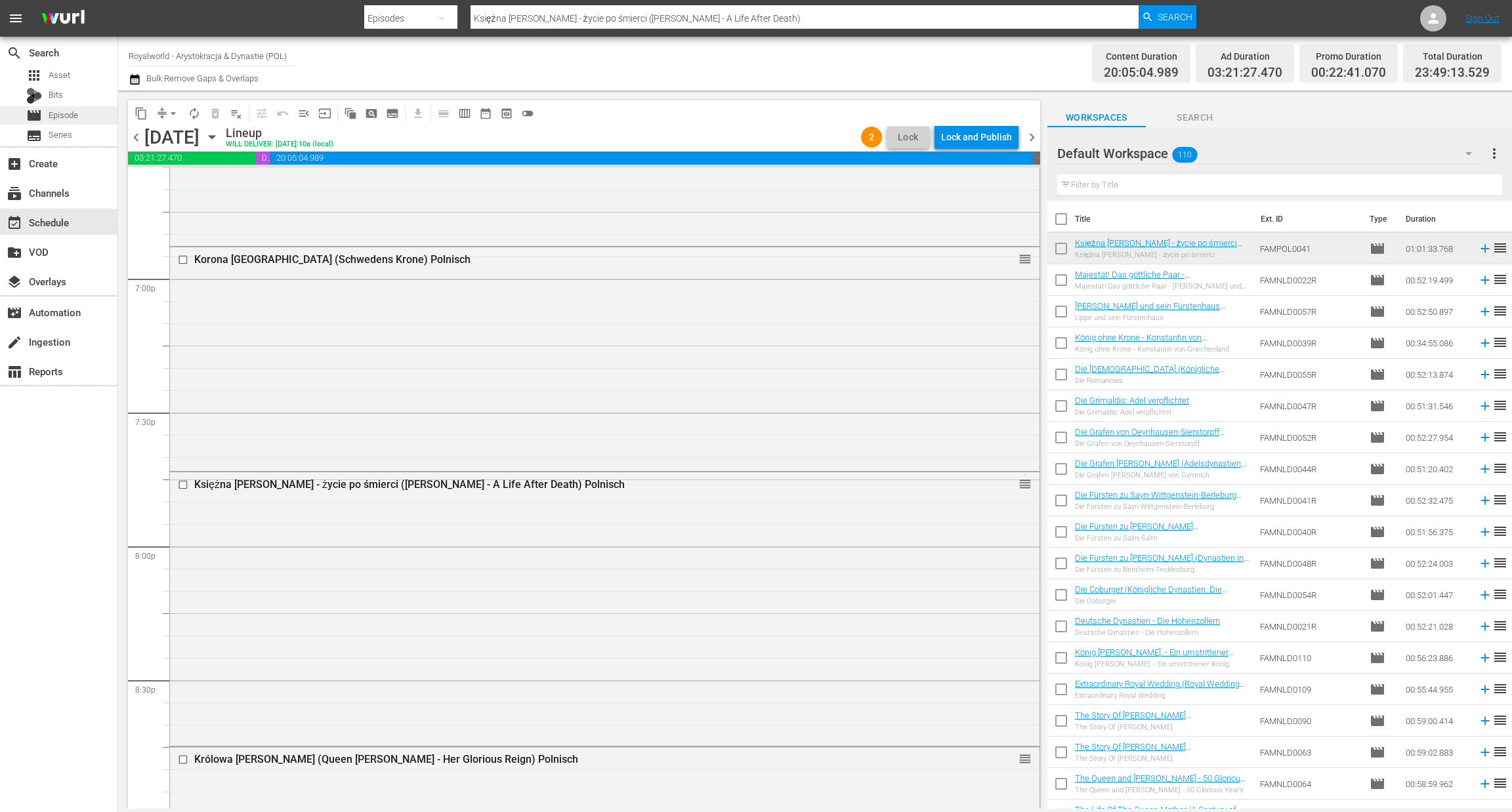
click at [76, 117] on span "Episode" at bounding box center [63, 115] width 29 height 13
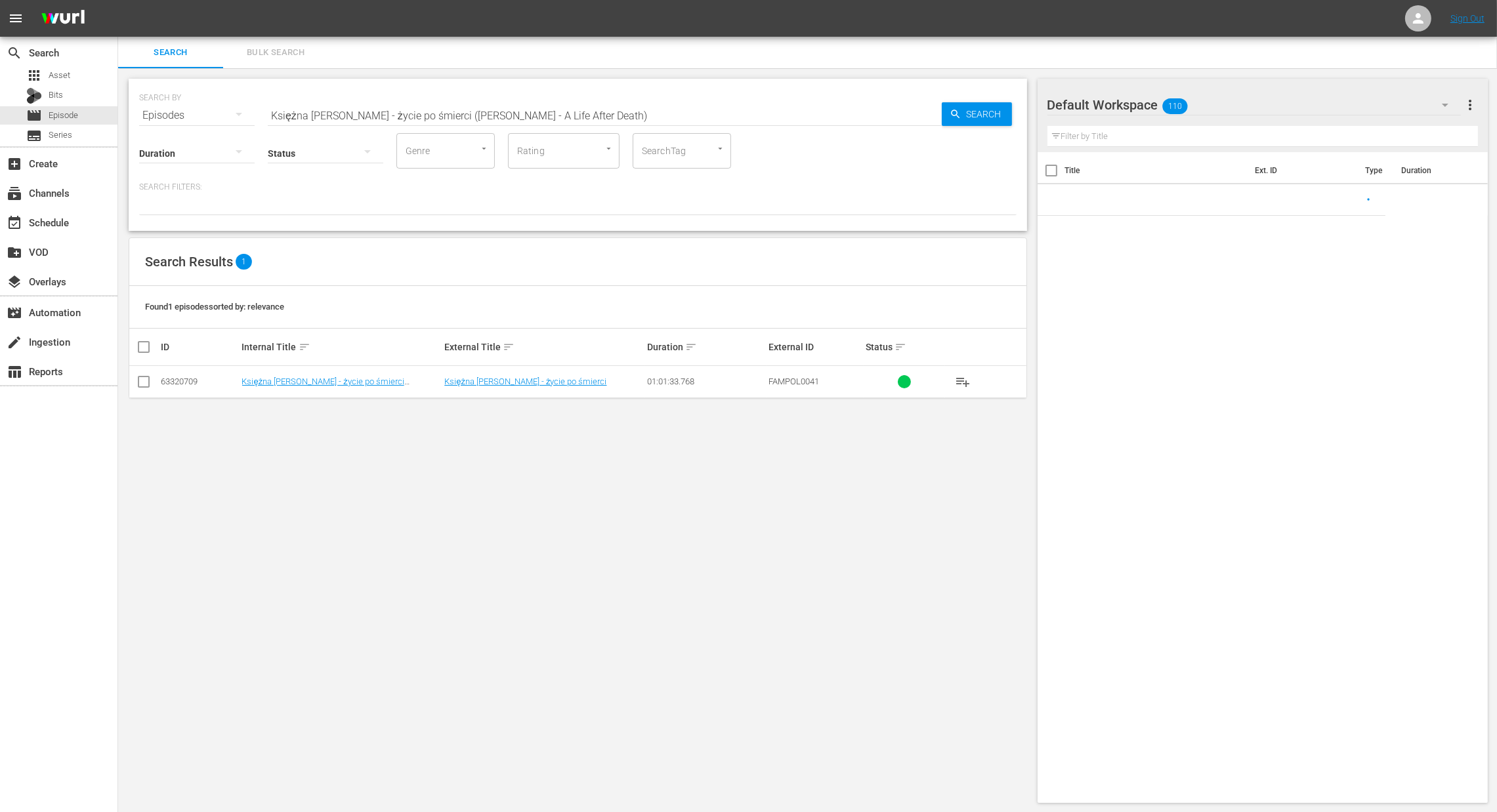
click at [320, 117] on input "Księżna Diana - życie po śmierci (Princess Diana - A Life After Death)" at bounding box center [605, 115] width 674 height 32
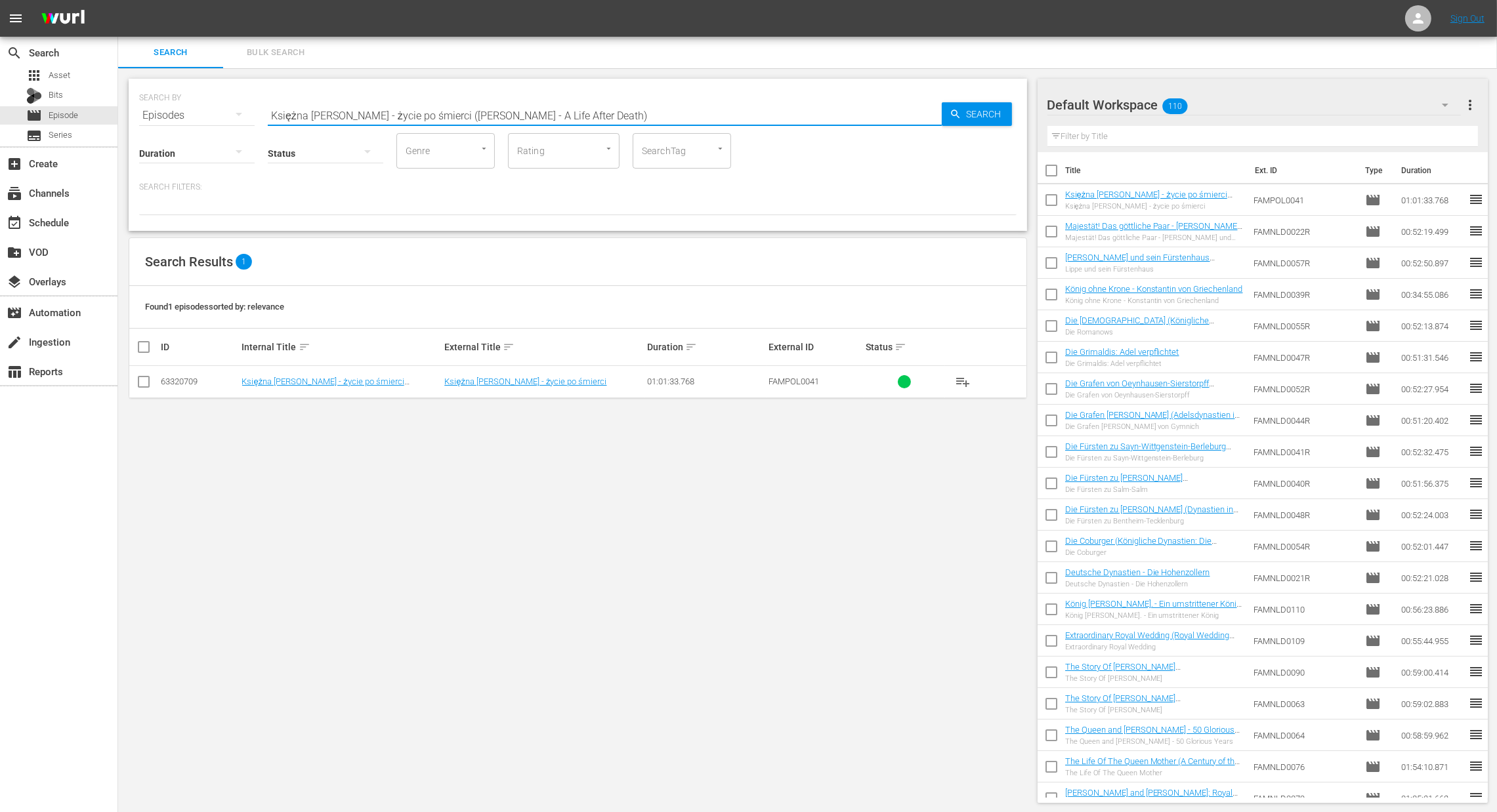
paste input "Diana - wywiad, który wstrząsnał światem (Diana - The Interview that Shook the …"
type input "[PERSON_NAME], który wstrząsnał światem ([PERSON_NAME] - The Interview that Sho…"
click at [963, 108] on span "Search" at bounding box center [987, 114] width 51 height 24
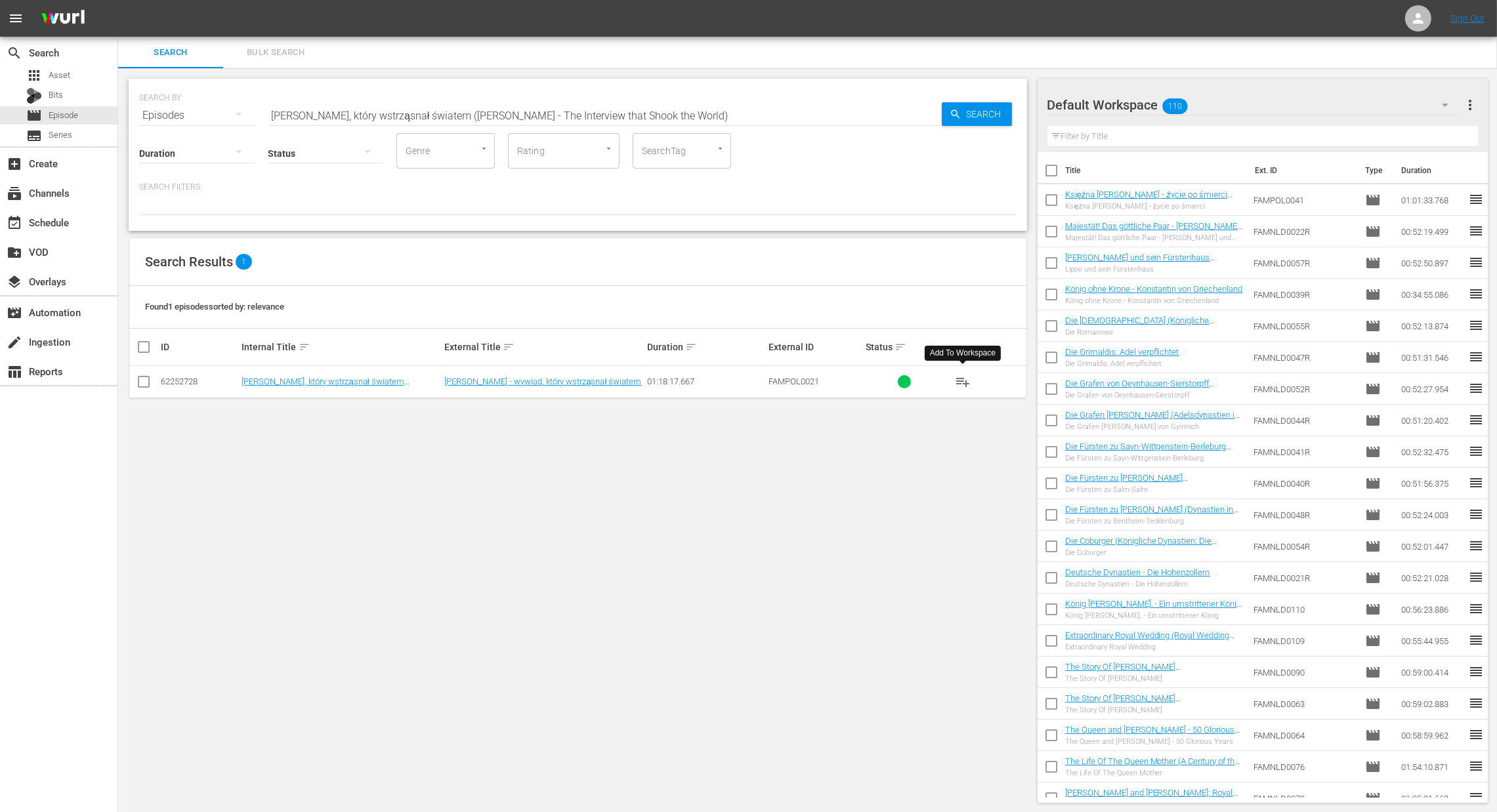
click at [959, 385] on span "playlist_add" at bounding box center [963, 382] width 15 height 15
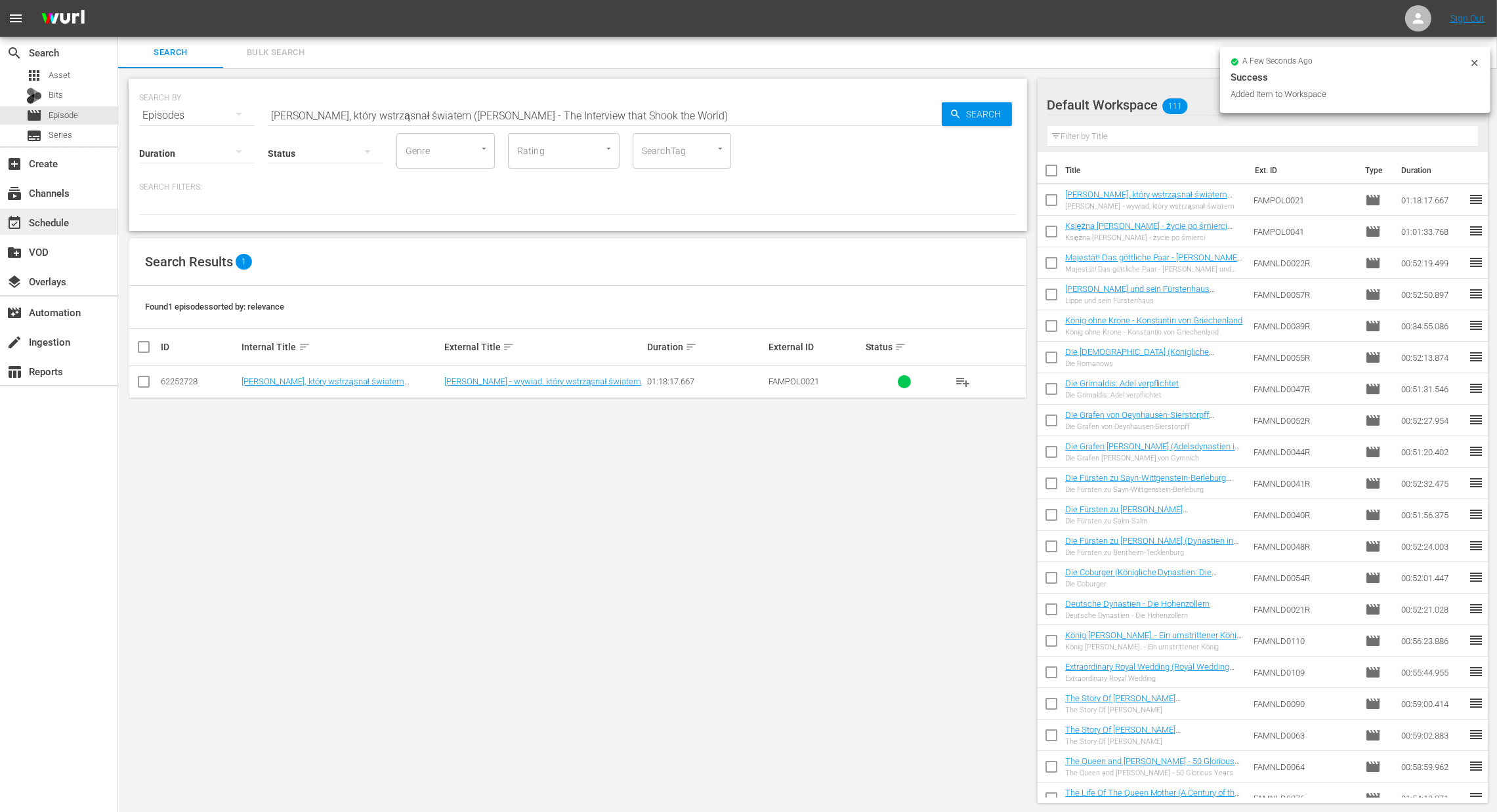
click at [32, 226] on div "event_available Schedule" at bounding box center [37, 220] width 74 height 12
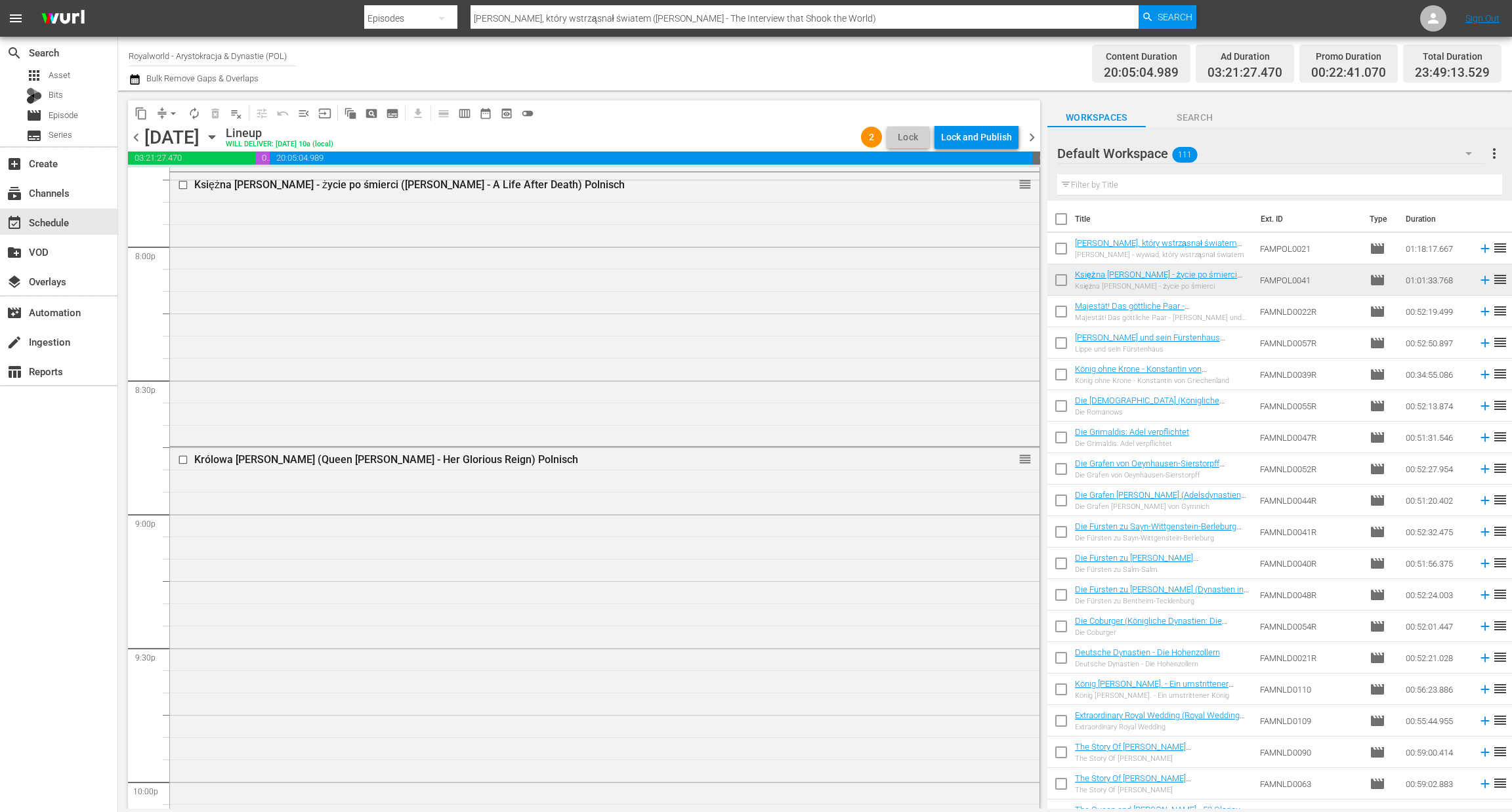
scroll to position [5115, 0]
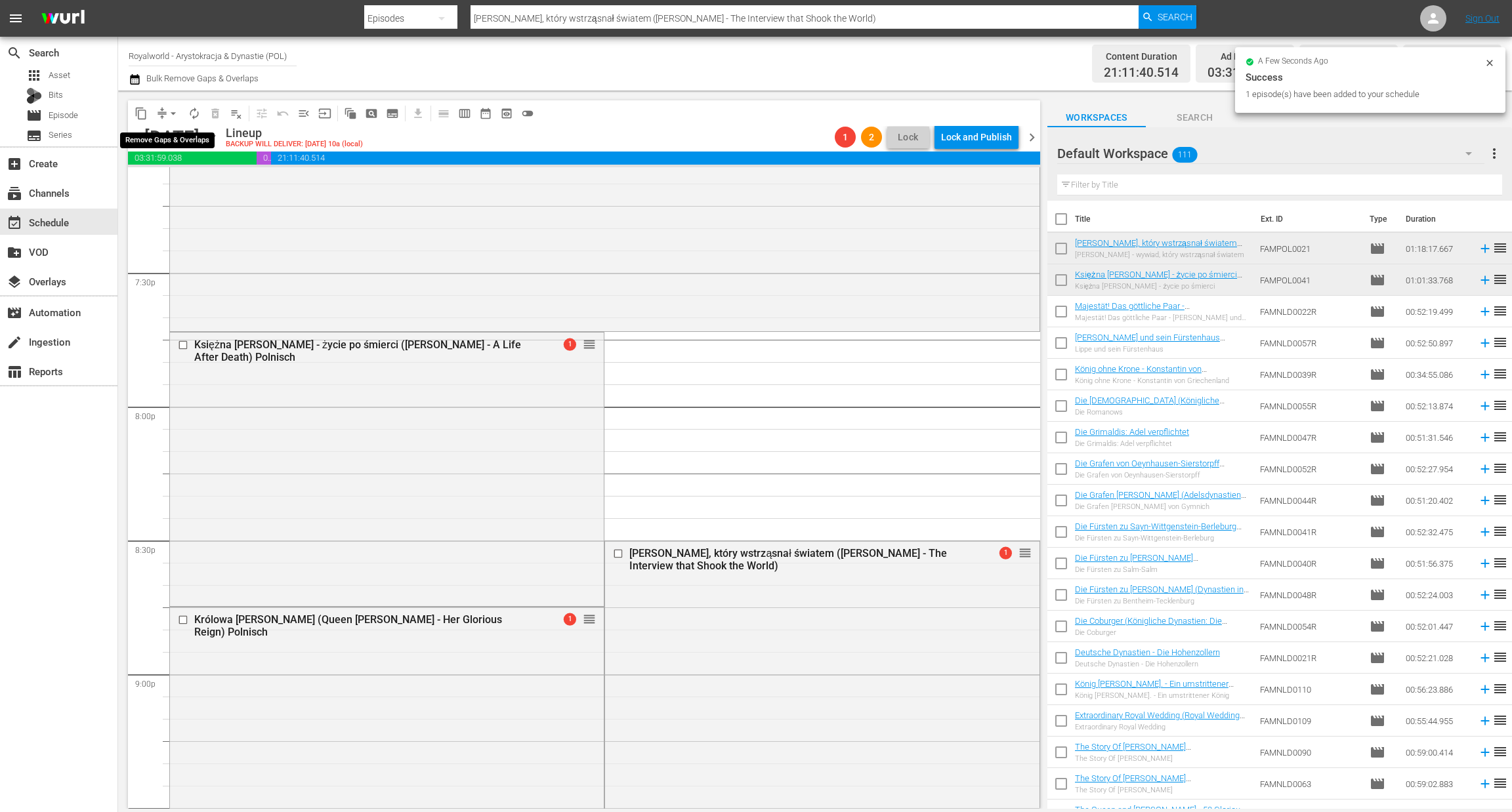
click at [171, 113] on span "arrow_drop_down" at bounding box center [172, 113] width 13 height 13
click at [163, 183] on li "Align to End of Previous Day" at bounding box center [173, 182] width 138 height 21
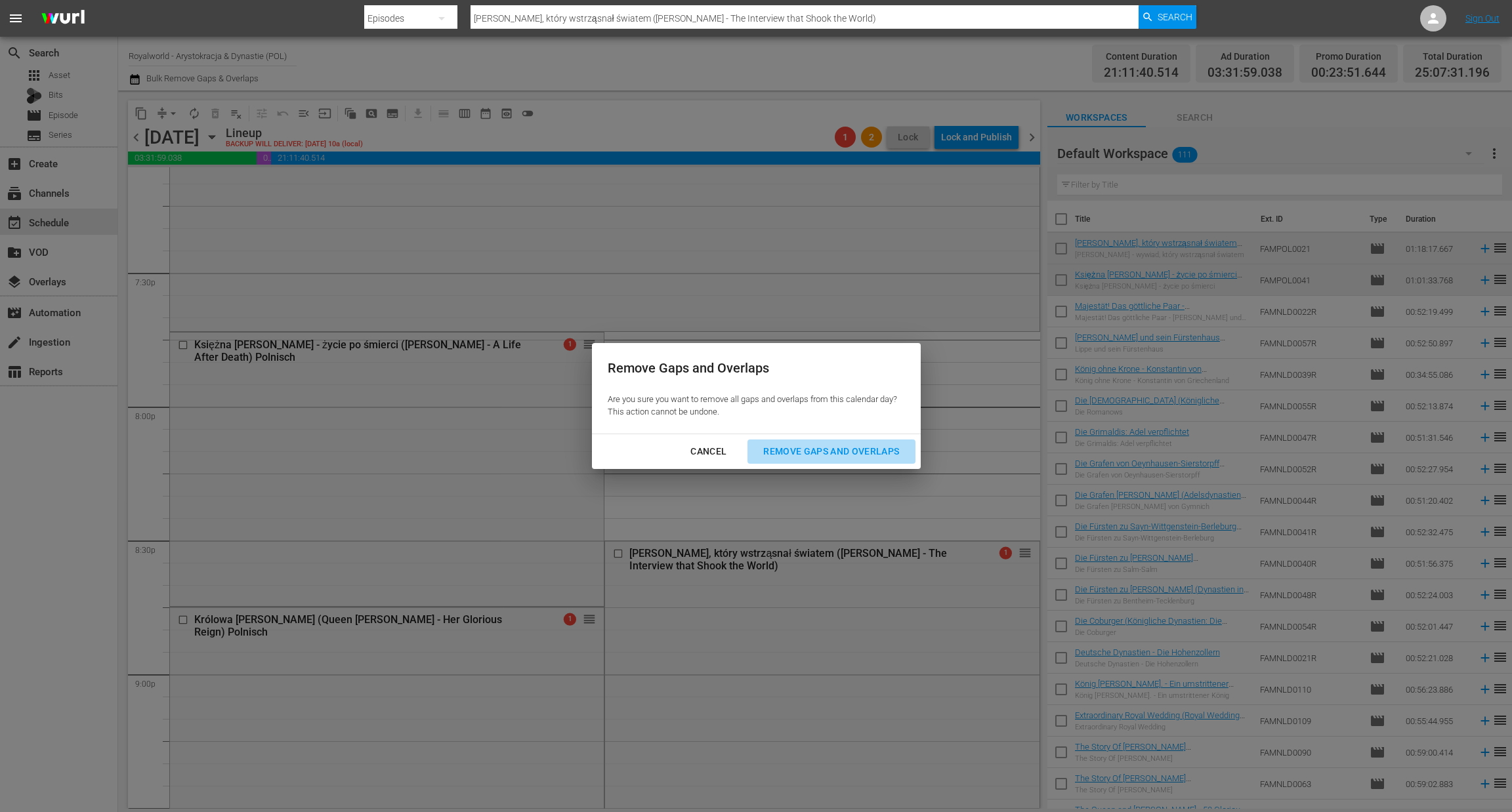
click at [784, 442] on button "Remove Gaps and Overlaps" at bounding box center [831, 452] width 167 height 24
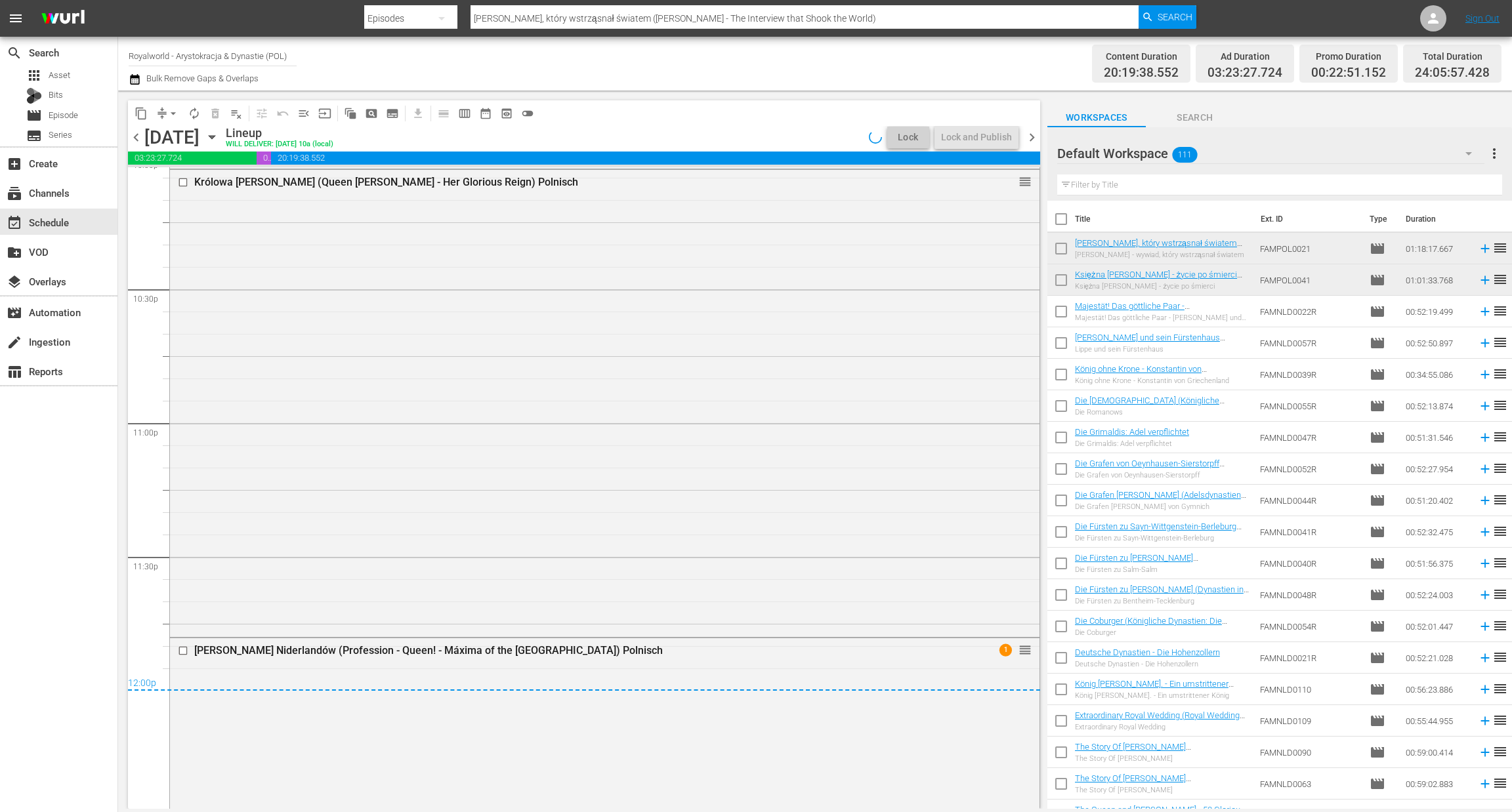
scroll to position [5963, 0]
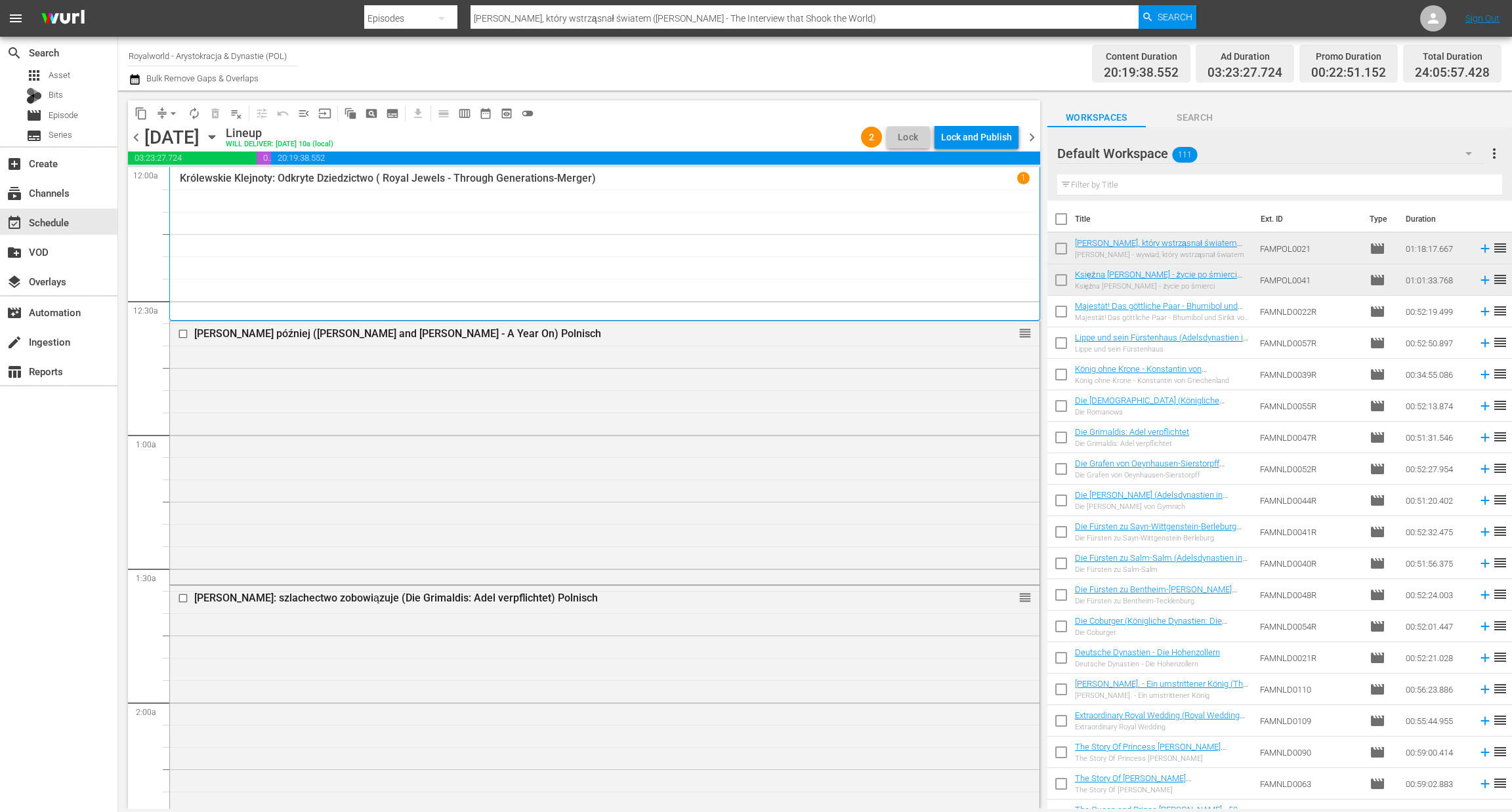
scroll to position [5963, 0]
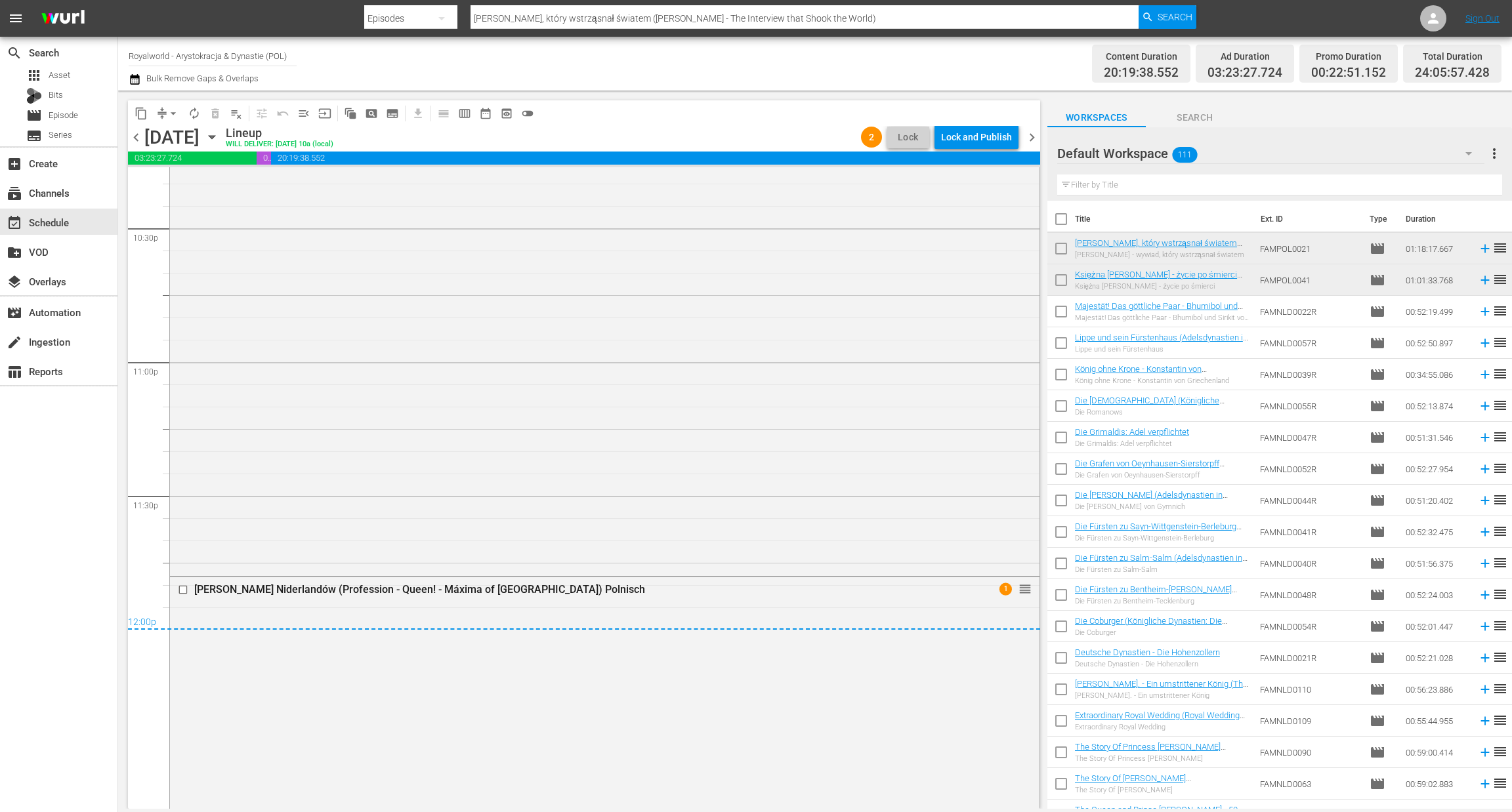
click at [970, 151] on div "chevron_left [DATE] [DATE] Lineup WILL DELIVER: [DATE] 10a (local) 2 Lock Lock …" at bounding box center [584, 139] width 913 height 26
click at [982, 138] on div "Lock and Publish" at bounding box center [976, 137] width 71 height 24
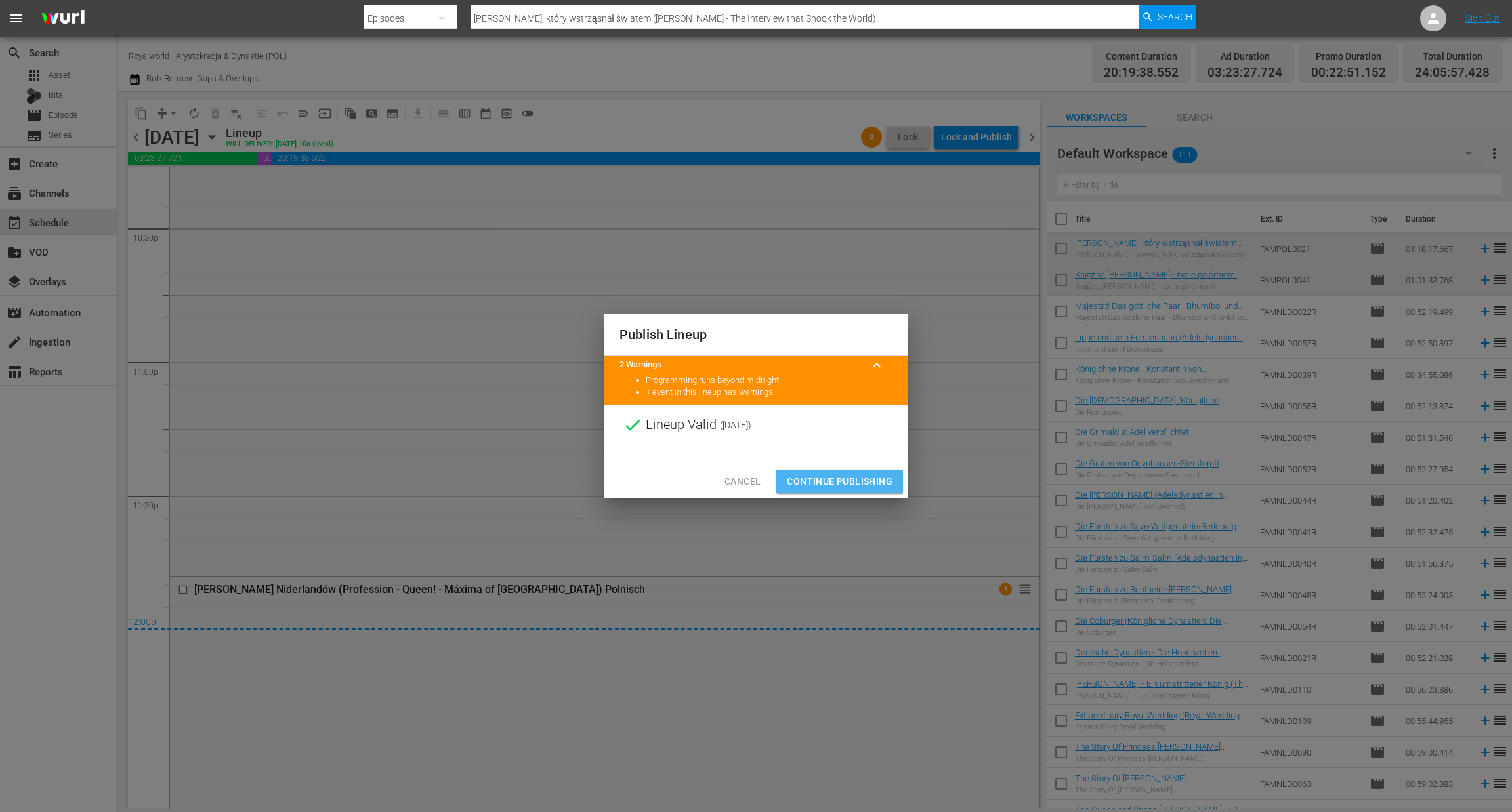
click at [832, 484] on span "Continue Publishing" at bounding box center [840, 481] width 105 height 16
